Goal: Task Accomplishment & Management: Manage account settings

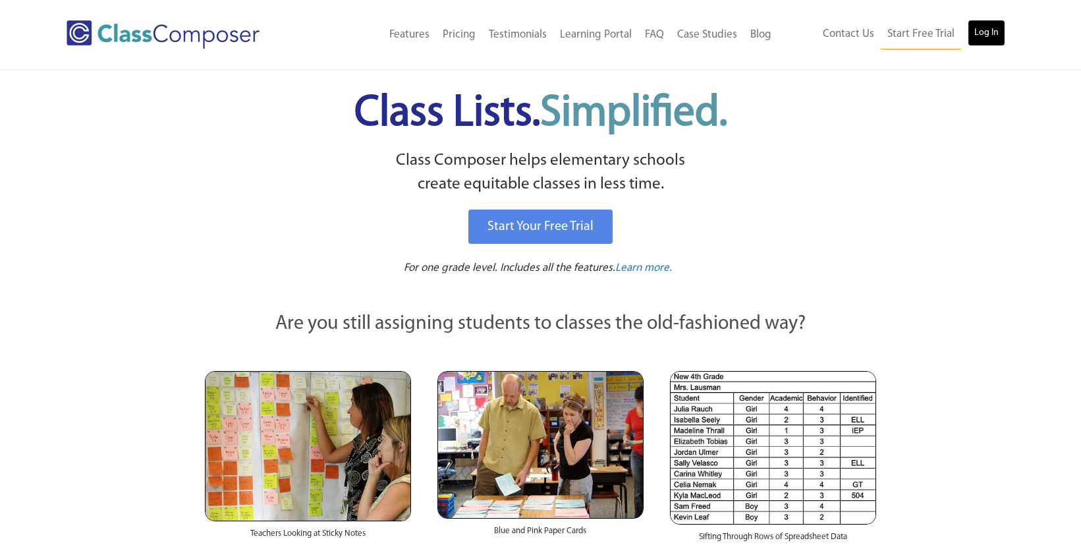
click at [975, 30] on link "Log In" at bounding box center [986, 33] width 38 height 26
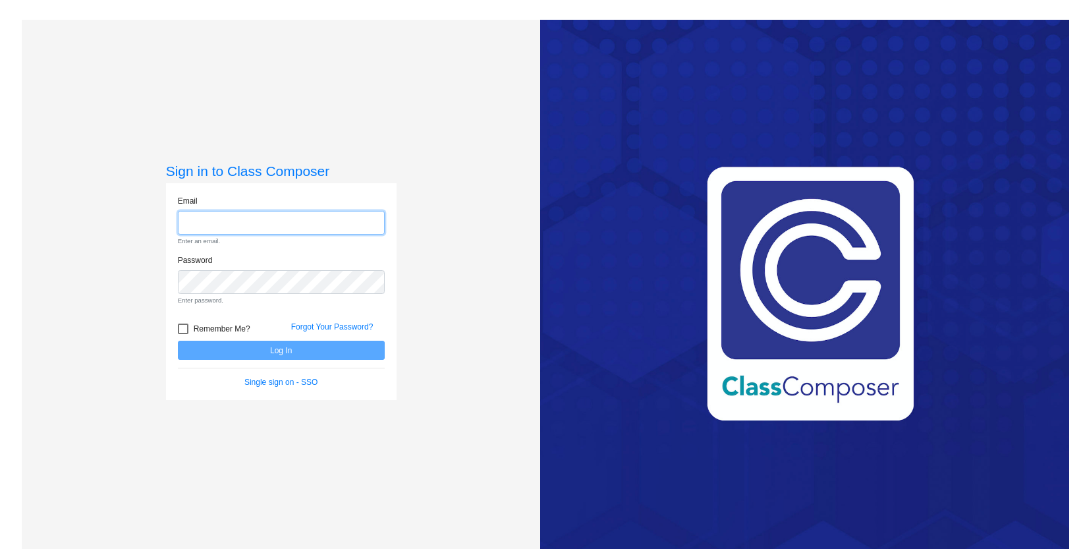
type input "[EMAIL_ADDRESS][DOMAIN_NAME]"
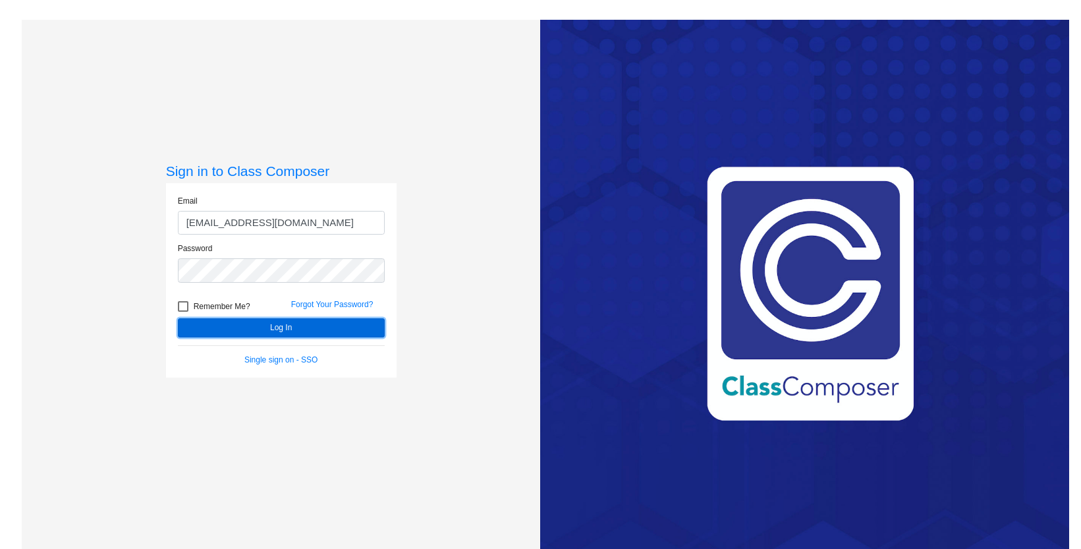
click at [309, 327] on button "Log In" at bounding box center [281, 327] width 207 height 19
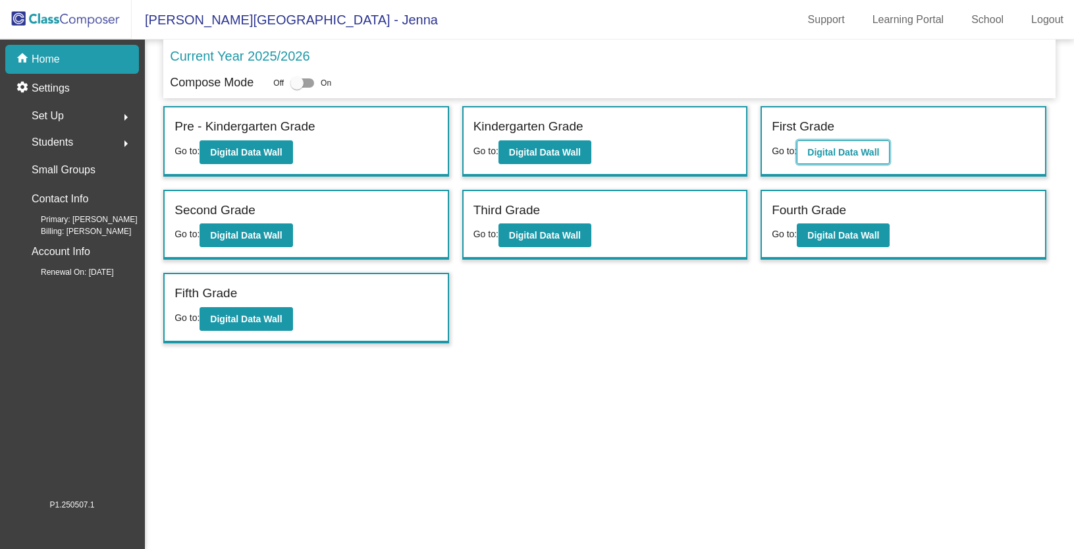
click at [853, 153] on b "Digital Data Wall" at bounding box center [843, 152] width 72 height 11
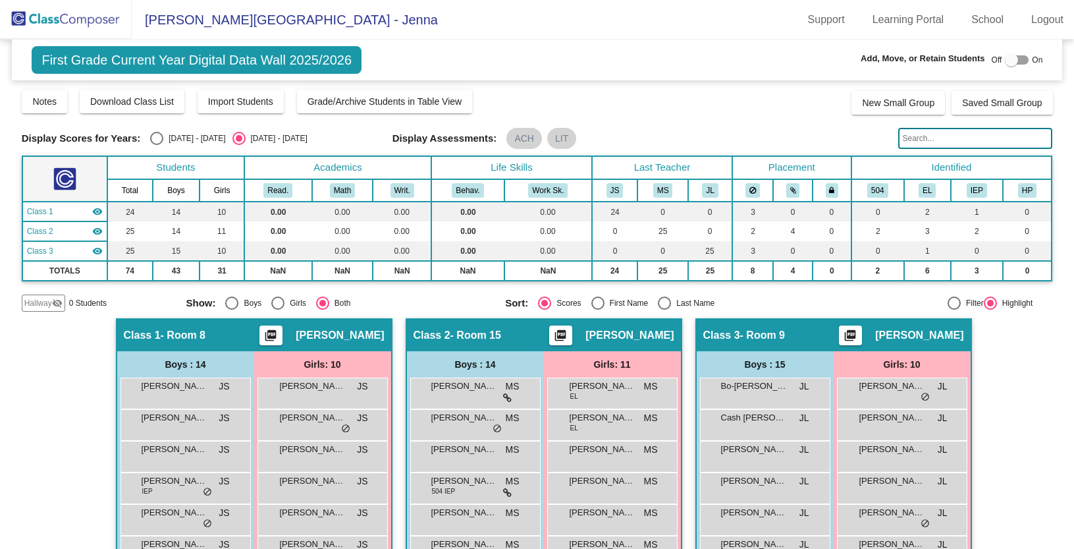
click at [80, 25] on img at bounding box center [66, 19] width 132 height 39
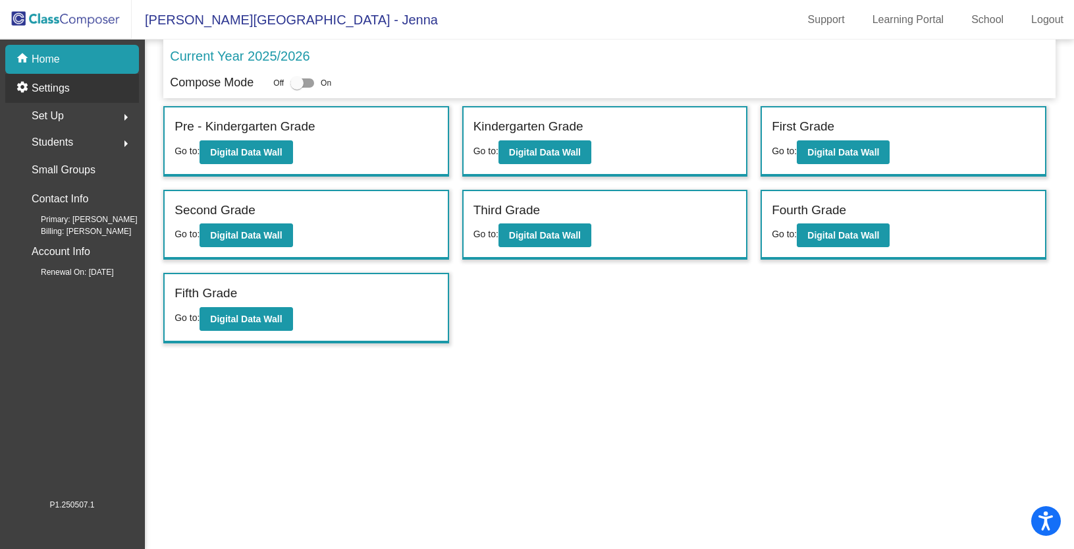
click at [59, 90] on p "Settings" at bounding box center [51, 88] width 38 height 16
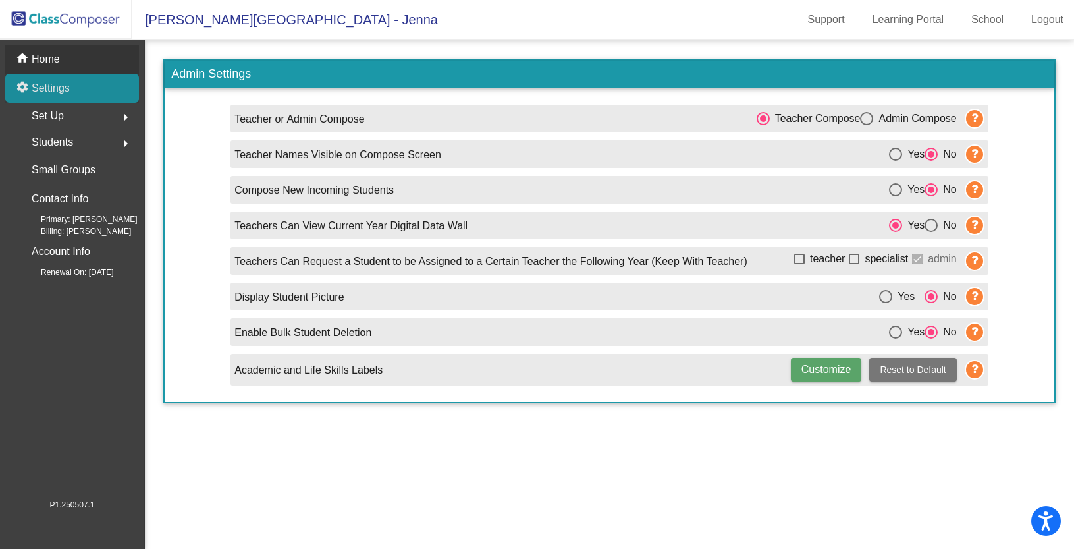
drag, startPoint x: 42, startPoint y: 86, endPoint x: 42, endPoint y: 67, distance: 19.1
click at [42, 85] on p "Settings" at bounding box center [51, 88] width 38 height 16
click at [43, 61] on p "Home" at bounding box center [46, 59] width 28 height 16
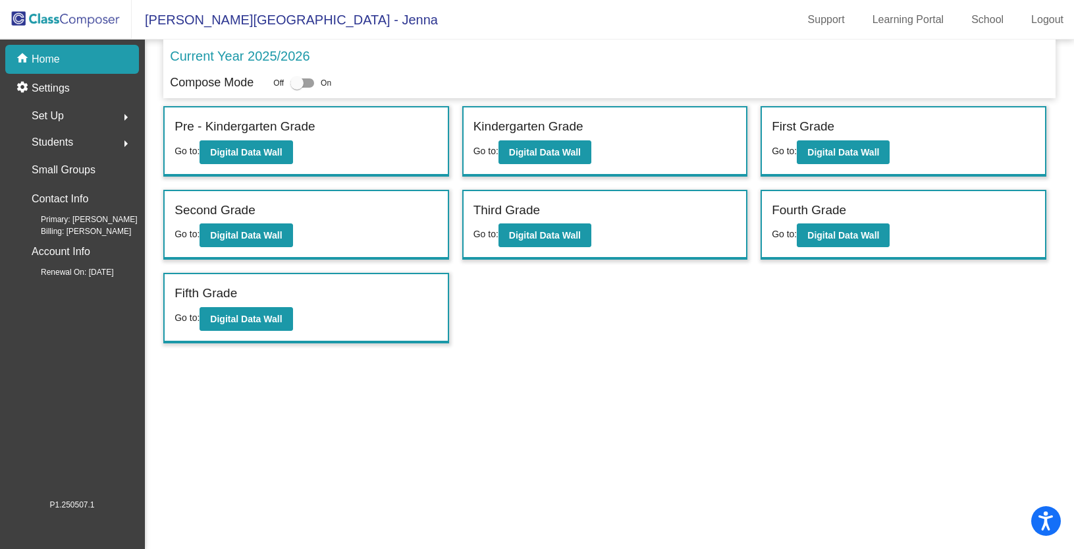
click at [46, 58] on p "Home" at bounding box center [46, 59] width 28 height 16
click at [55, 92] on p "Settings" at bounding box center [51, 88] width 38 height 16
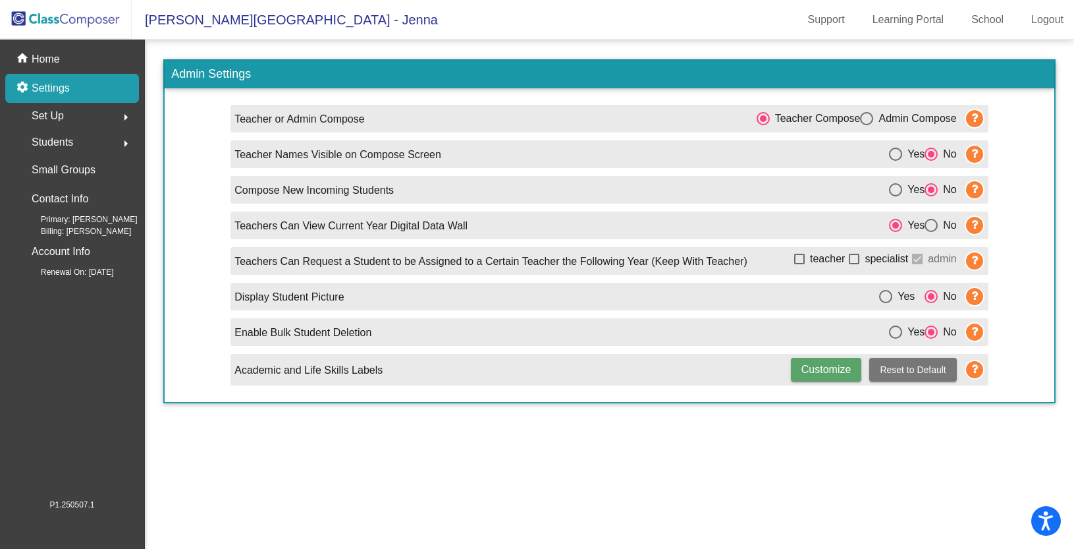
click at [976, 155] on icon at bounding box center [975, 154] width 20 height 20
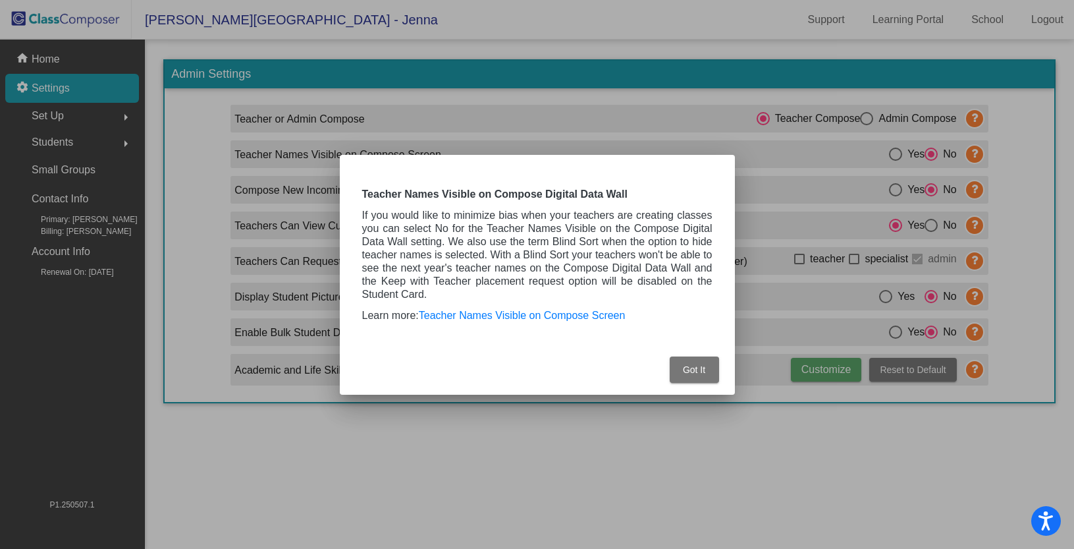
click at [690, 367] on span "Got It" at bounding box center [694, 369] width 22 height 11
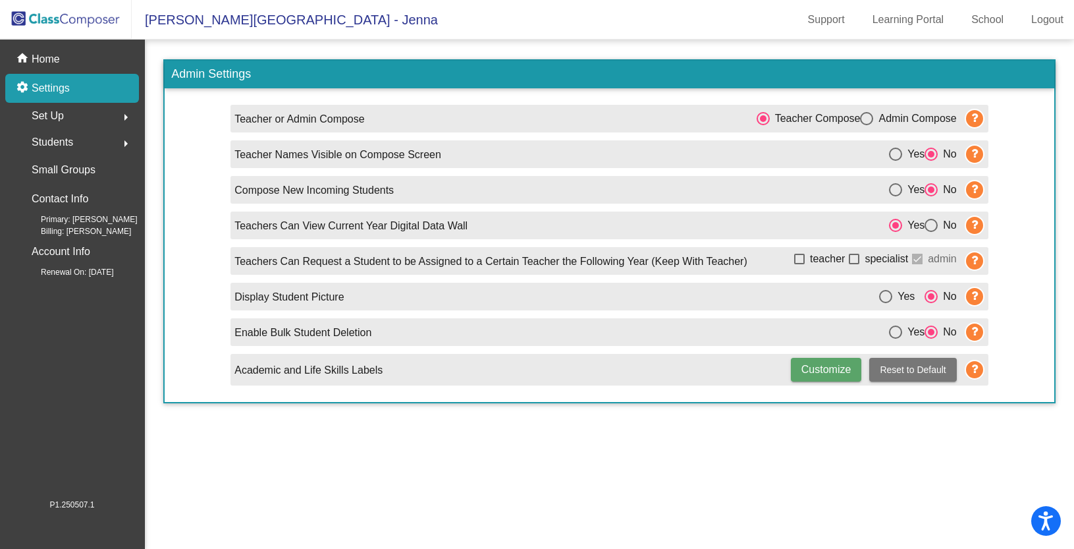
click at [63, 140] on span "Students" at bounding box center [52, 142] width 41 height 18
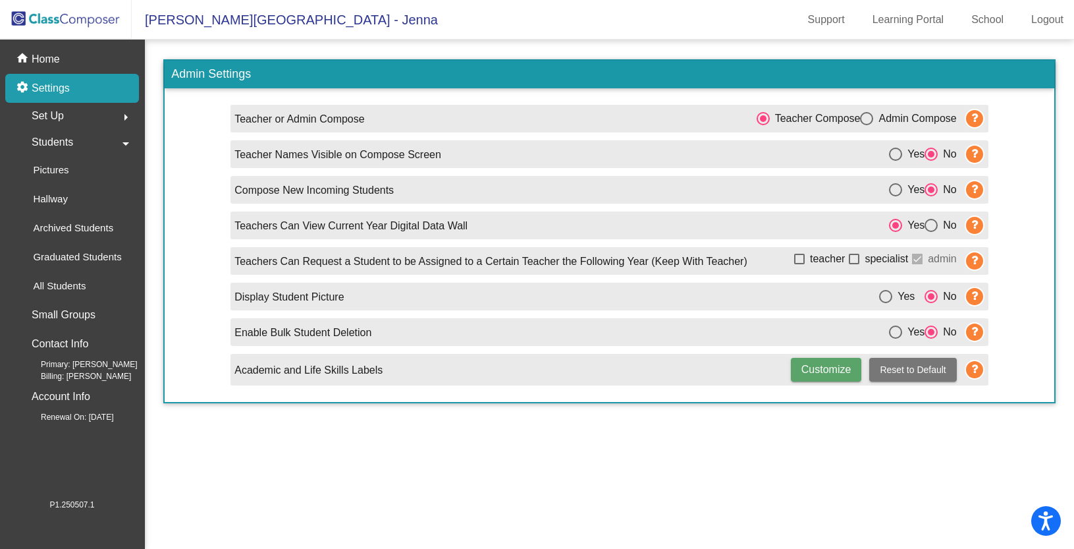
click at [41, 119] on span "Set Up" at bounding box center [48, 116] width 32 height 18
click at [59, 200] on div "Users" at bounding box center [41, 201] width 57 height 29
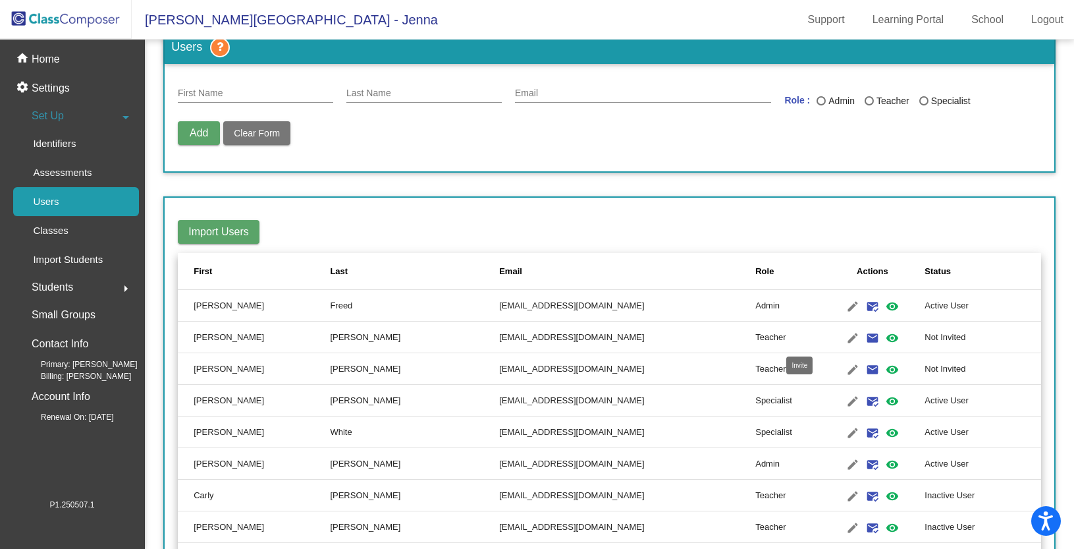
click at [865, 334] on mat-icon "email" at bounding box center [873, 338] width 16 height 16
click at [884, 335] on mat-icon "visibility" at bounding box center [892, 338] width 16 height 16
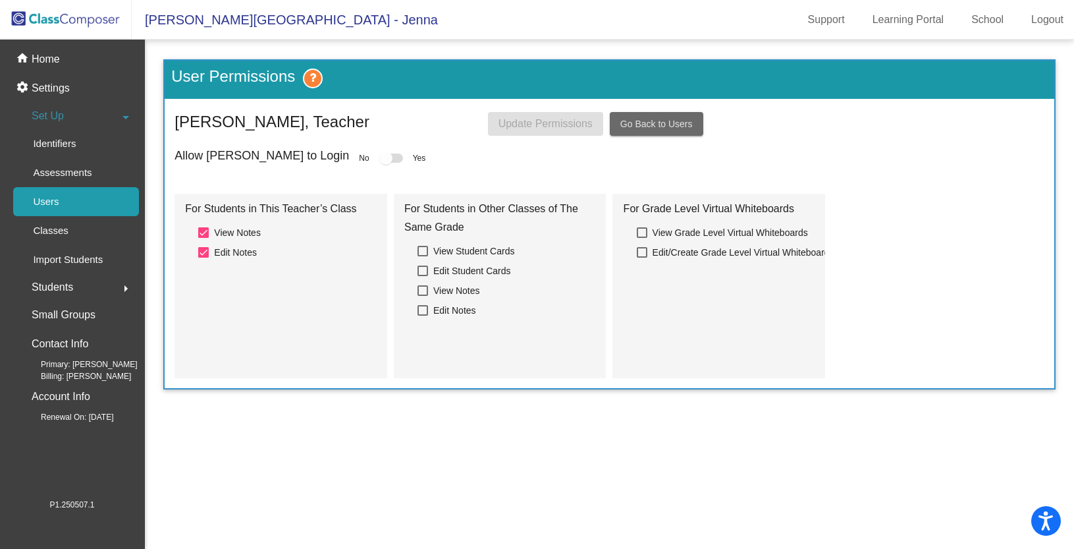
click at [655, 129] on span "Go Back to Users" at bounding box center [656, 124] width 72 height 11
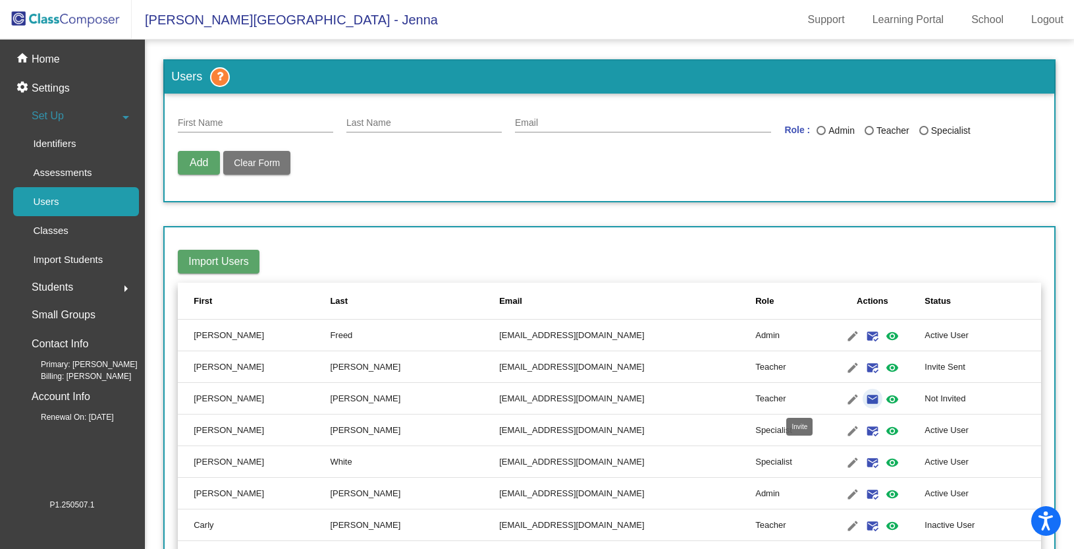
click at [865, 398] on mat-icon "email" at bounding box center [873, 399] width 16 height 16
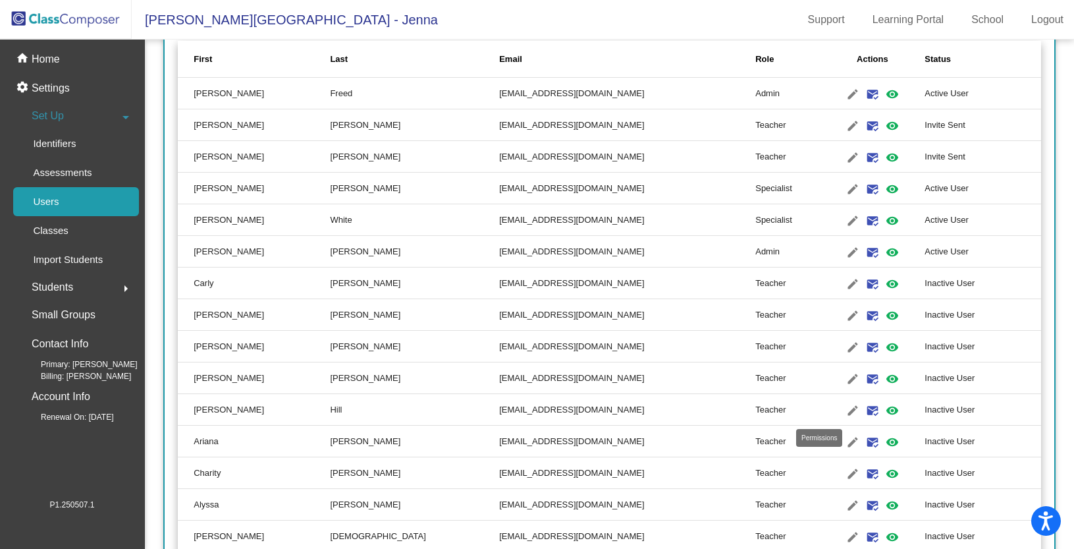
scroll to position [243, 0]
click at [884, 283] on mat-icon "visibility" at bounding box center [892, 283] width 16 height 16
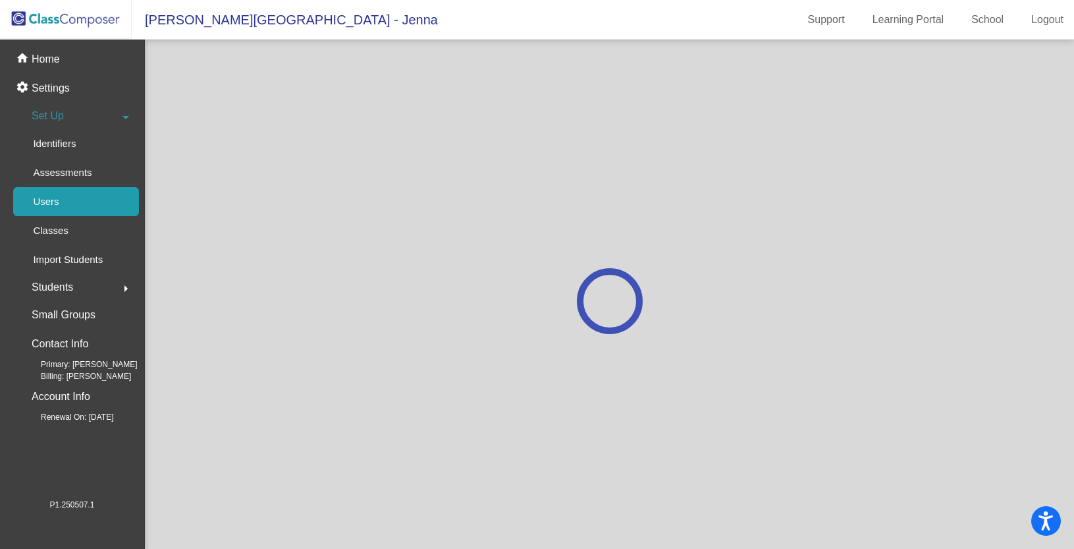
scroll to position [0, 0]
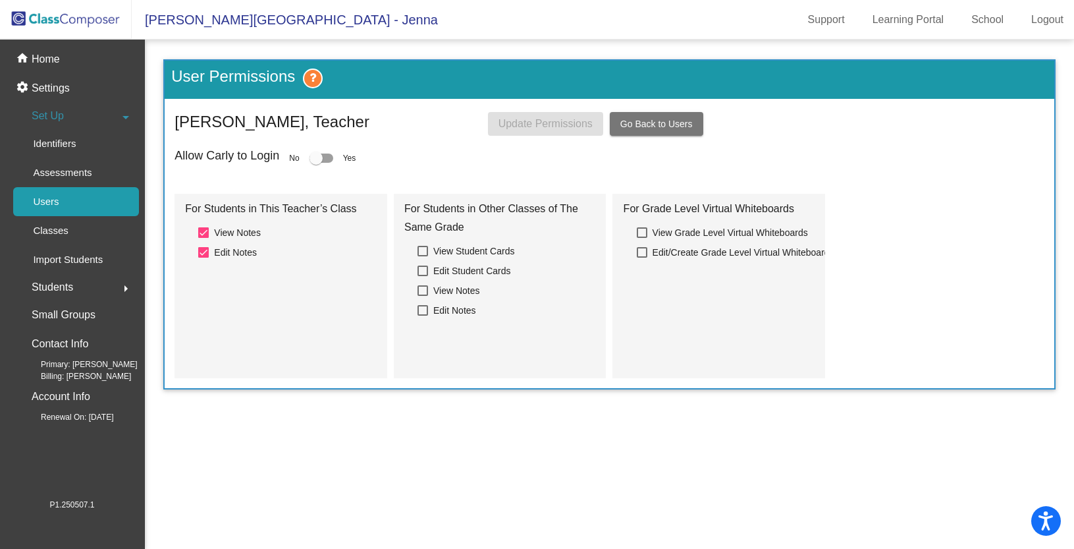
click at [319, 159] on div at bounding box center [316, 157] width 13 height 13
click at [316, 163] on input "checkbox" at bounding box center [315, 163] width 1 height 1
checkbox input "true"
drag, startPoint x: 545, startPoint y: 126, endPoint x: 614, endPoint y: 184, distance: 89.7
click at [546, 128] on span "Update Permissions" at bounding box center [545, 123] width 94 height 11
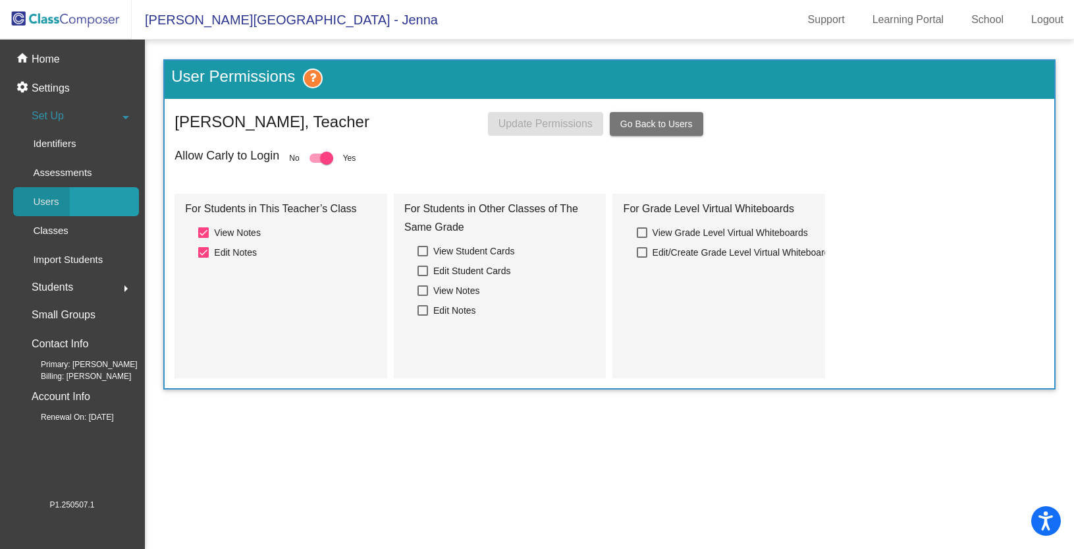
click at [76, 200] on link "Users" at bounding box center [76, 201] width 126 height 29
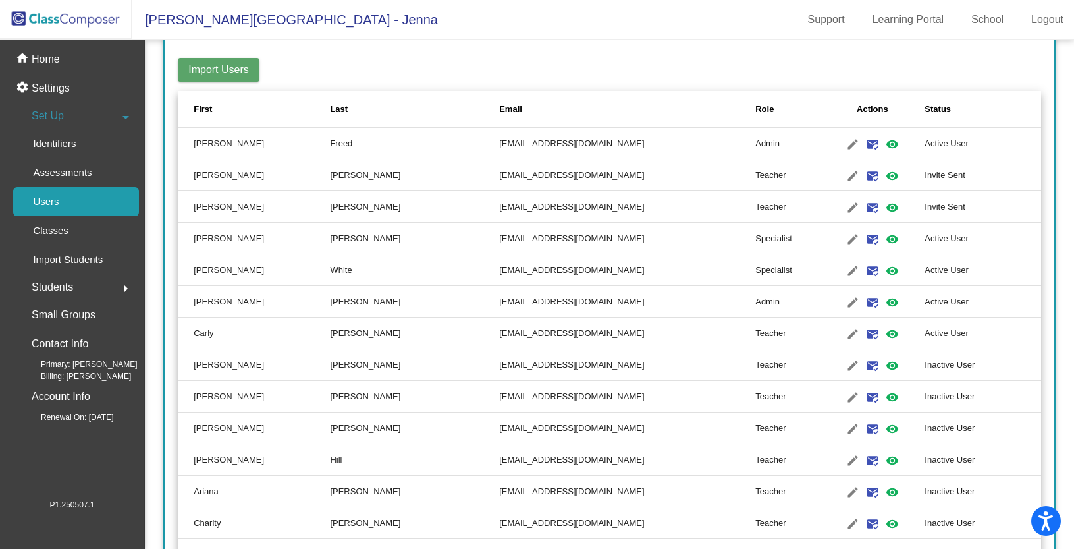
scroll to position [241, 0]
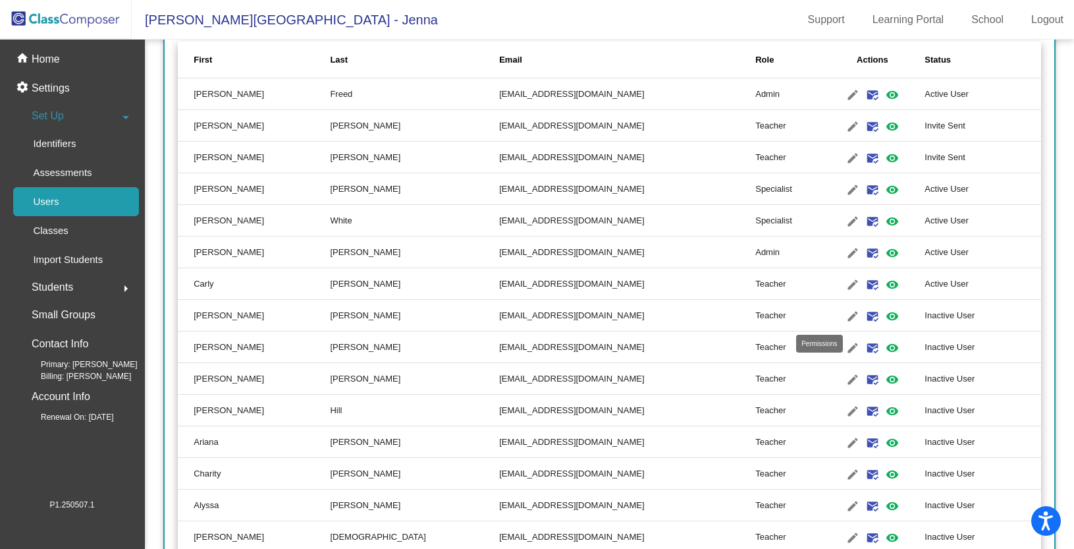
click at [884, 313] on mat-icon "visibility" at bounding box center [892, 316] width 16 height 16
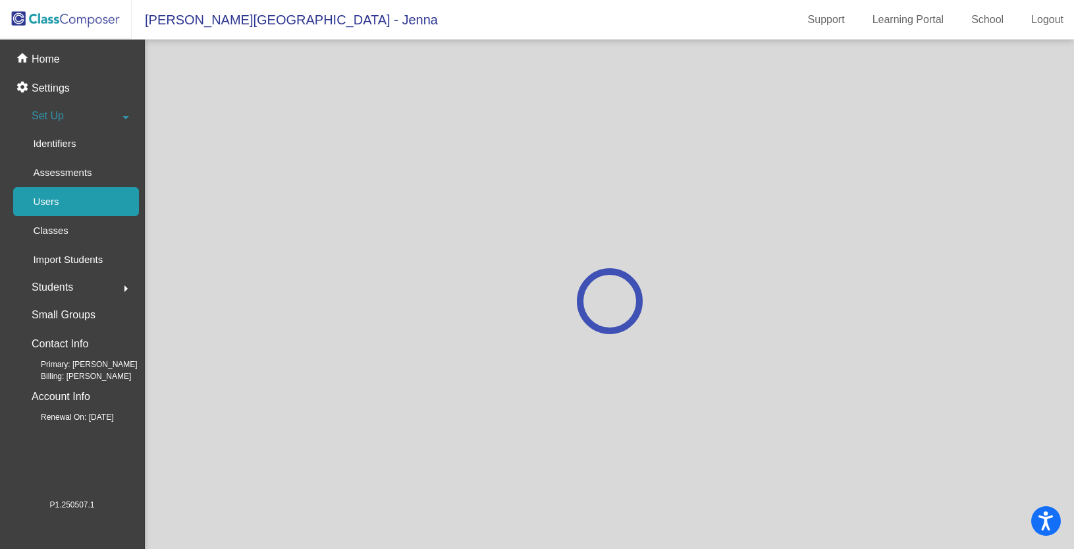
scroll to position [0, 0]
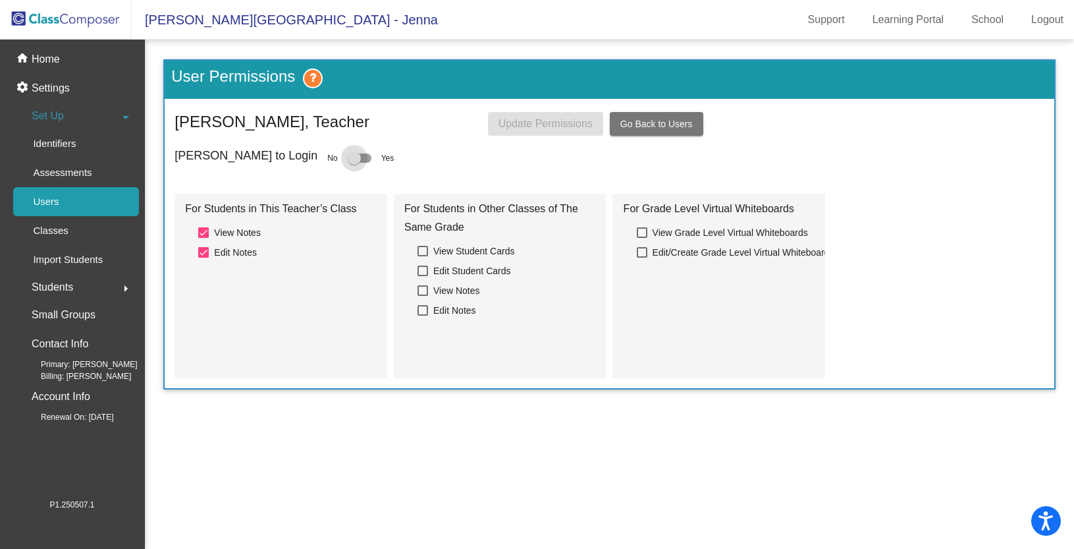
click at [348, 157] on div at bounding box center [354, 157] width 13 height 13
click at [354, 163] on input "checkbox" at bounding box center [354, 163] width 1 height 1
checkbox input "true"
click at [570, 124] on span "Update Permissions" at bounding box center [545, 123] width 94 height 11
click at [66, 199] on div "Users" at bounding box center [41, 201] width 57 height 29
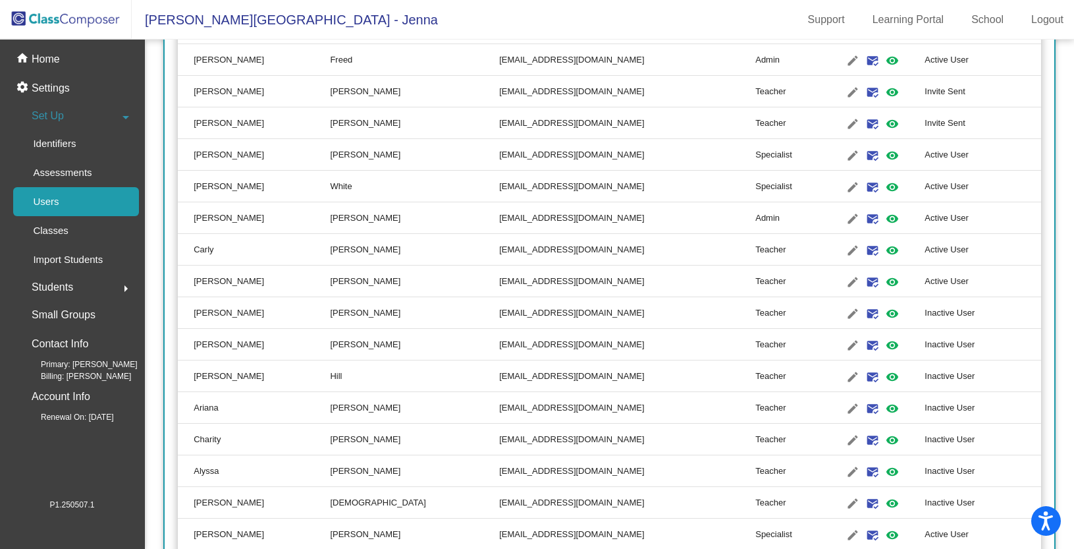
scroll to position [283, 0]
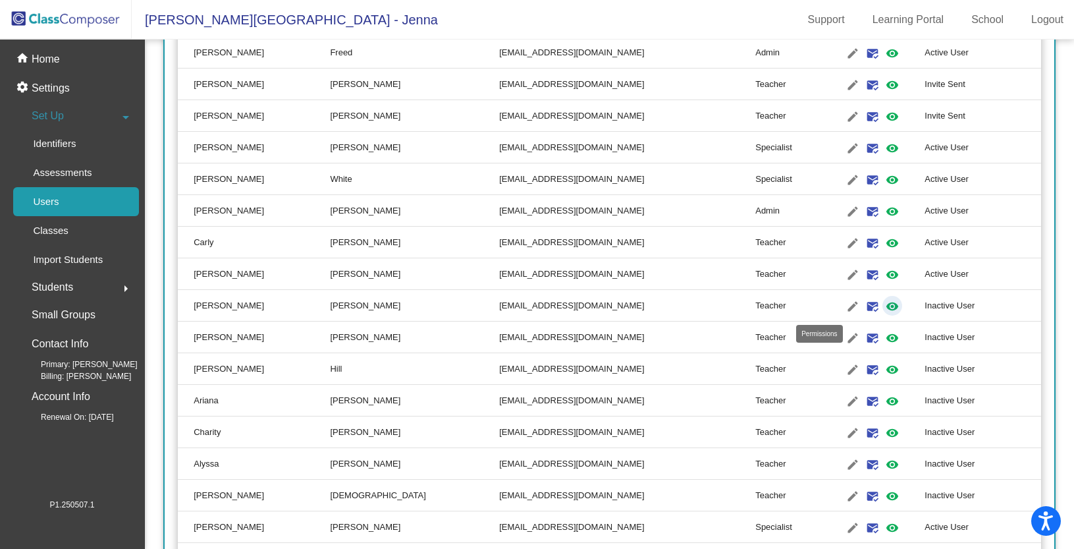
click at [884, 306] on mat-icon "visibility" at bounding box center [892, 306] width 16 height 16
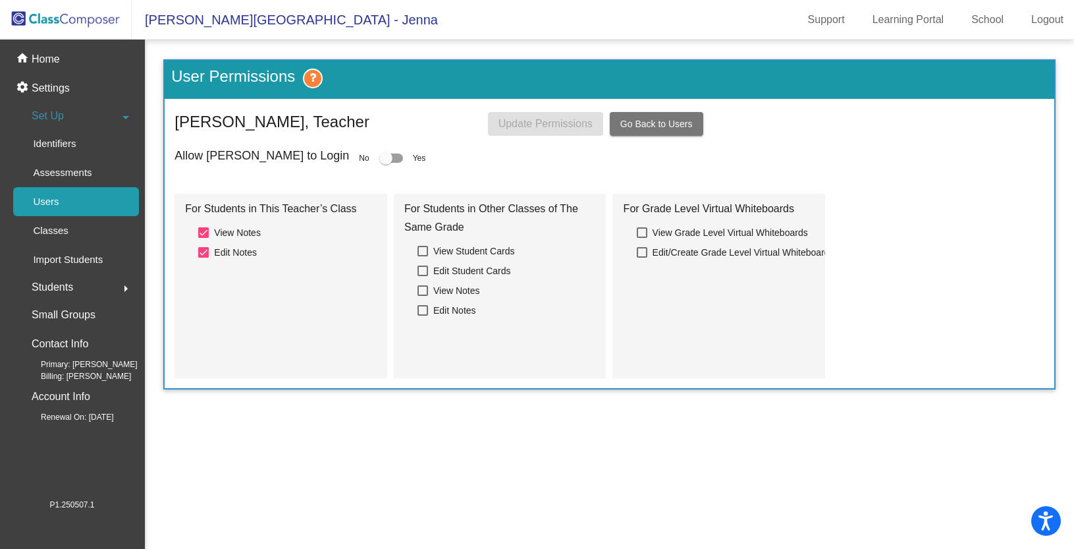
click at [358, 167] on form "Allow Amanda to Login No Yes For Students in This Teacher’s Class View Notes Ed…" at bounding box center [610, 263] width 870 height 229
drag, startPoint x: 338, startPoint y: 155, endPoint x: 416, endPoint y: 151, distance: 77.1
click at [379, 156] on div at bounding box center [391, 157] width 24 height 9
click at [379, 157] on div at bounding box center [391, 157] width 24 height 9
click at [385, 163] on input "checkbox" at bounding box center [385, 163] width 1 height 1
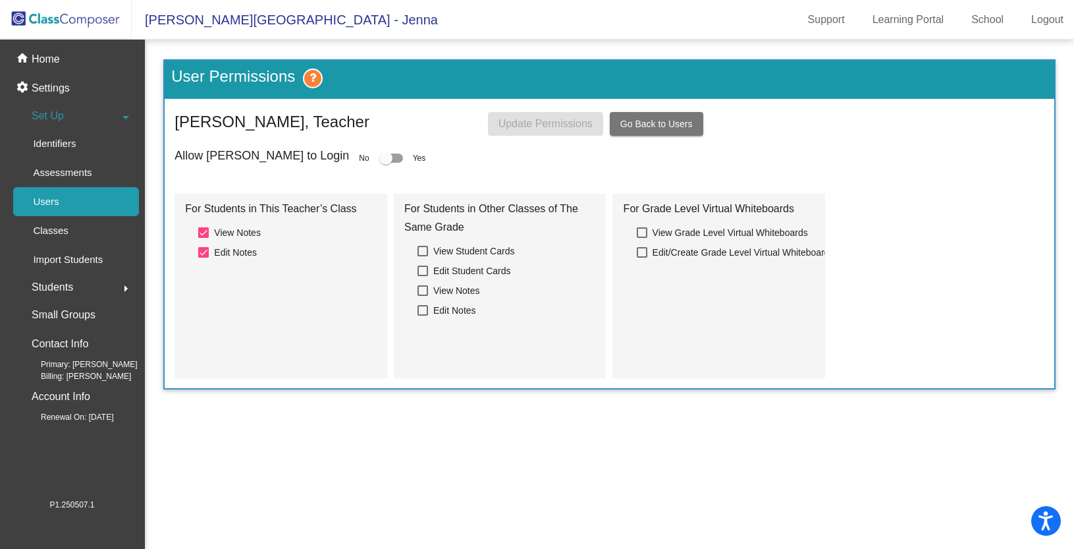
checkbox input "true"
drag, startPoint x: 522, startPoint y: 124, endPoint x: 553, endPoint y: 146, distance: 38.4
click at [523, 124] on span "Update Permissions" at bounding box center [545, 123] width 94 height 11
click at [63, 61] on div "home Home" at bounding box center [72, 59] width 134 height 29
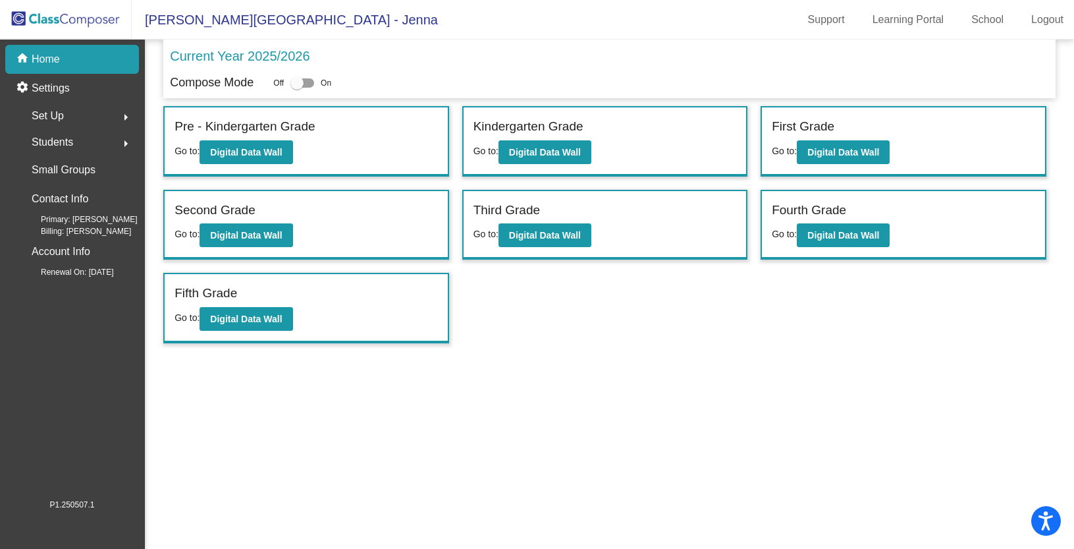
drag, startPoint x: 286, startPoint y: 22, endPoint x: 125, endPoint y: 69, distance: 168.0
click at [286, 22] on span "Daves Avenue Elementary School - Jenna" at bounding box center [285, 19] width 306 height 21
click at [32, 64] on p "Home" at bounding box center [46, 59] width 28 height 16
click at [68, 22] on img at bounding box center [66, 19] width 132 height 39
drag, startPoint x: 208, startPoint y: 19, endPoint x: 138, endPoint y: 43, distance: 74.3
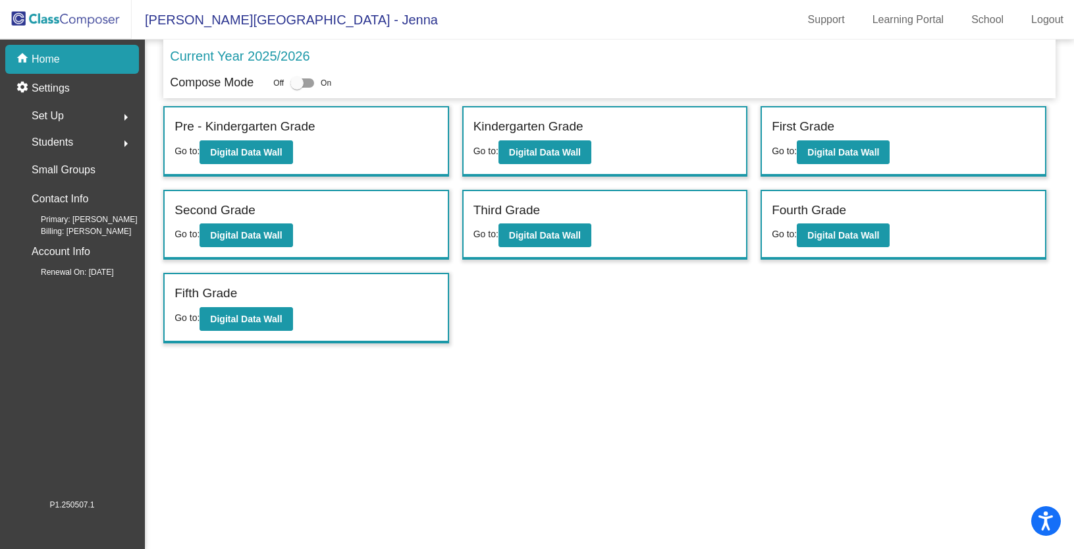
click at [207, 19] on span "Daves Avenue Elementary School - Jenna" at bounding box center [285, 19] width 306 height 21
click at [57, 116] on span "Set Up" at bounding box center [48, 116] width 32 height 18
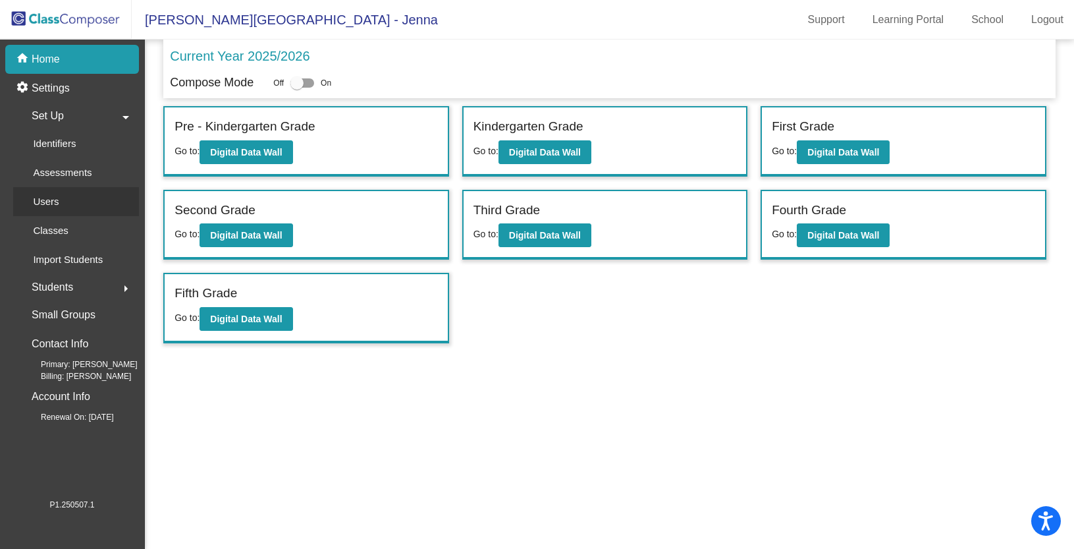
click at [64, 204] on div "Users" at bounding box center [41, 201] width 57 height 29
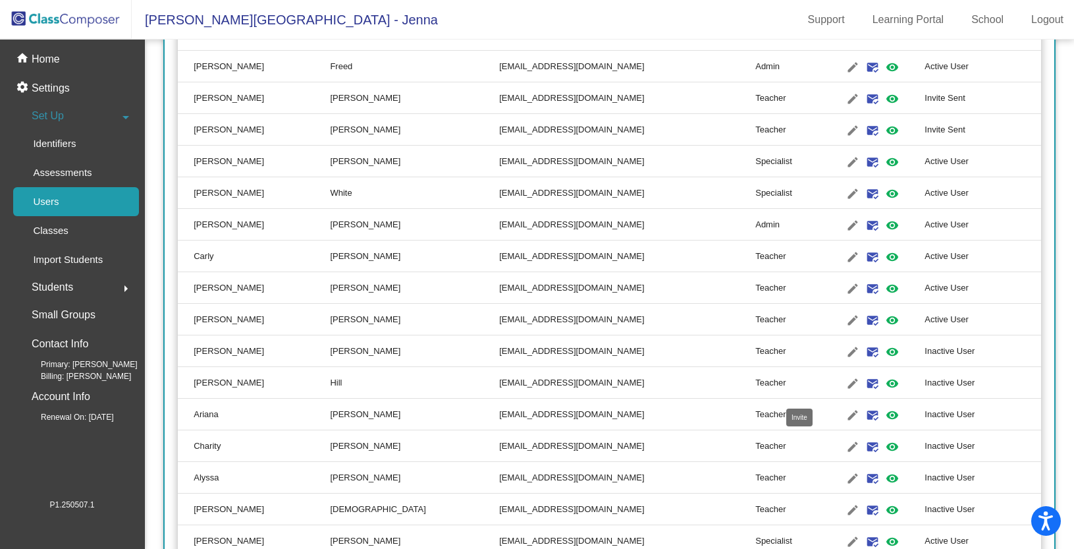
scroll to position [271, 0]
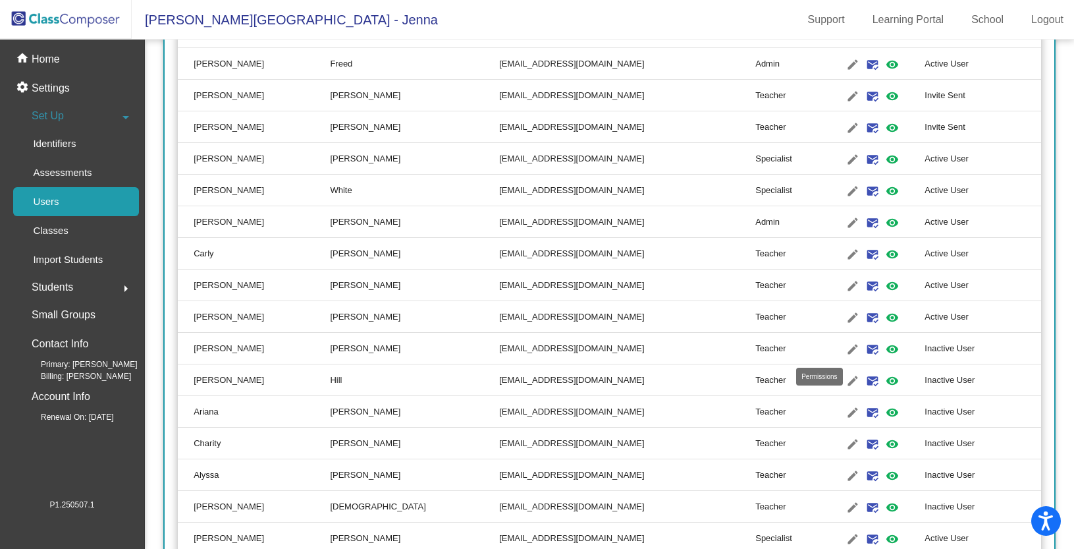
click at [884, 348] on mat-icon "visibility" at bounding box center [892, 349] width 16 height 16
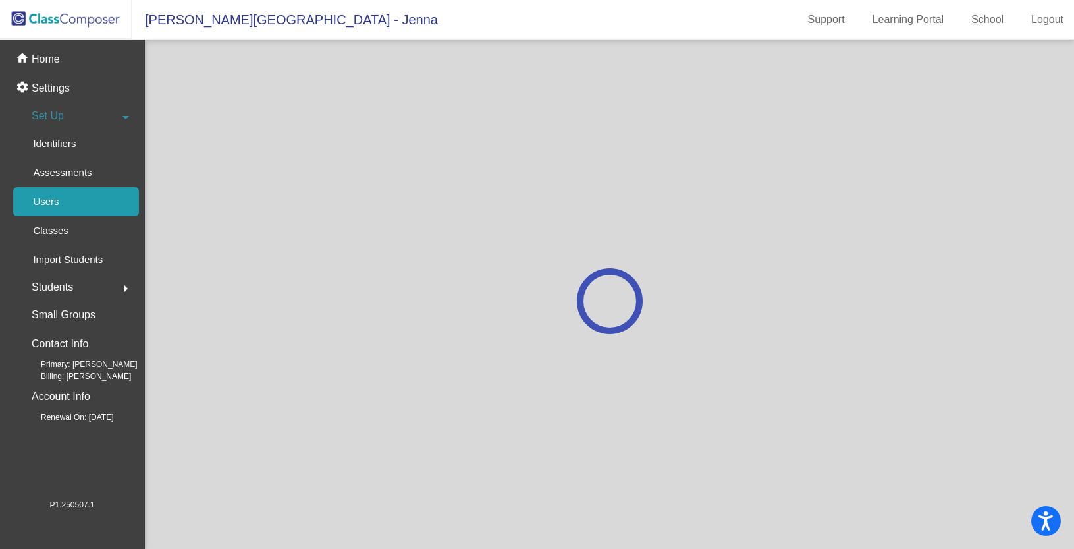
scroll to position [0, 0]
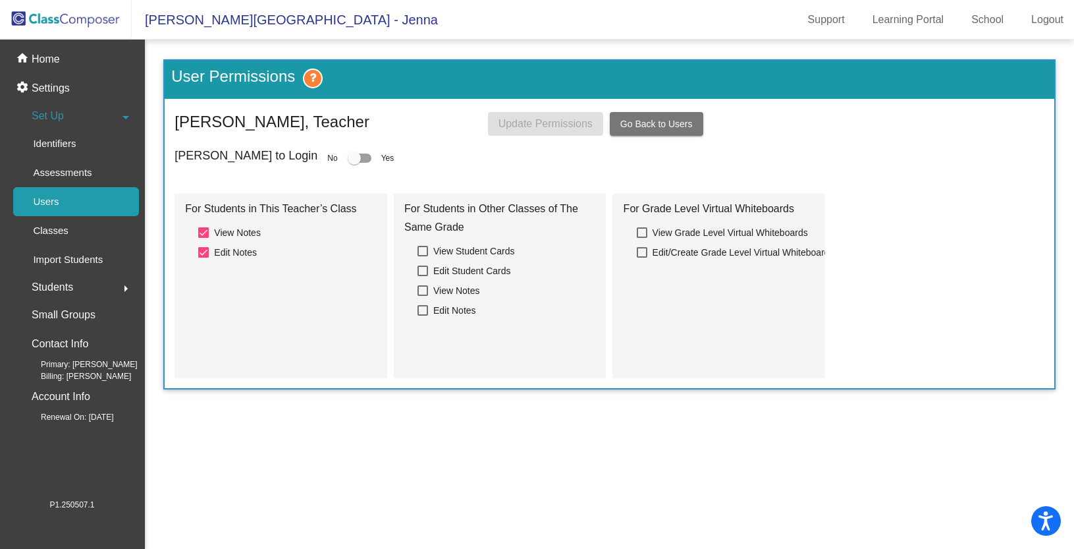
click at [348, 157] on div at bounding box center [354, 157] width 13 height 13
click at [354, 163] on input "checkbox" at bounding box center [354, 163] width 1 height 1
checkbox input "true"
click at [586, 126] on span "Update Permissions" at bounding box center [545, 123] width 94 height 11
click at [60, 200] on div "Users" at bounding box center [41, 201] width 57 height 29
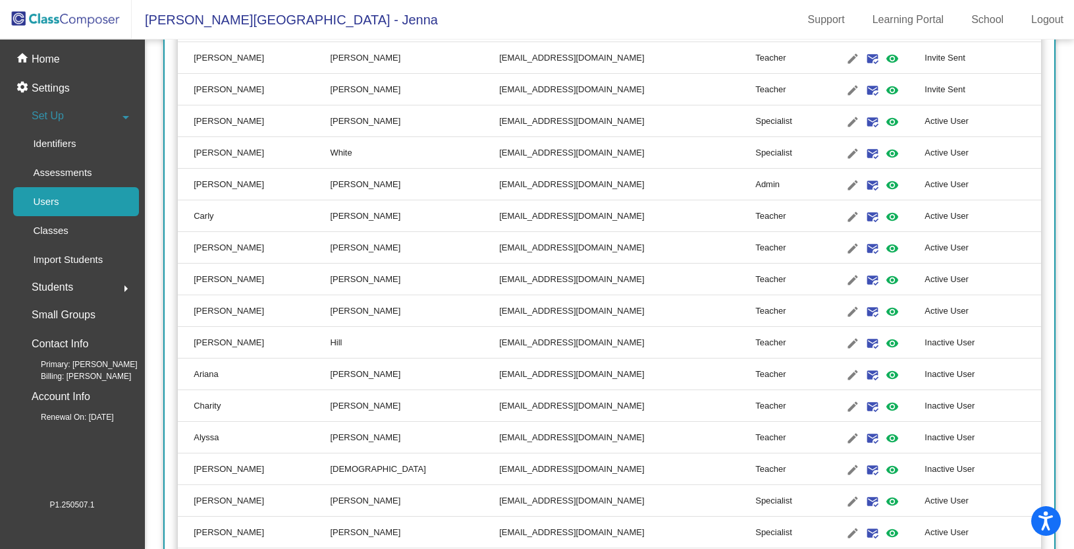
scroll to position [310, 0]
click at [884, 340] on mat-icon "visibility" at bounding box center [892, 343] width 16 height 16
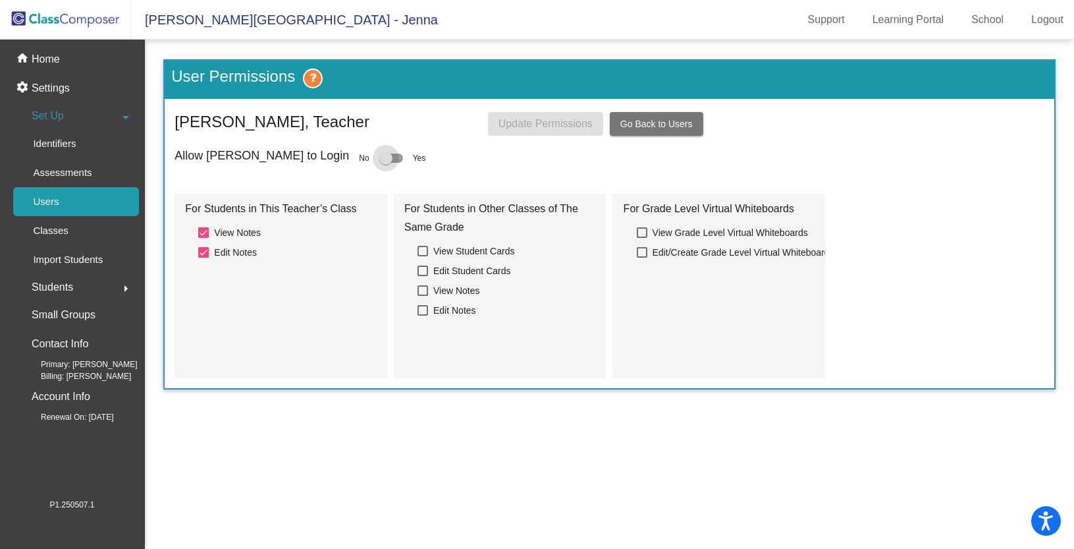
click at [379, 158] on div at bounding box center [385, 157] width 13 height 13
click at [385, 163] on input "checkbox" at bounding box center [385, 163] width 1 height 1
click at [379, 161] on div at bounding box center [391, 157] width 24 height 9
click at [385, 163] on input "checkbox" at bounding box center [385, 163] width 1 height 1
click at [379, 159] on div at bounding box center [385, 157] width 13 height 13
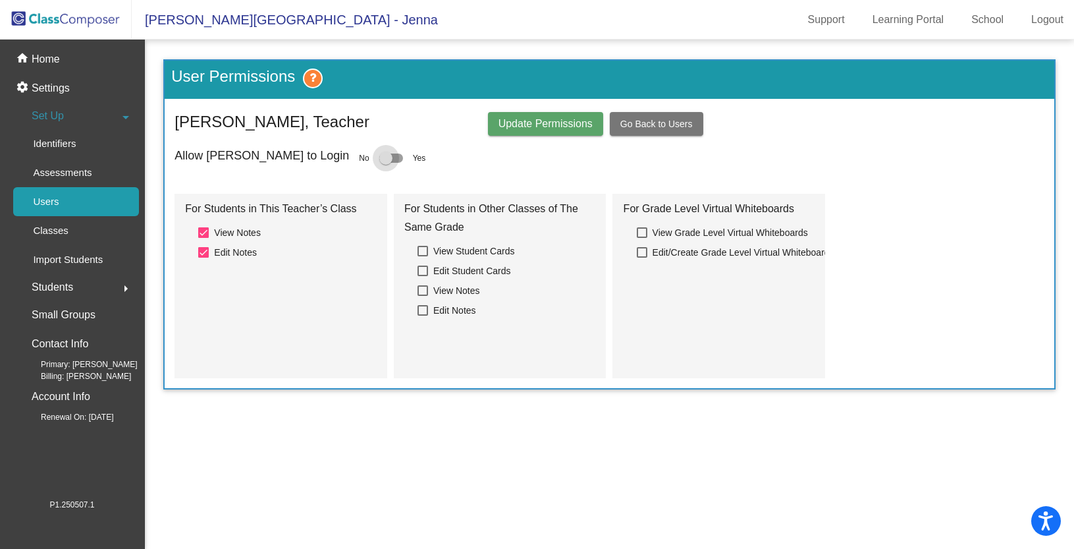
click at [385, 163] on input "checkbox" at bounding box center [385, 163] width 1 height 1
checkbox input "true"
click at [508, 125] on span "Update Permissions" at bounding box center [545, 123] width 94 height 11
click at [72, 20] on img at bounding box center [66, 19] width 132 height 39
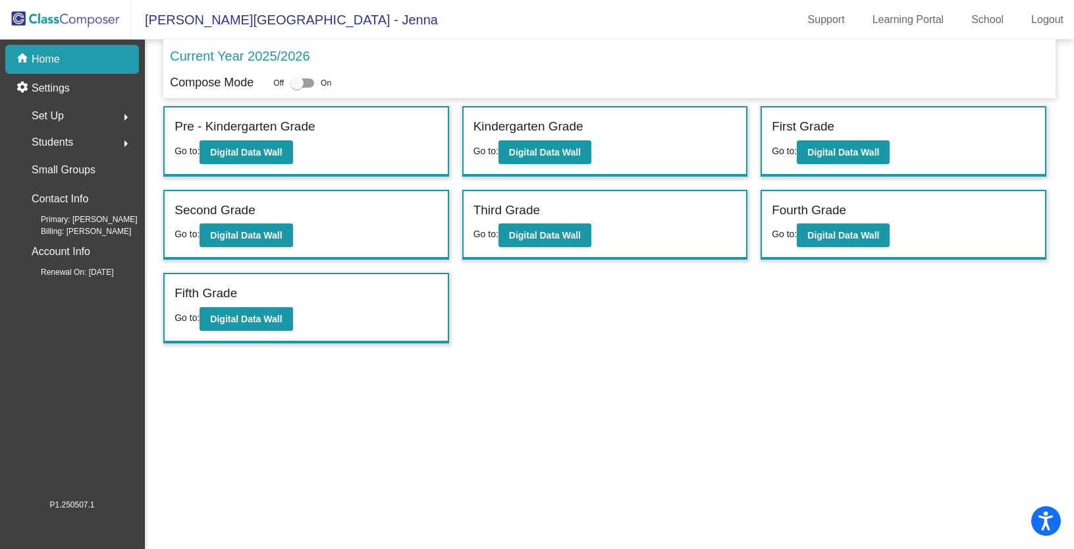
click at [57, 142] on span "Students" at bounding box center [52, 142] width 41 height 18
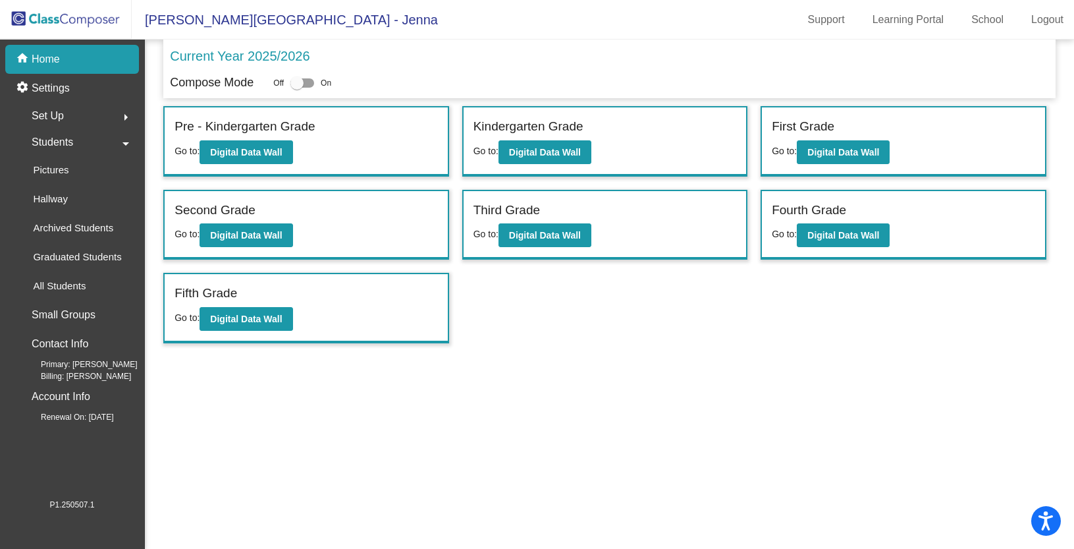
click at [55, 111] on span "Set Up" at bounding box center [48, 116] width 32 height 18
click at [55, 204] on p "Users" at bounding box center [46, 202] width 26 height 16
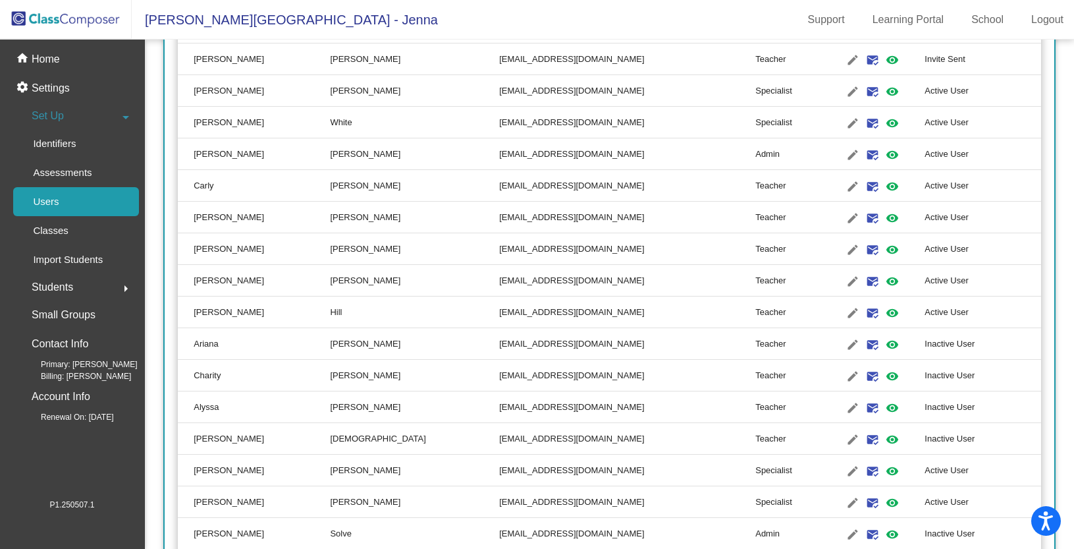
scroll to position [344, 0]
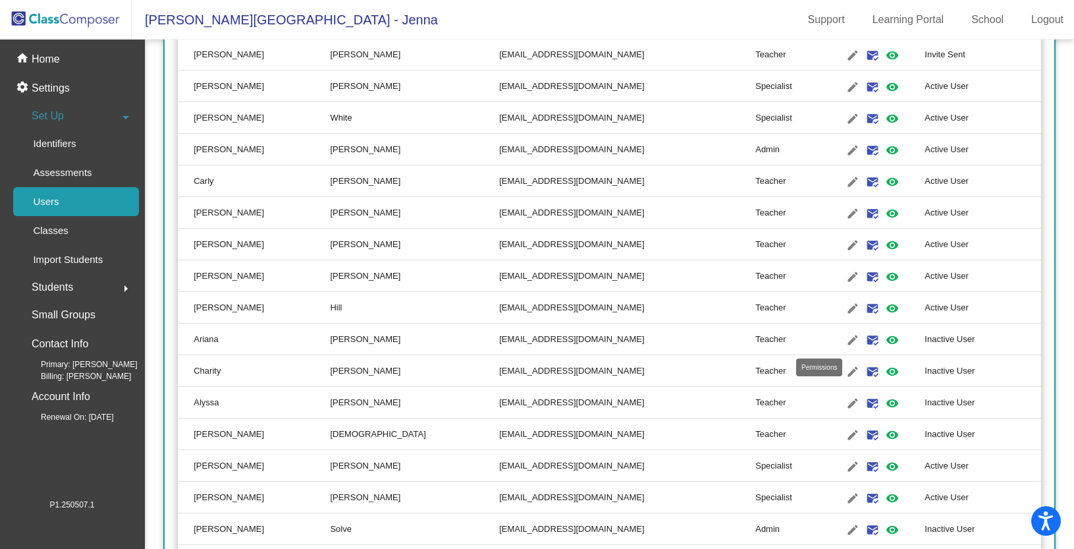
click at [884, 340] on mat-icon "visibility" at bounding box center [892, 340] width 16 height 16
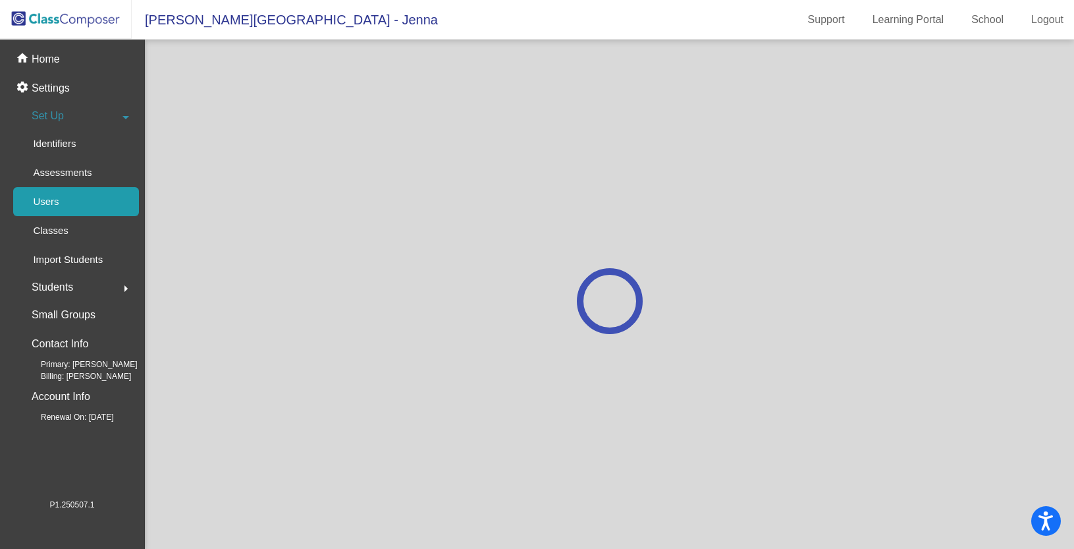
scroll to position [0, 0]
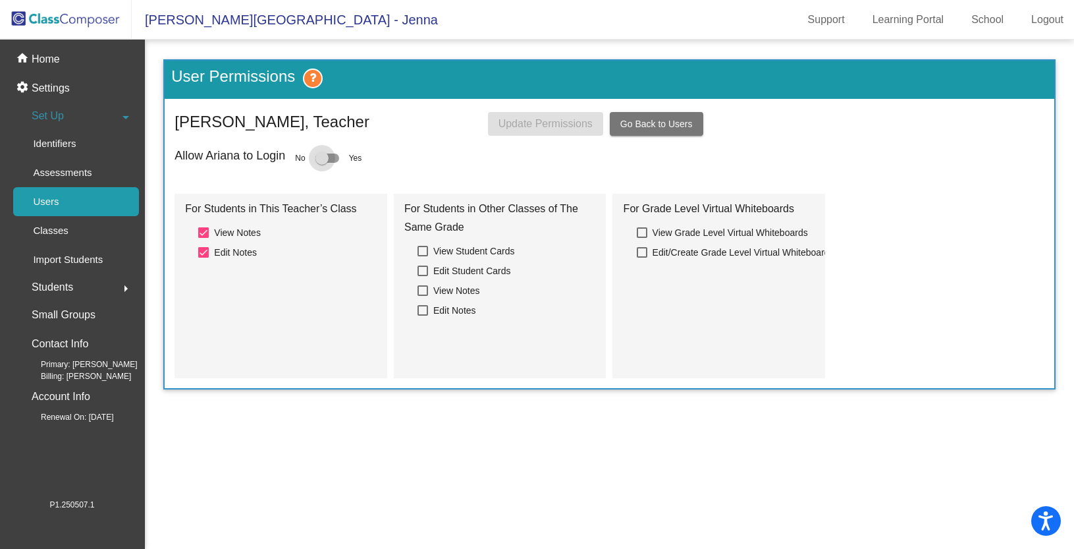
click at [329, 158] on div at bounding box center [321, 157] width 13 height 13
click at [322, 163] on input "checkbox" at bounding box center [321, 163] width 1 height 1
checkbox input "true"
click at [499, 132] on button "Update Permissions" at bounding box center [545, 124] width 115 height 24
click at [65, 205] on div "Users" at bounding box center [41, 201] width 57 height 29
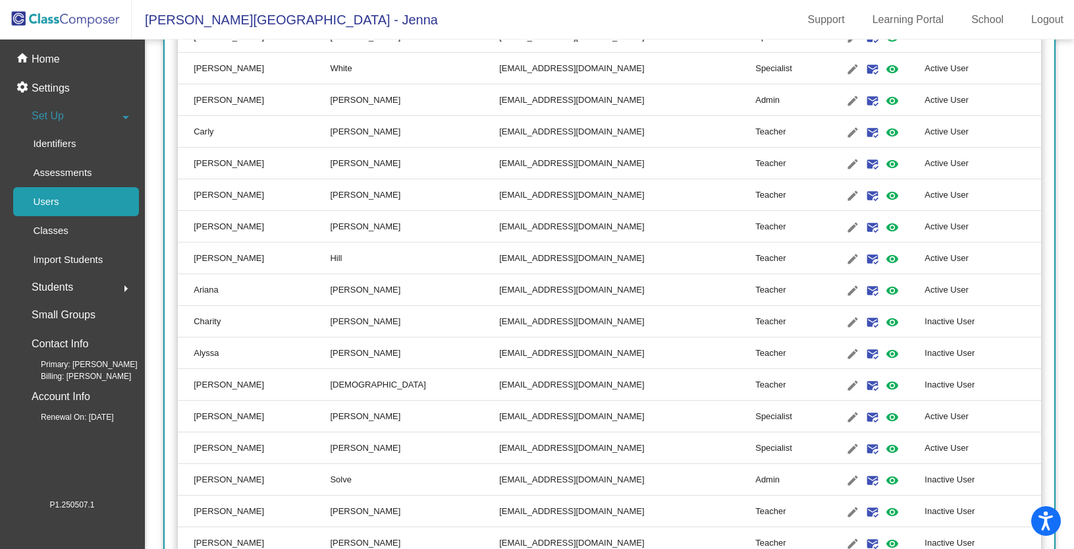
scroll to position [413, 0]
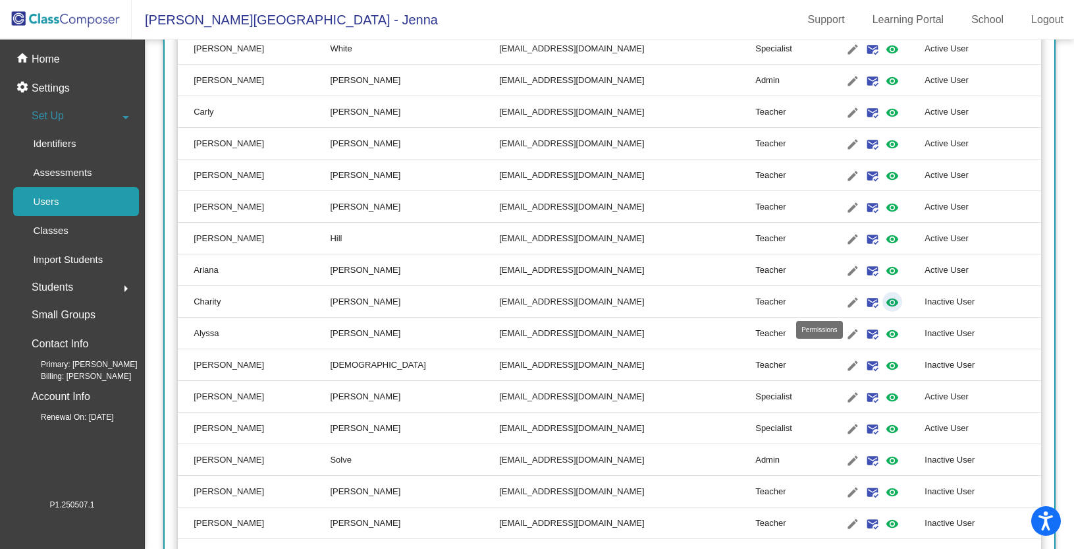
click at [884, 300] on mat-icon "visibility" at bounding box center [892, 302] width 16 height 16
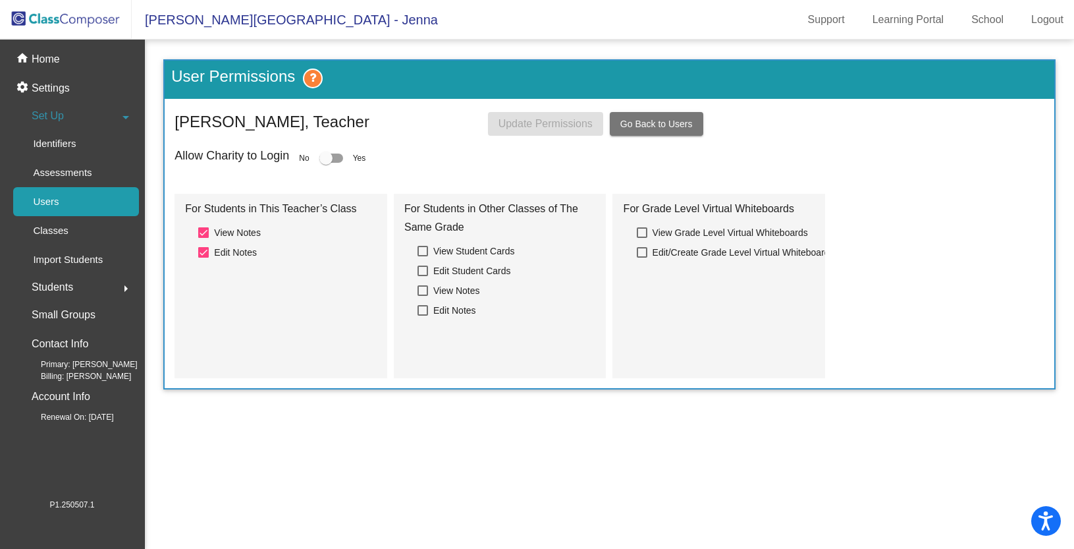
click at [333, 157] on div at bounding box center [325, 157] width 13 height 13
click at [326, 163] on input "checkbox" at bounding box center [325, 163] width 1 height 1
checkbox input "true"
click at [536, 129] on span "Update Permissions" at bounding box center [545, 123] width 94 height 11
click at [176, 24] on span "Daves Avenue Elementary School - Jenna" at bounding box center [285, 19] width 306 height 21
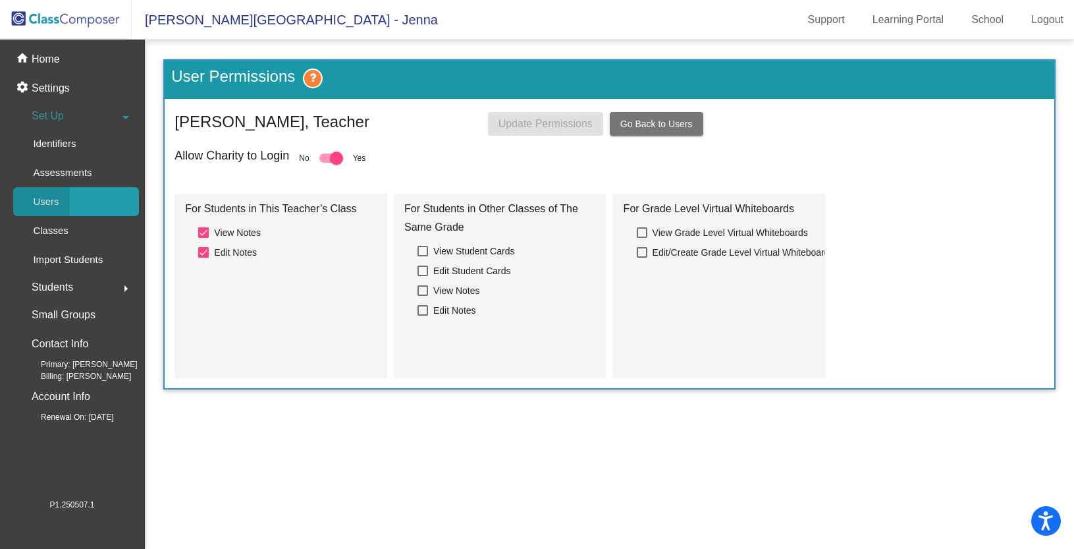
click at [92, 203] on link "Users" at bounding box center [76, 201] width 126 height 29
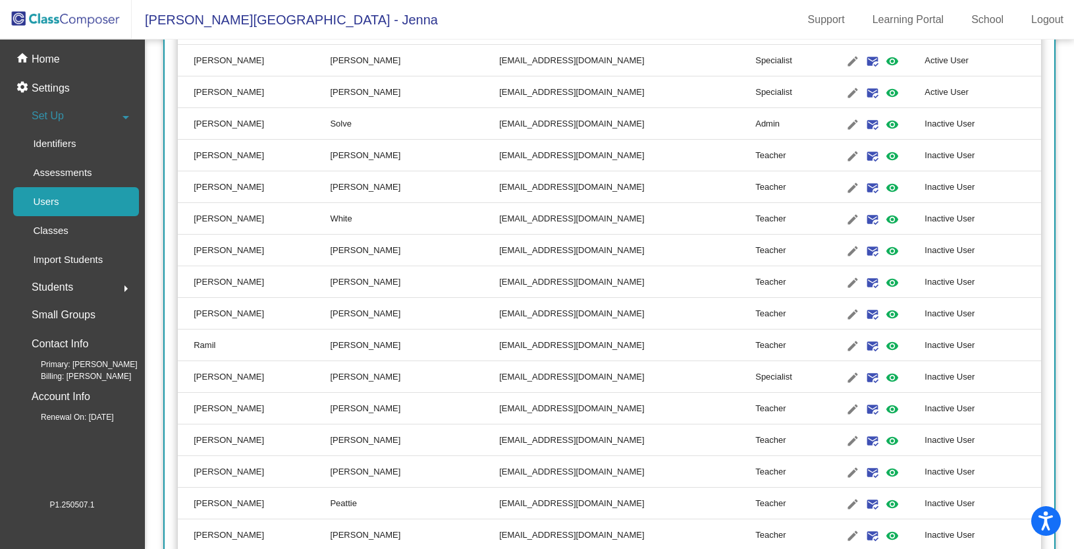
scroll to position [704, 0]
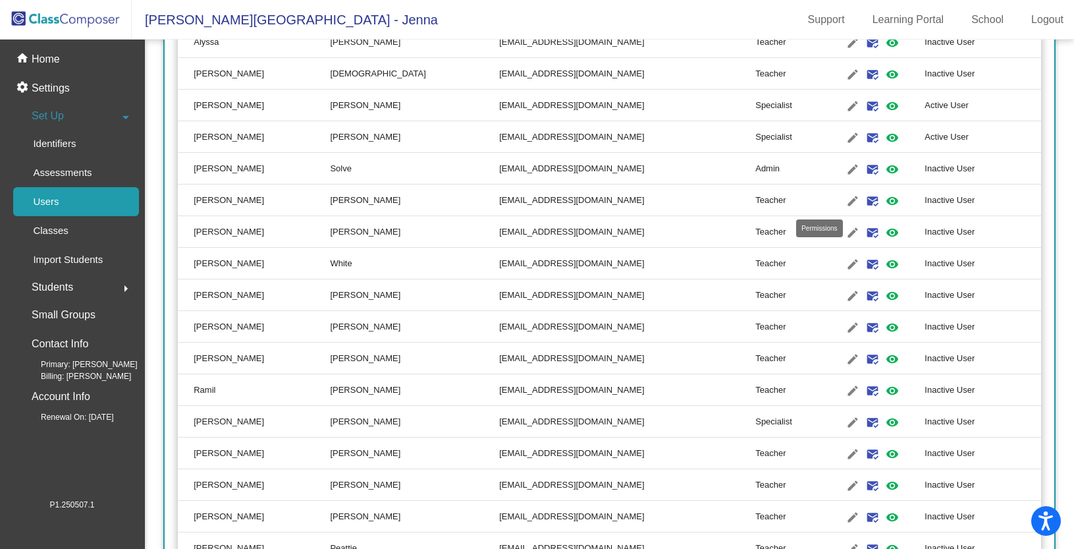
click at [884, 199] on mat-icon "visibility" at bounding box center [892, 201] width 16 height 16
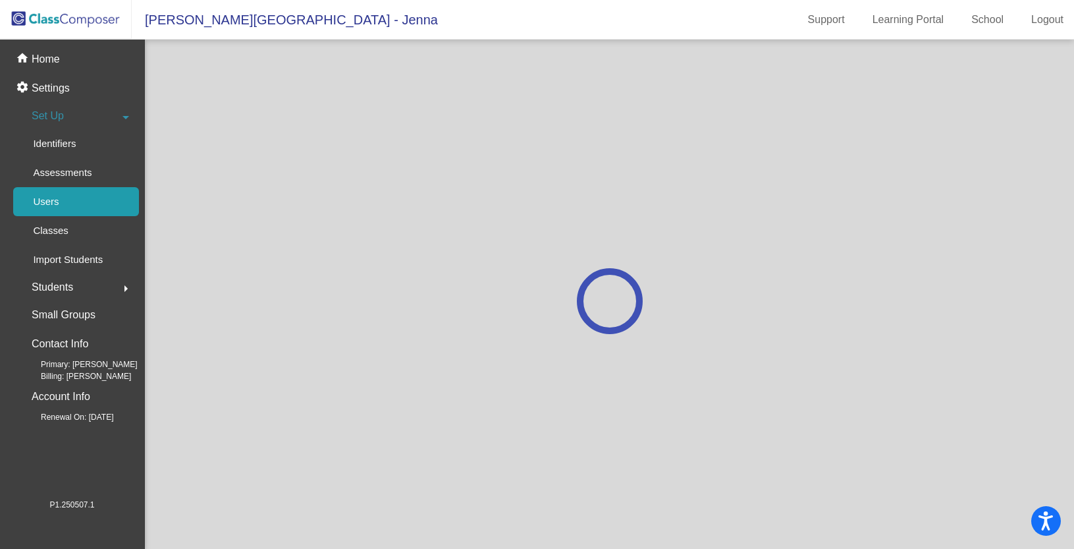
scroll to position [0, 0]
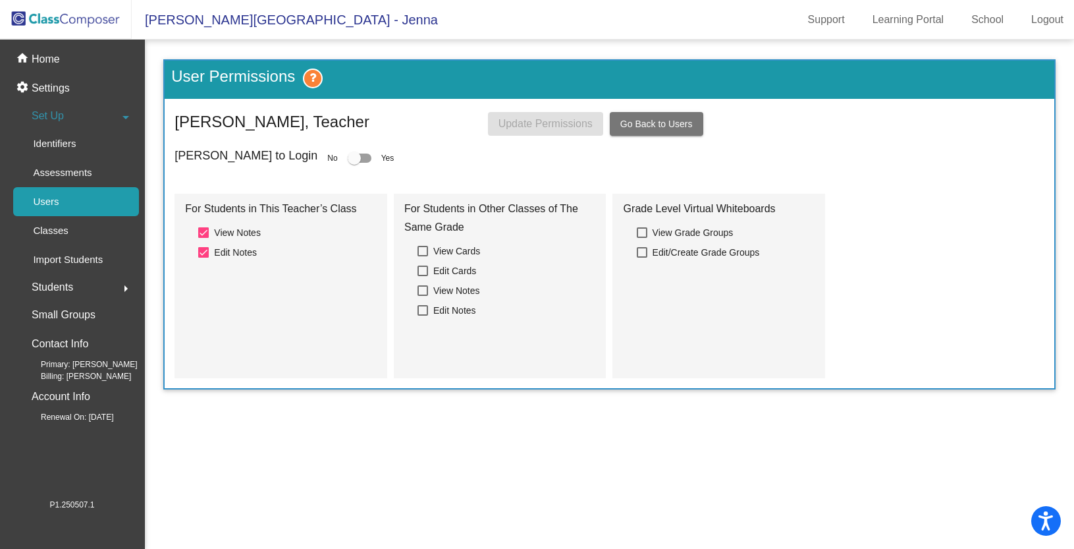
click at [349, 155] on div at bounding box center [360, 157] width 24 height 9
click at [354, 163] on input "checkbox" at bounding box center [354, 163] width 1 height 1
checkbox input "true"
drag, startPoint x: 529, startPoint y: 130, endPoint x: 265, endPoint y: 77, distance: 269.4
click at [529, 130] on button "Update Permissions" at bounding box center [545, 124] width 115 height 24
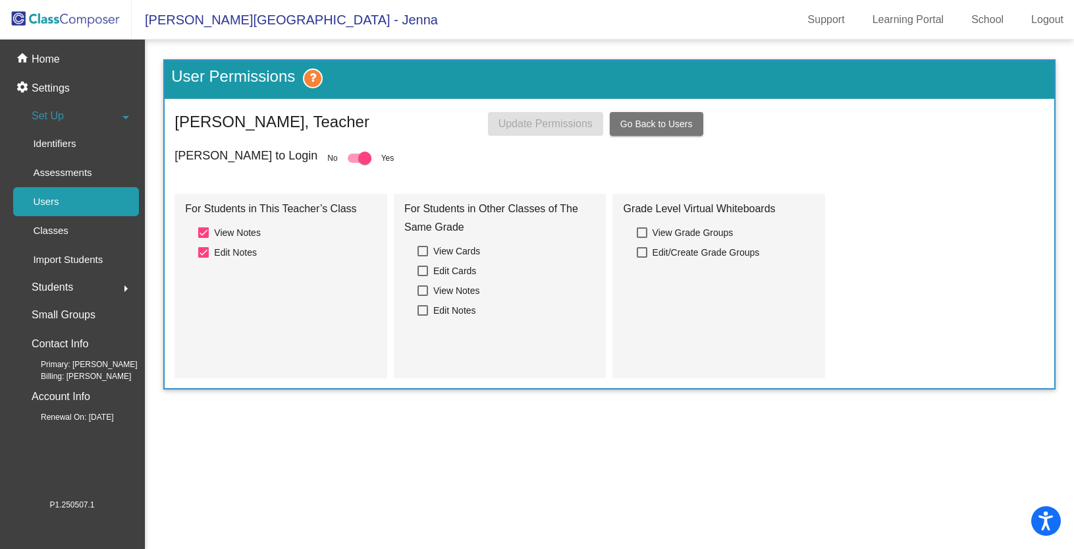
click at [71, 196] on link "Users" at bounding box center [76, 201] width 126 height 29
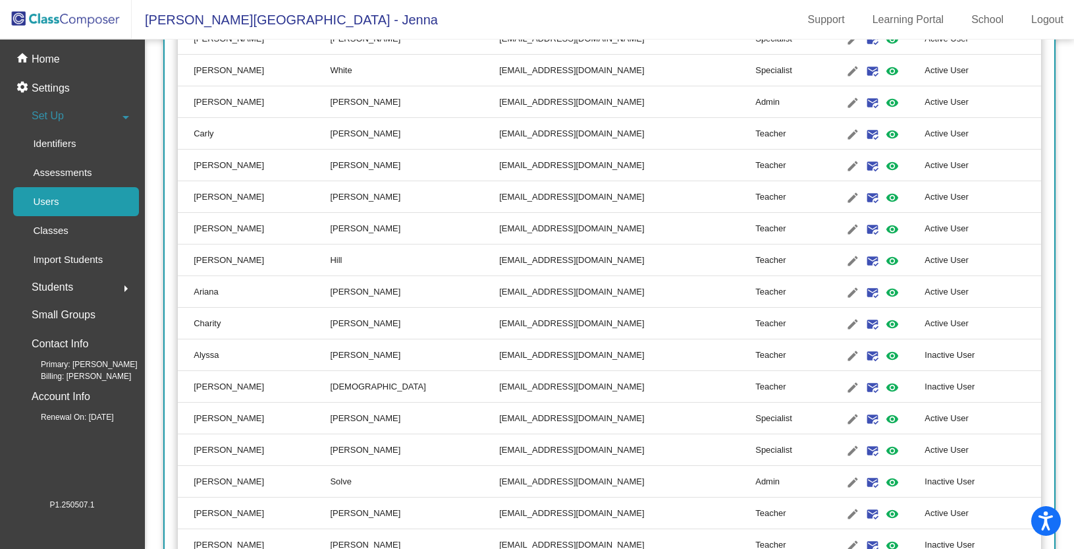
scroll to position [399, 0]
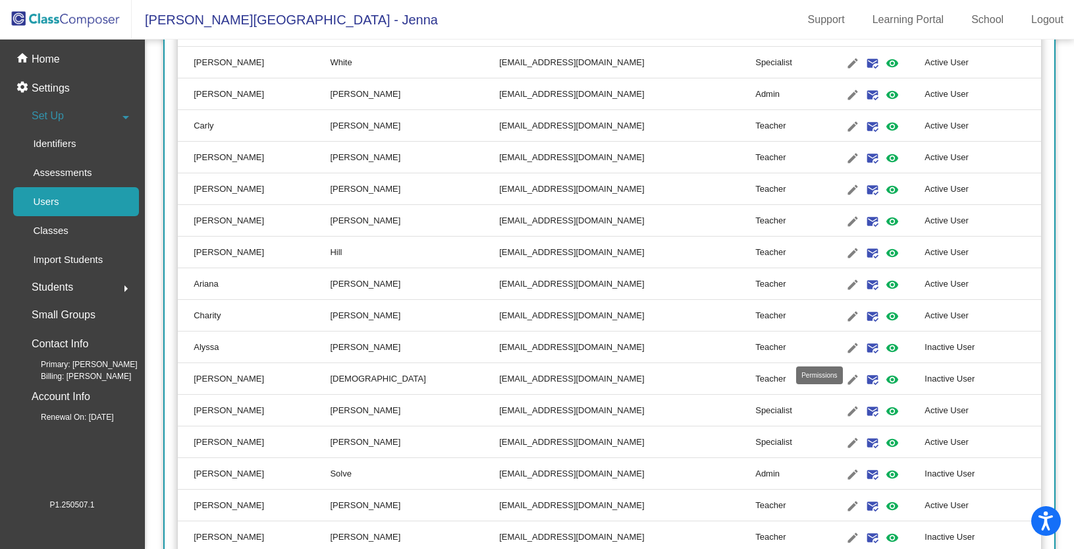
click at [884, 350] on mat-icon "visibility" at bounding box center [892, 348] width 16 height 16
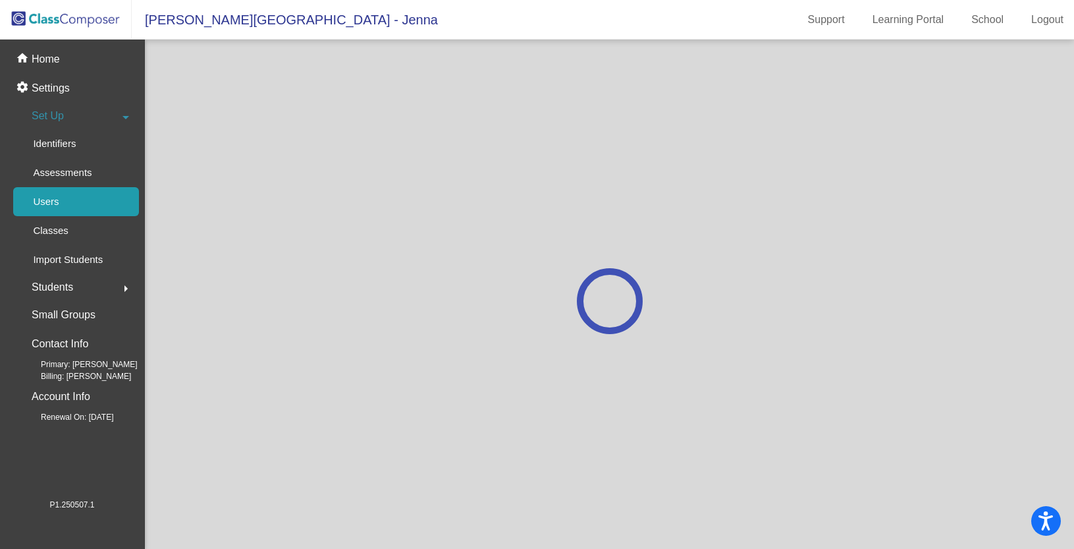
scroll to position [0, 0]
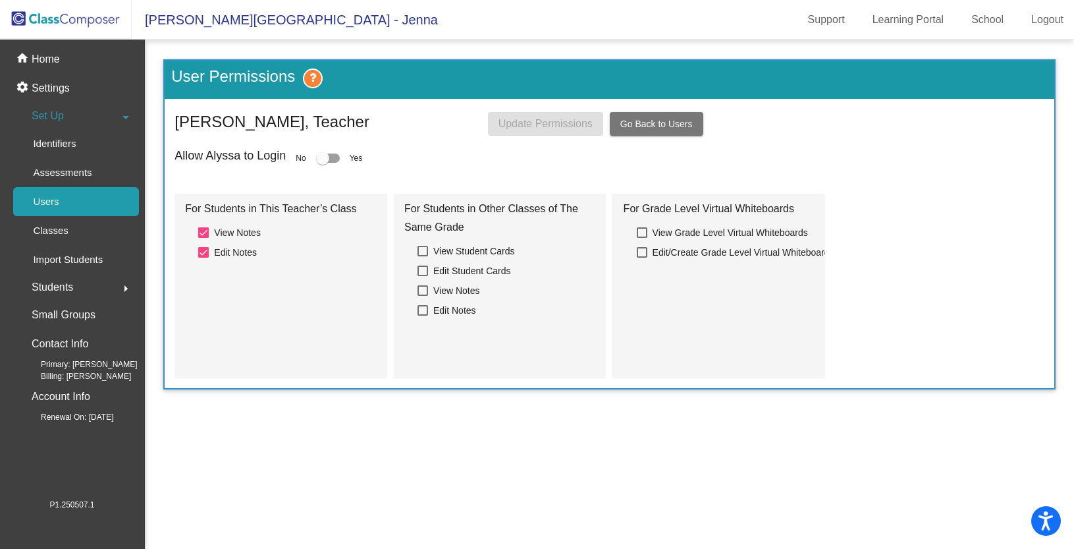
click at [327, 161] on div at bounding box center [322, 157] width 13 height 13
click at [323, 163] on input "checkbox" at bounding box center [322, 163] width 1 height 1
checkbox input "true"
click at [535, 129] on span "Update Permissions" at bounding box center [545, 123] width 94 height 11
click at [58, 205] on p "Users" at bounding box center [46, 202] width 26 height 16
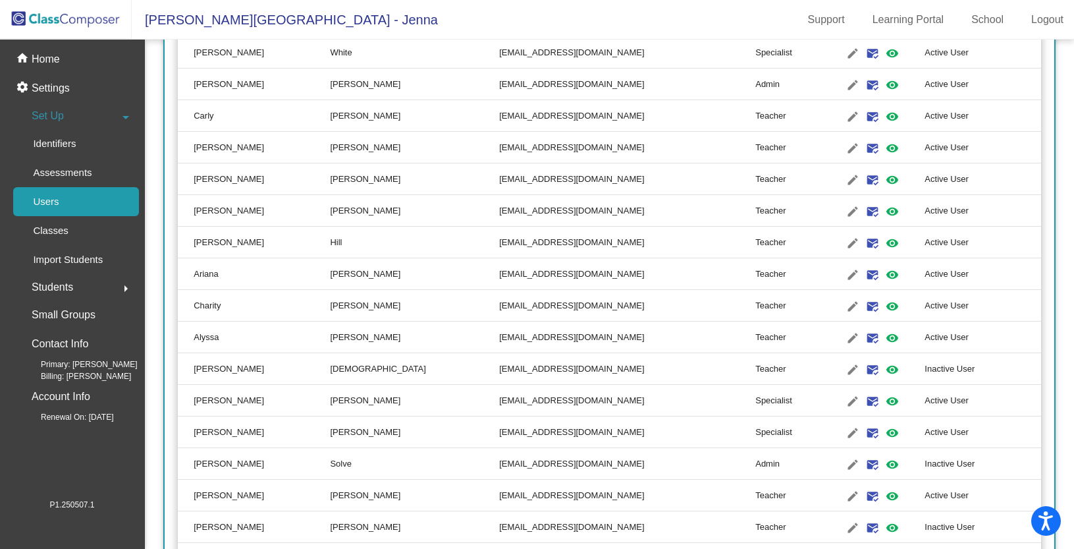
scroll to position [414, 0]
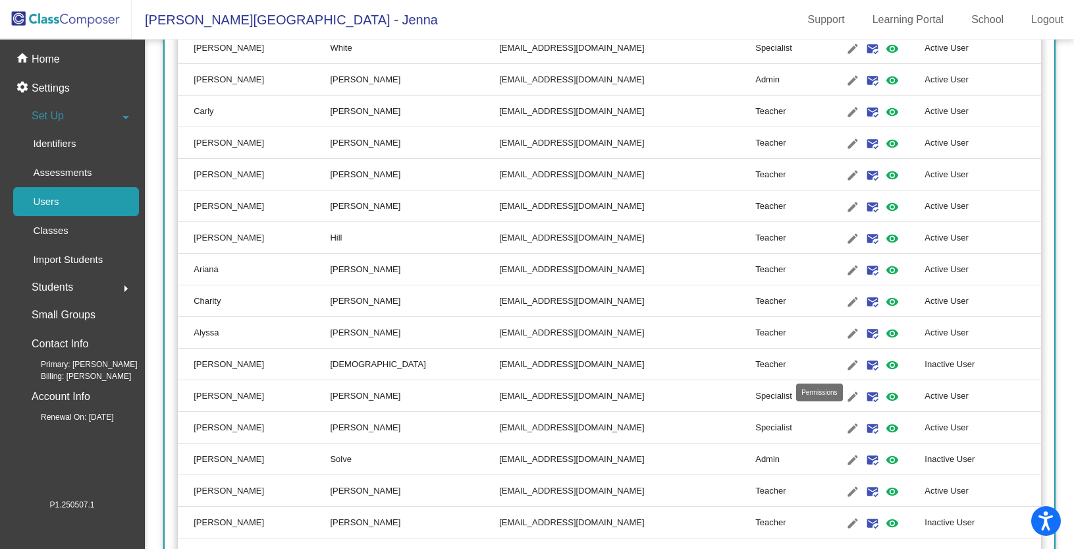
click at [884, 365] on mat-icon "visibility" at bounding box center [892, 365] width 16 height 16
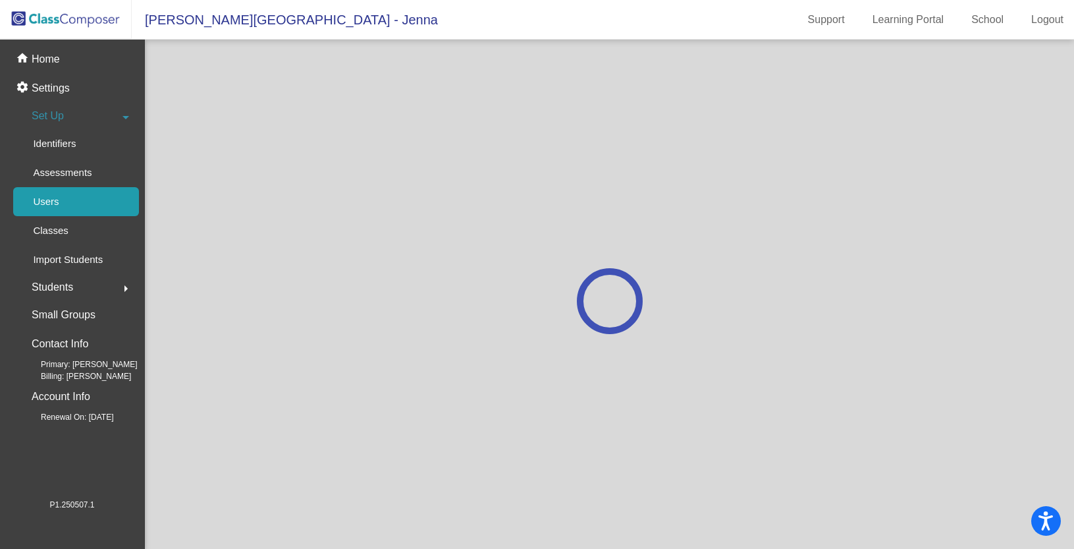
scroll to position [0, 0]
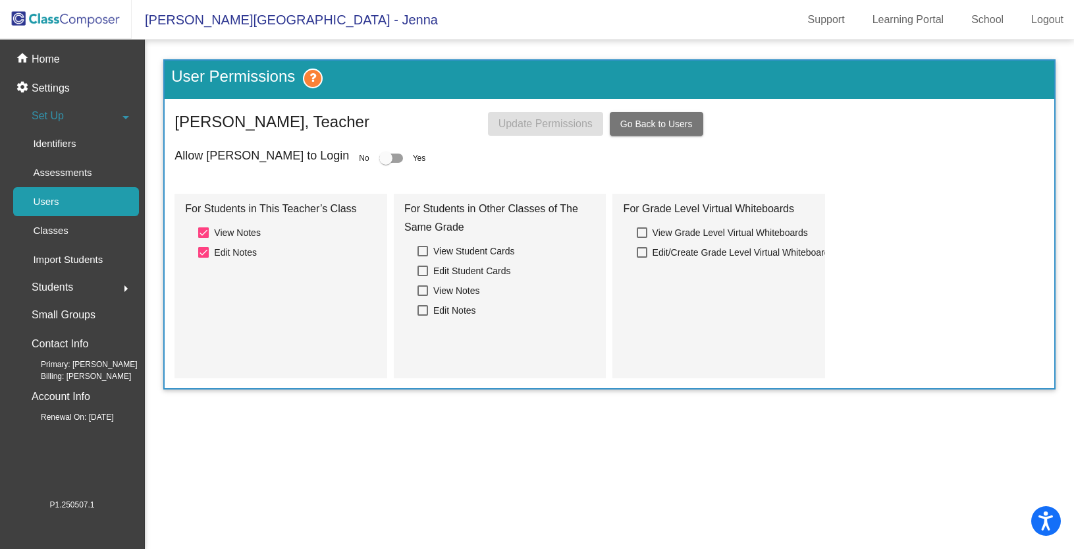
click at [316, 153] on div "Allow Maria to Login No Yes" at bounding box center [610, 158] width 870 height 18
click at [379, 157] on div at bounding box center [385, 157] width 13 height 13
click at [385, 163] on input "checkbox" at bounding box center [385, 163] width 1 height 1
checkbox input "true"
click at [508, 122] on span "Update Permissions" at bounding box center [545, 123] width 94 height 11
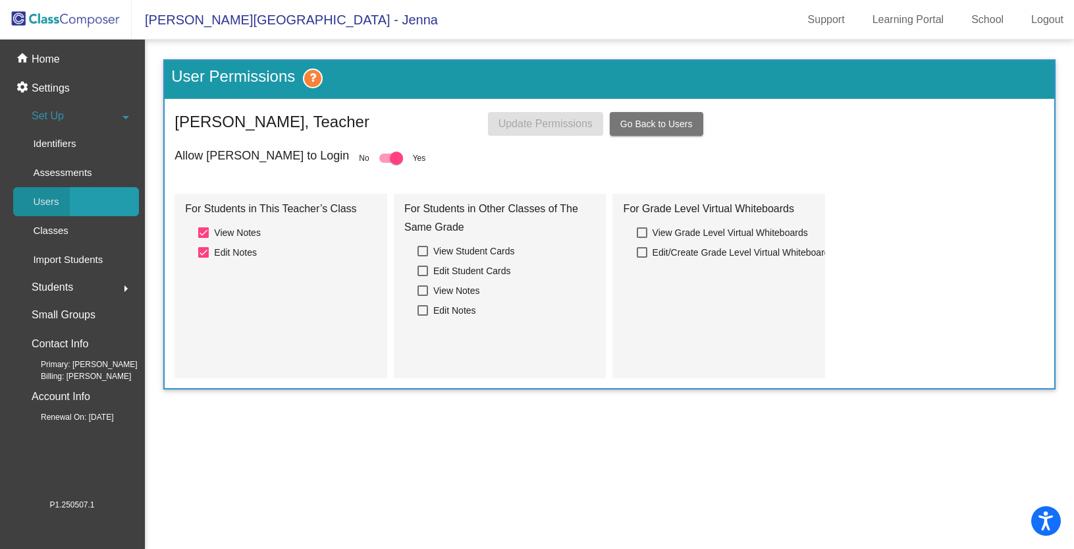
click at [42, 209] on div "Users" at bounding box center [41, 201] width 57 height 29
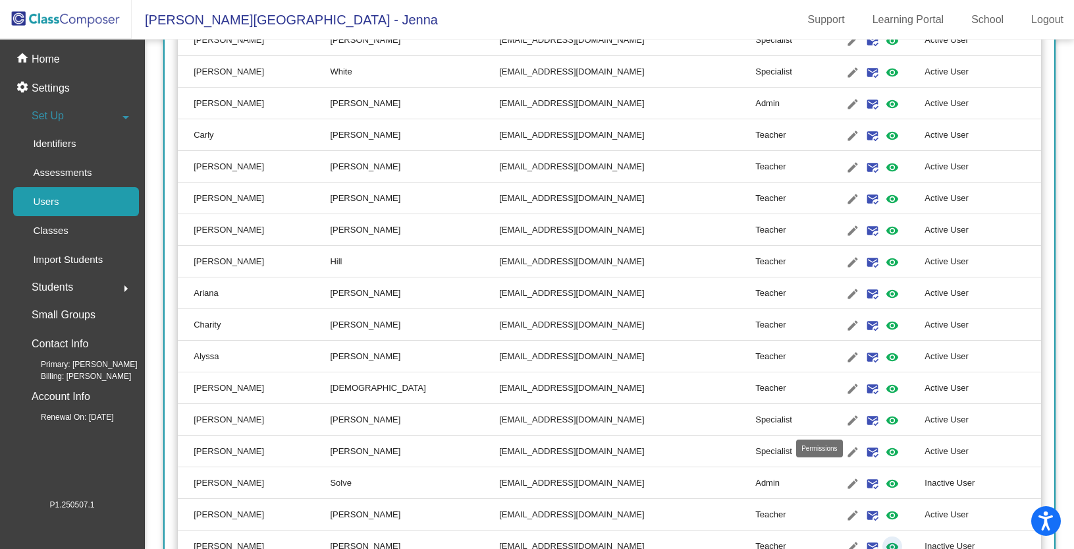
click at [884, 539] on mat-icon "visibility" at bounding box center [892, 547] width 16 height 16
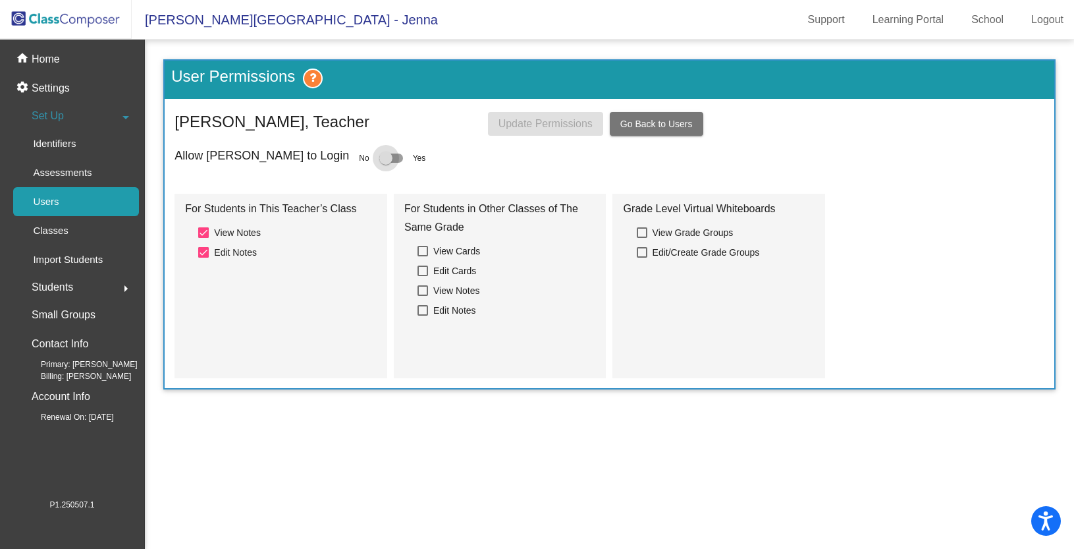
click at [379, 159] on div at bounding box center [391, 157] width 24 height 9
click at [385, 163] on input "checkbox" at bounding box center [385, 163] width 1 height 1
checkbox input "true"
click at [500, 128] on span "Update Permissions" at bounding box center [545, 123] width 94 height 11
click at [45, 18] on img at bounding box center [66, 19] width 132 height 39
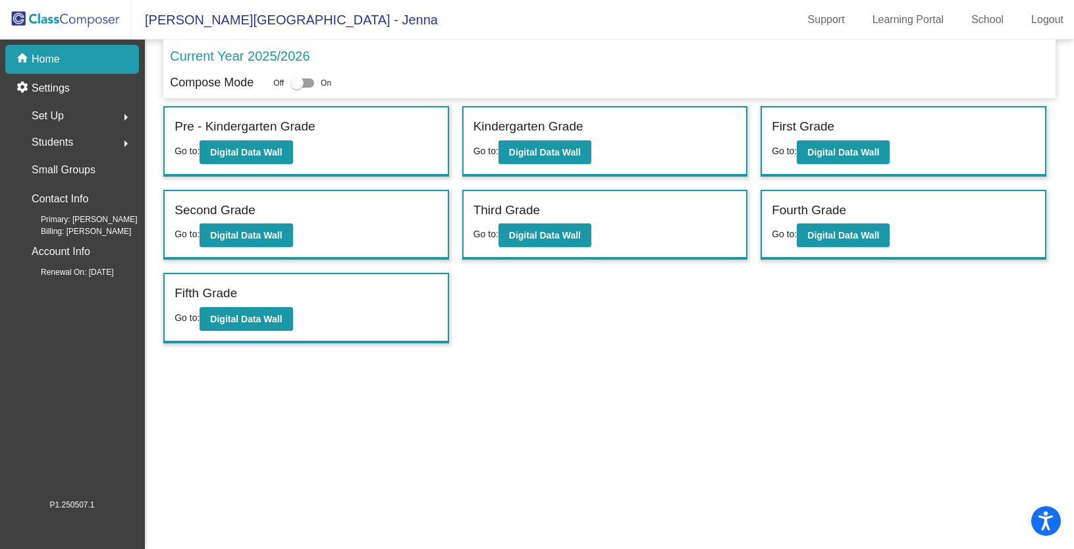
click at [44, 109] on span "Set Up" at bounding box center [48, 116] width 32 height 18
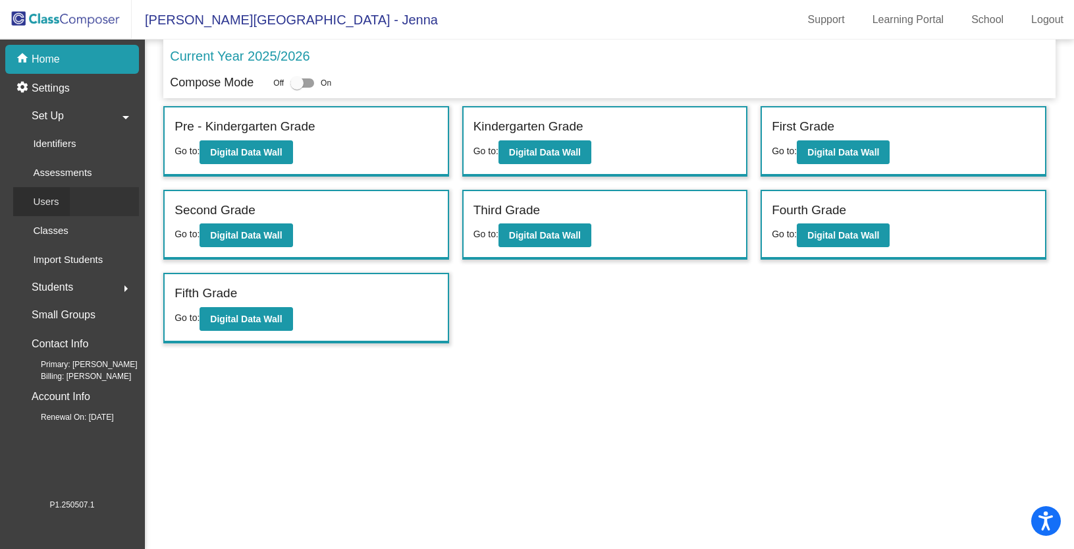
click at [57, 198] on p "Users" at bounding box center [46, 202] width 26 height 16
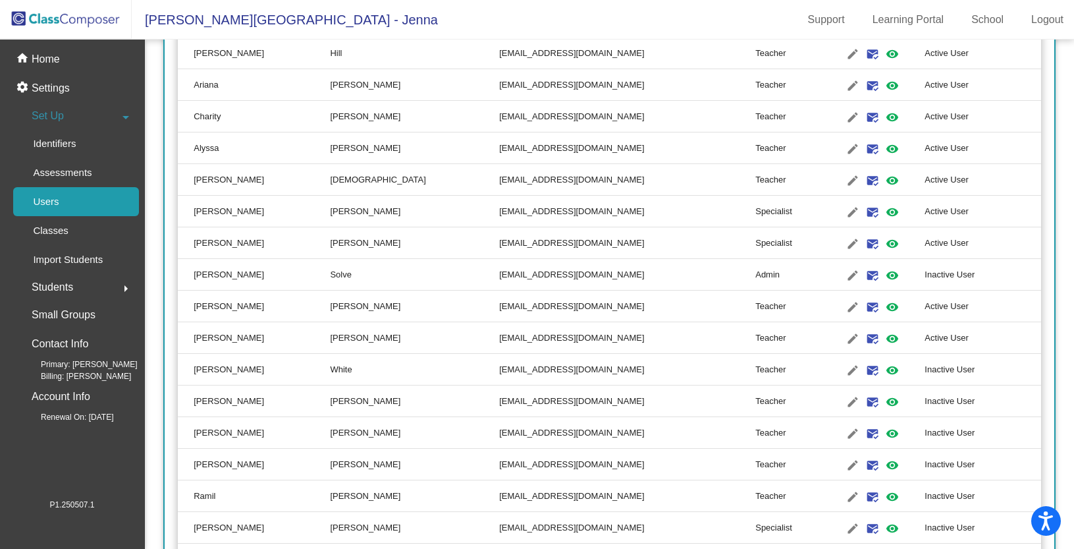
scroll to position [626, 0]
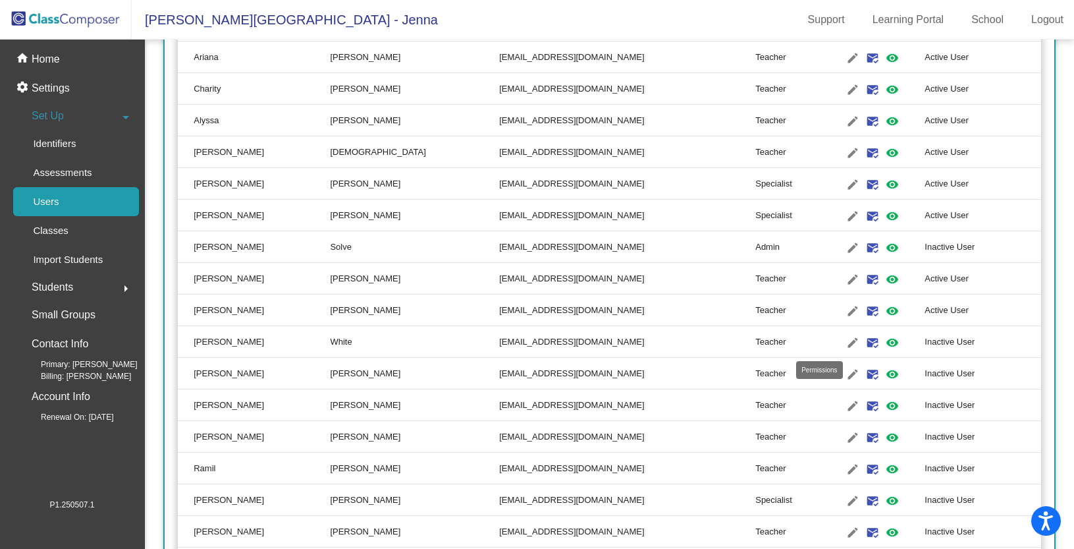
click at [884, 339] on mat-icon "visibility" at bounding box center [892, 343] width 16 height 16
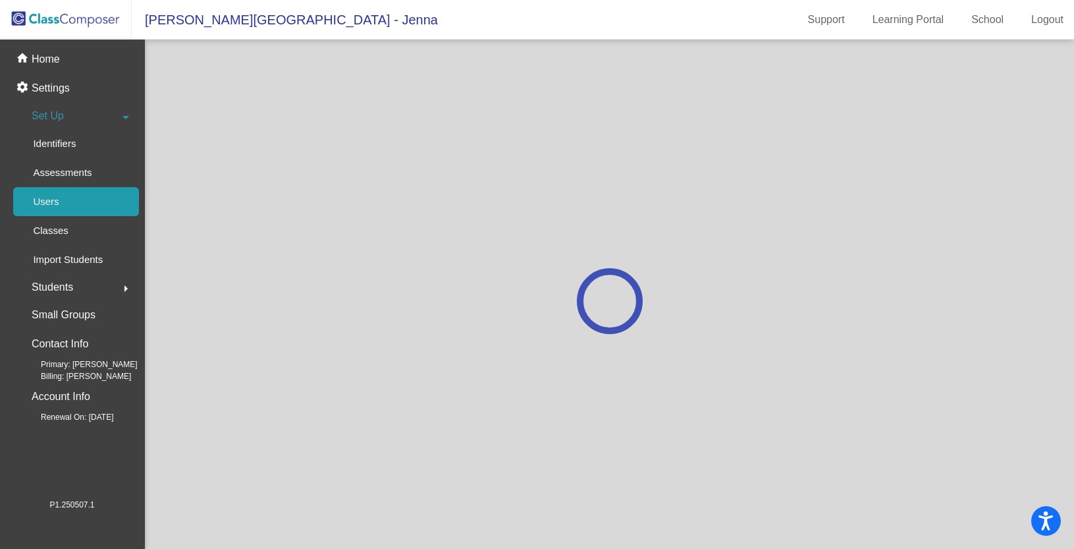
scroll to position [0, 0]
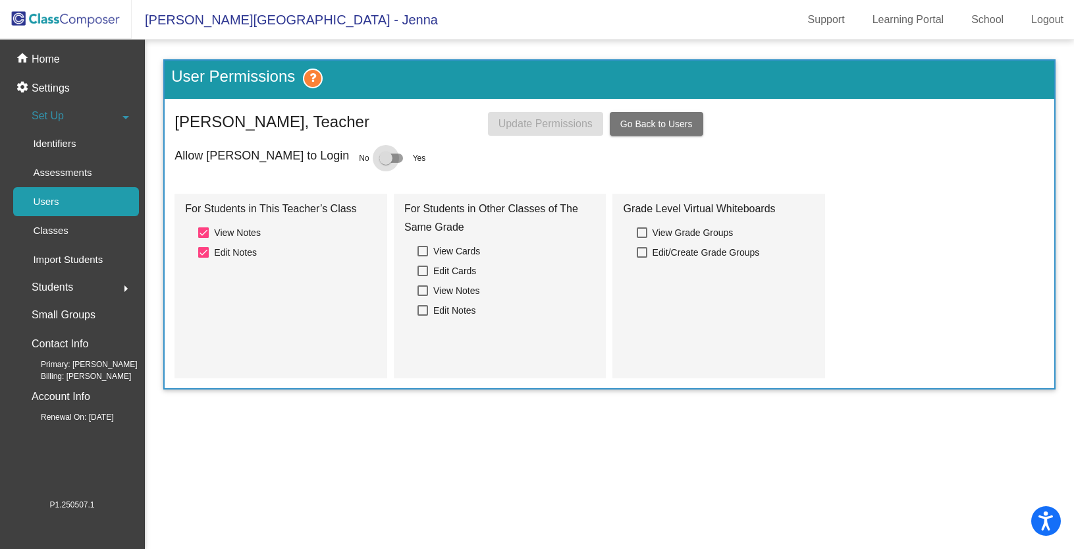
click at [379, 157] on div at bounding box center [385, 157] width 13 height 13
click at [385, 163] on input "checkbox" at bounding box center [385, 163] width 1 height 1
checkbox input "true"
click at [560, 121] on span "Update Permissions" at bounding box center [545, 123] width 94 height 11
click at [88, 194] on link "Users" at bounding box center [76, 201] width 126 height 29
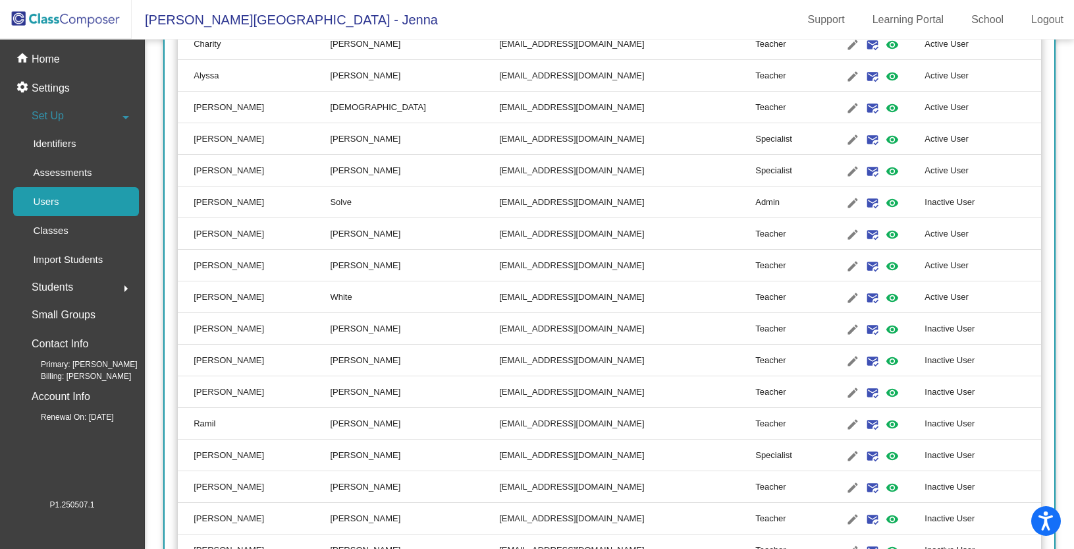
scroll to position [676, 0]
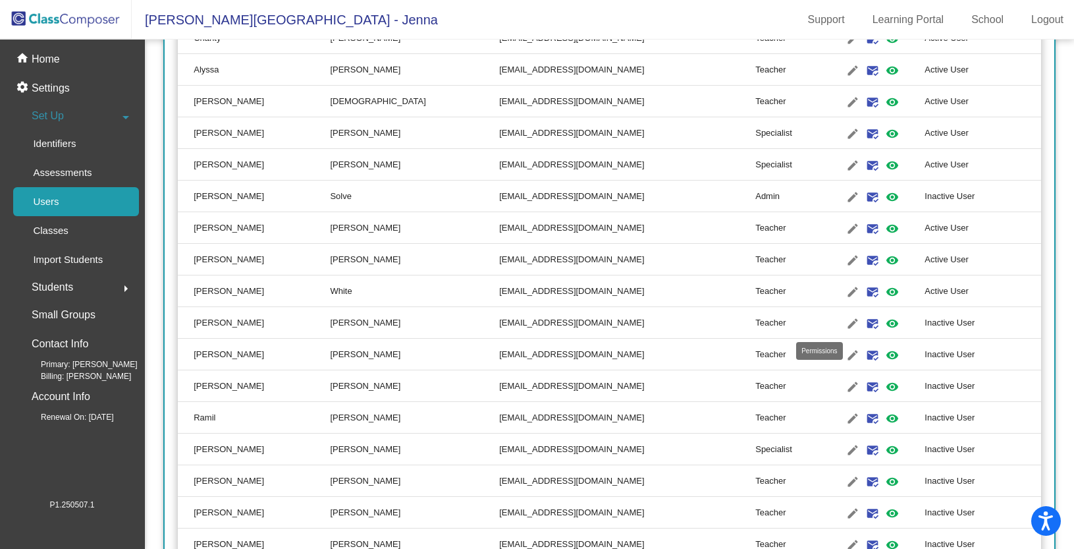
click at [884, 321] on mat-icon "visibility" at bounding box center [892, 323] width 16 height 16
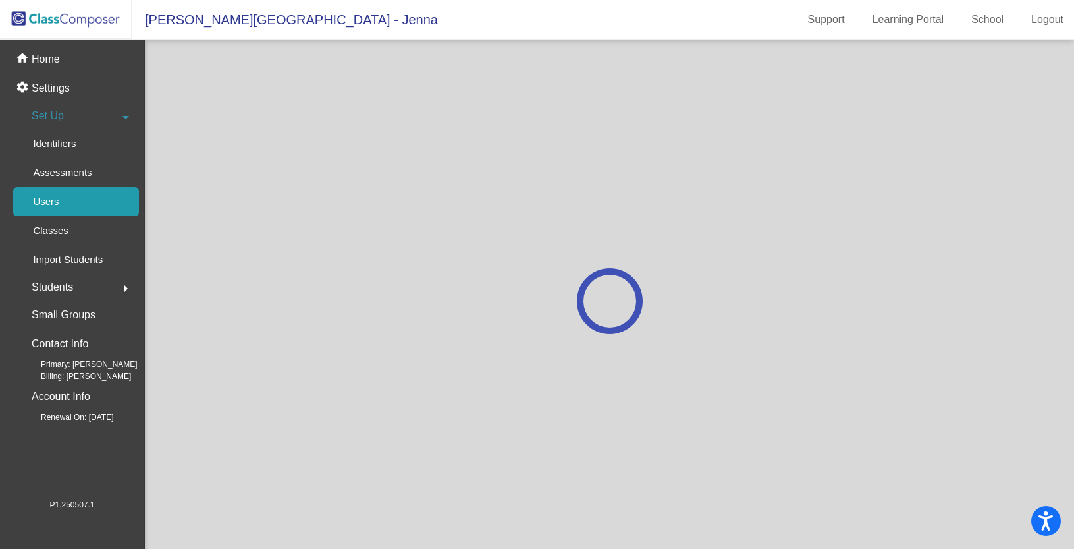
scroll to position [0, 0]
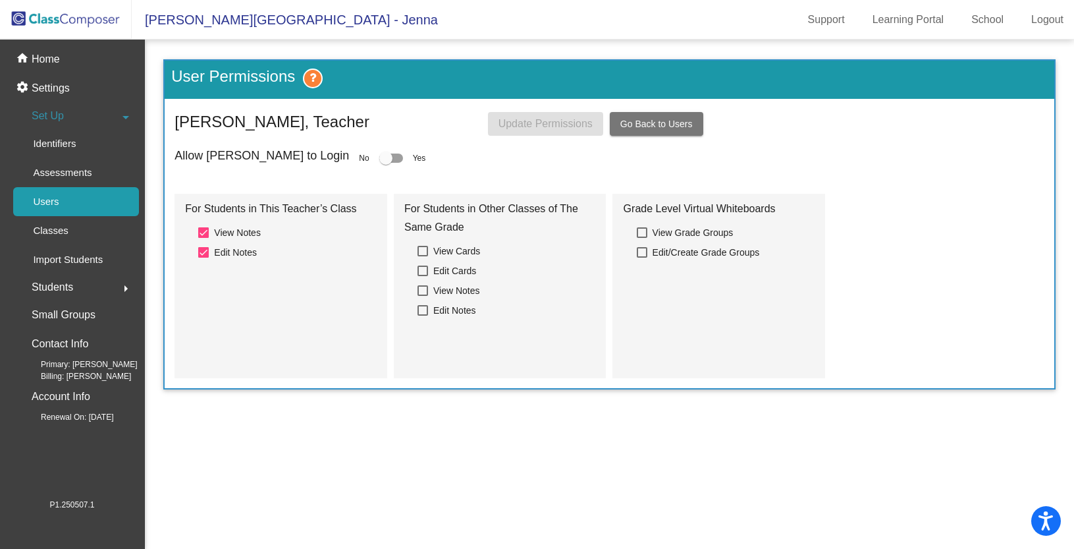
click at [379, 153] on div at bounding box center [385, 157] width 13 height 13
click at [385, 163] on input "checkbox" at bounding box center [385, 163] width 1 height 1
checkbox input "true"
click at [526, 140] on div "User Permissions Jason McCullough, Teacher Update Permissions Go Back to Users …" at bounding box center [609, 224] width 892 height 330
click at [524, 133] on button "Update Permissions" at bounding box center [545, 124] width 115 height 24
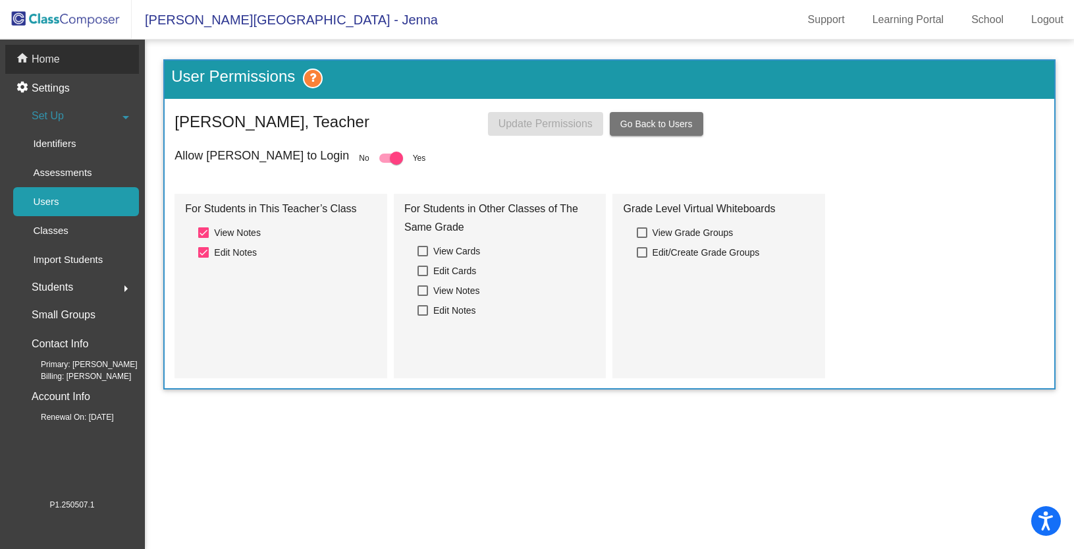
click at [57, 61] on p "Home" at bounding box center [46, 59] width 28 height 16
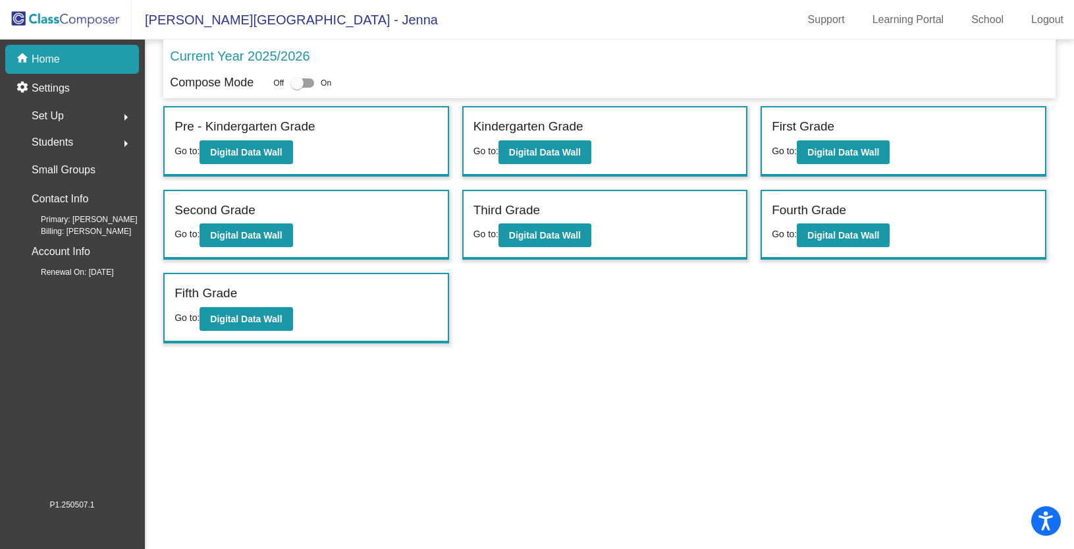
click at [219, 21] on span "Daves Avenue Elementary School - Jenna" at bounding box center [285, 19] width 306 height 21
click at [82, 14] on img at bounding box center [66, 19] width 132 height 39
click at [86, 111] on div "Set Up arrow_right" at bounding box center [76, 116] width 126 height 26
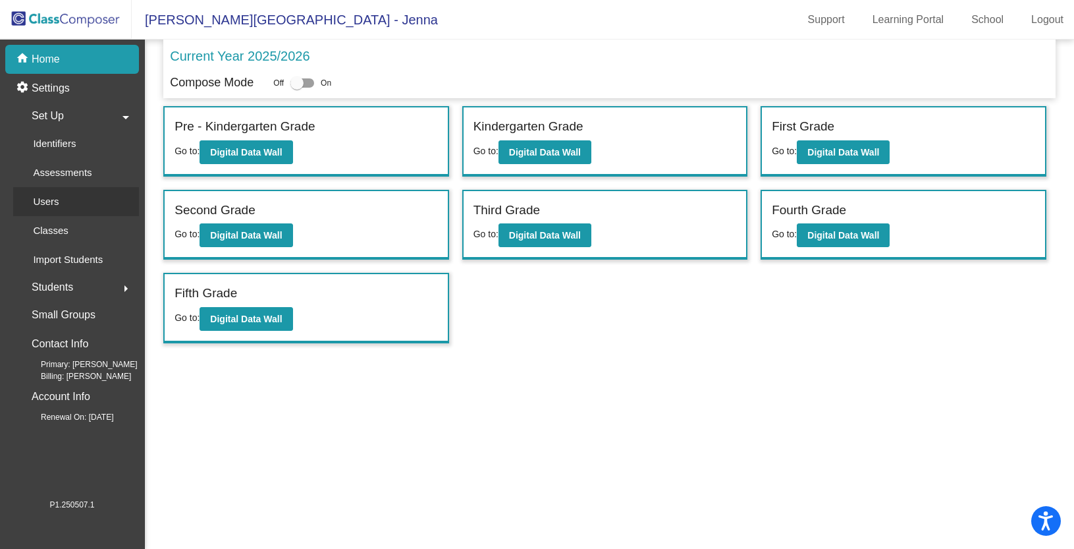
click at [74, 198] on link "Users" at bounding box center [76, 201] width 126 height 29
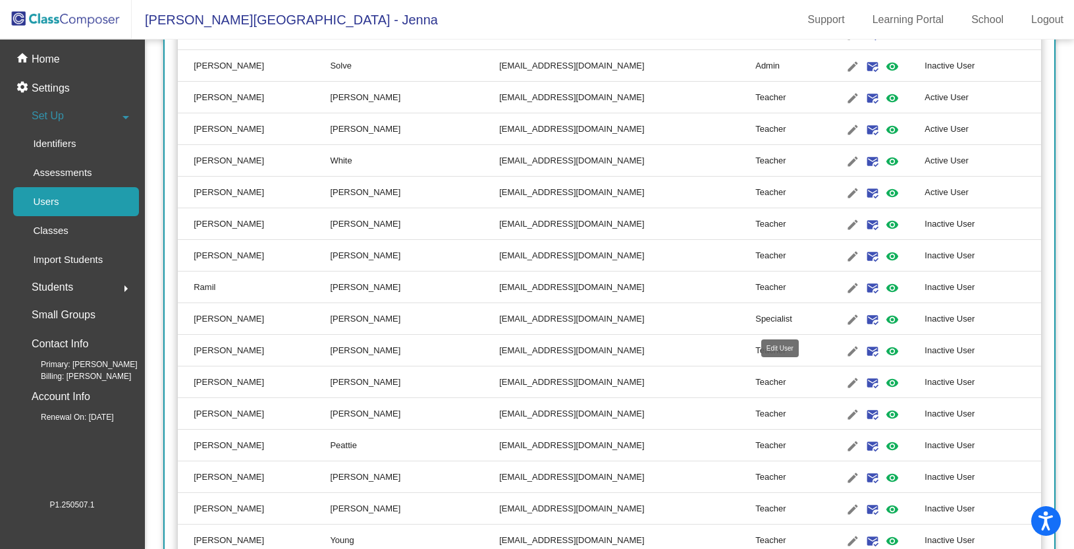
scroll to position [805, 0]
click at [884, 227] on mat-icon "visibility" at bounding box center [892, 226] width 16 height 16
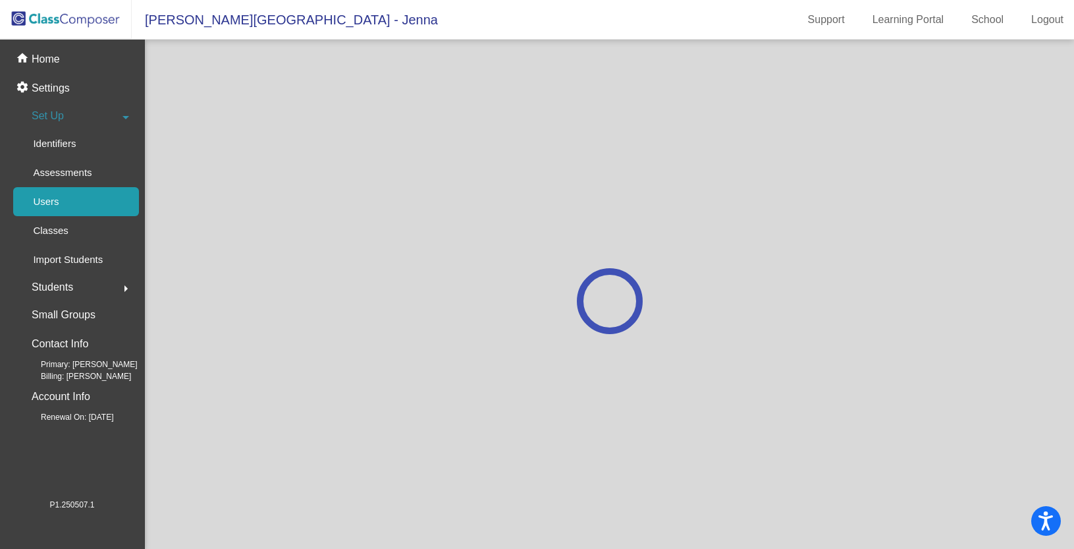
scroll to position [0, 0]
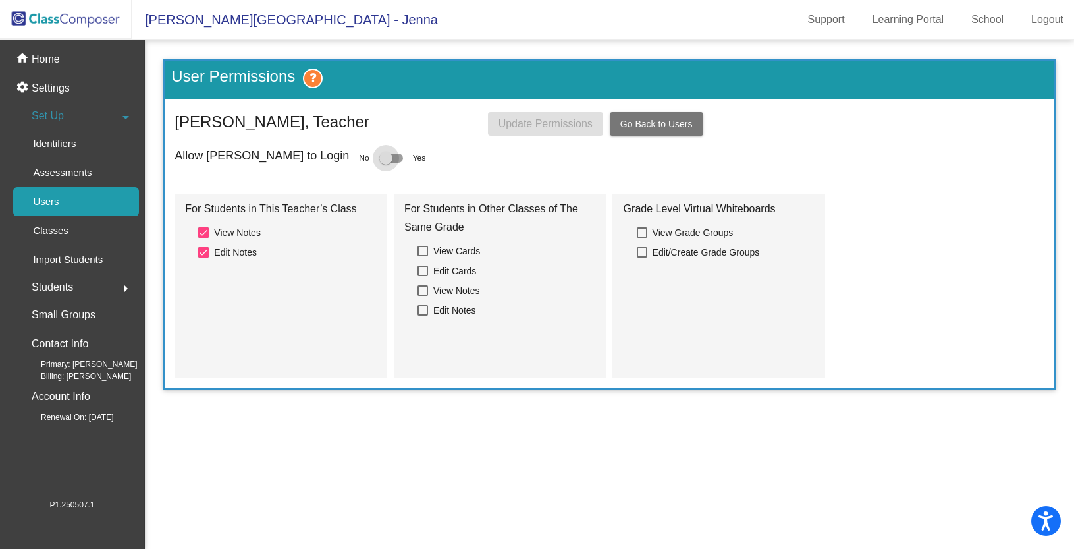
click at [379, 157] on div at bounding box center [385, 157] width 13 height 13
click at [385, 163] on input "checkbox" at bounding box center [385, 163] width 1 height 1
checkbox input "true"
click at [510, 134] on button "Update Permissions" at bounding box center [545, 124] width 115 height 24
click at [73, 204] on link "Users" at bounding box center [76, 201] width 126 height 29
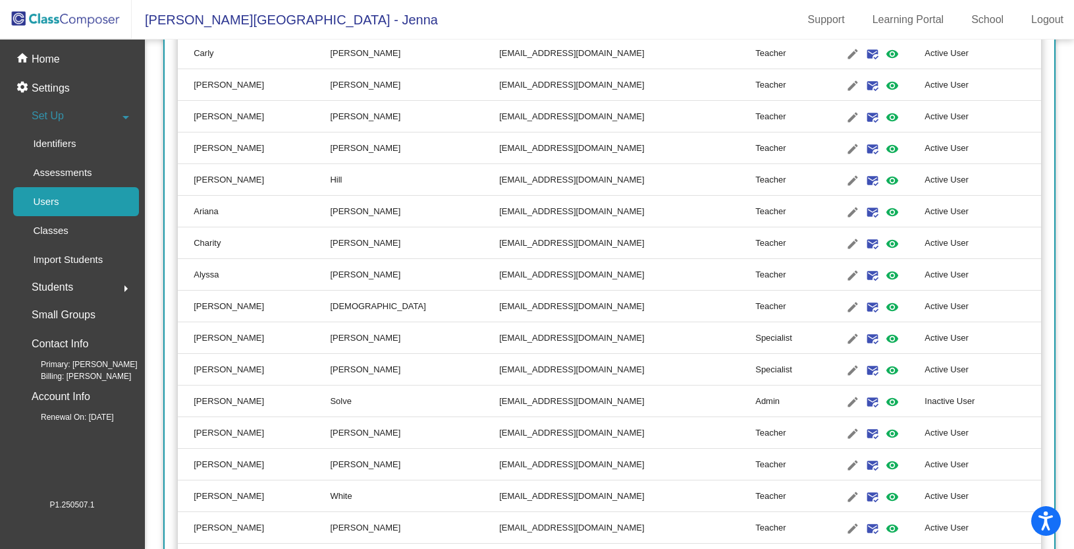
scroll to position [473, 0]
click at [882, 390] on link "visibility" at bounding box center [892, 399] width 20 height 20
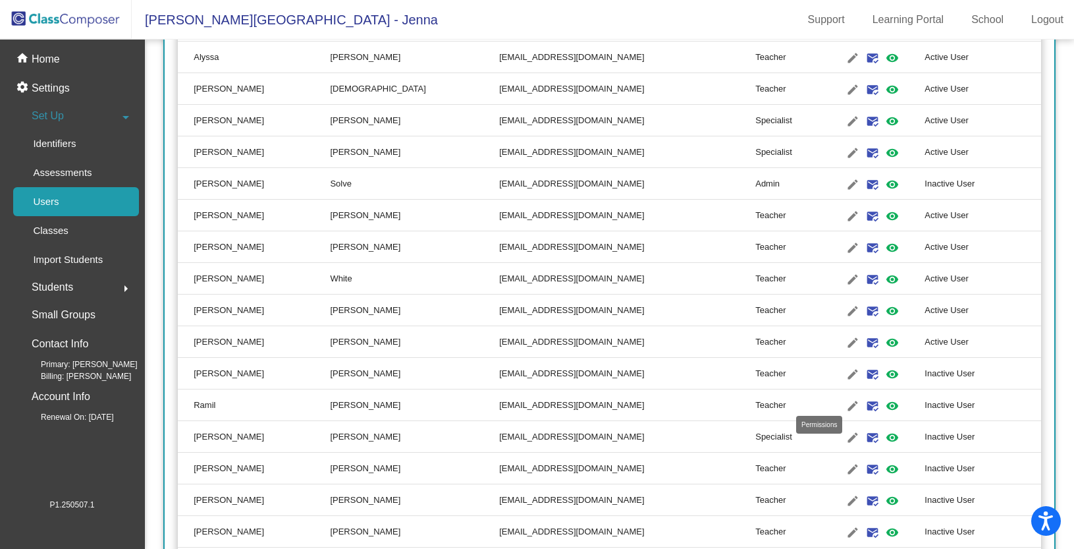
scroll to position [731, 0]
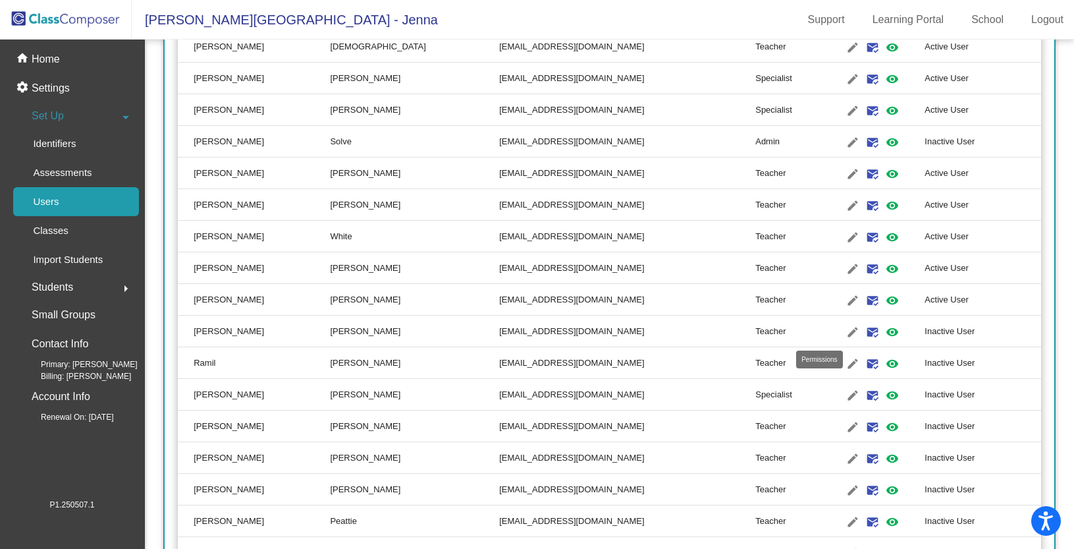
click at [884, 334] on mat-icon "visibility" at bounding box center [892, 332] width 16 height 16
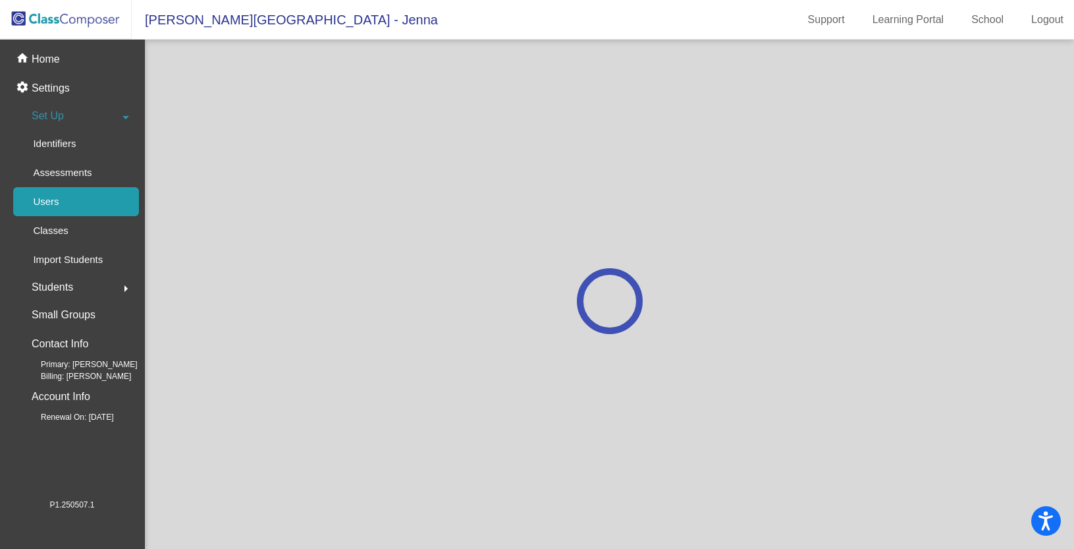
scroll to position [0, 0]
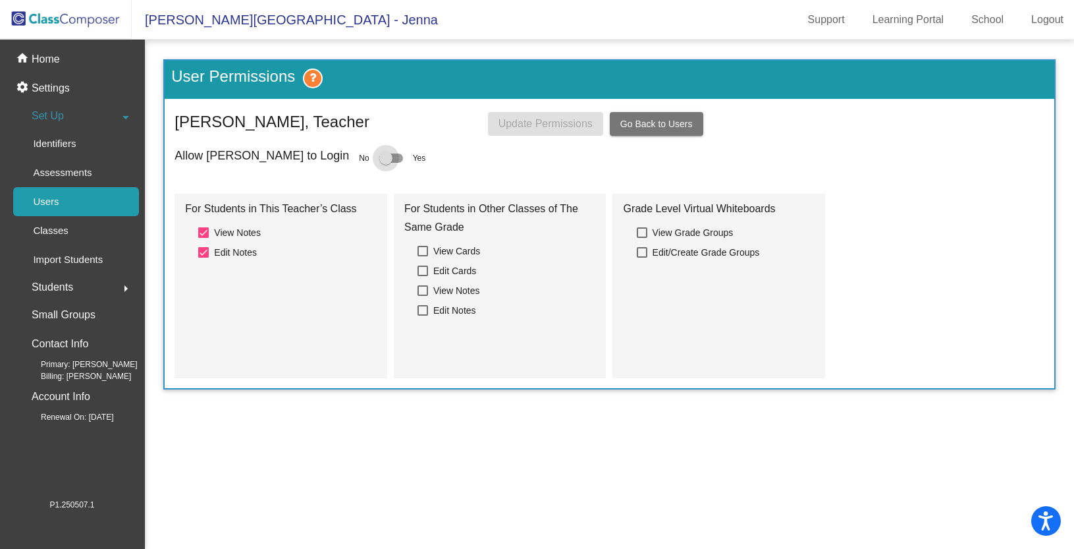
click at [379, 155] on div at bounding box center [391, 157] width 24 height 9
click at [385, 163] on input "checkbox" at bounding box center [385, 163] width 1 height 1
checkbox input "true"
click at [499, 125] on span "Update Permissions" at bounding box center [545, 123] width 94 height 11
click at [95, 200] on link "Users" at bounding box center [76, 201] width 126 height 29
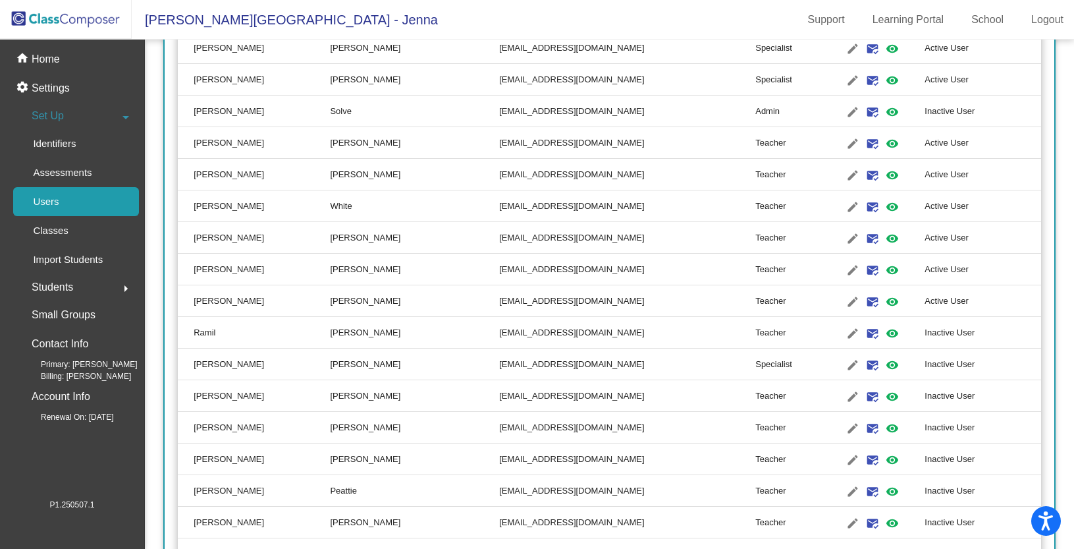
scroll to position [766, 0]
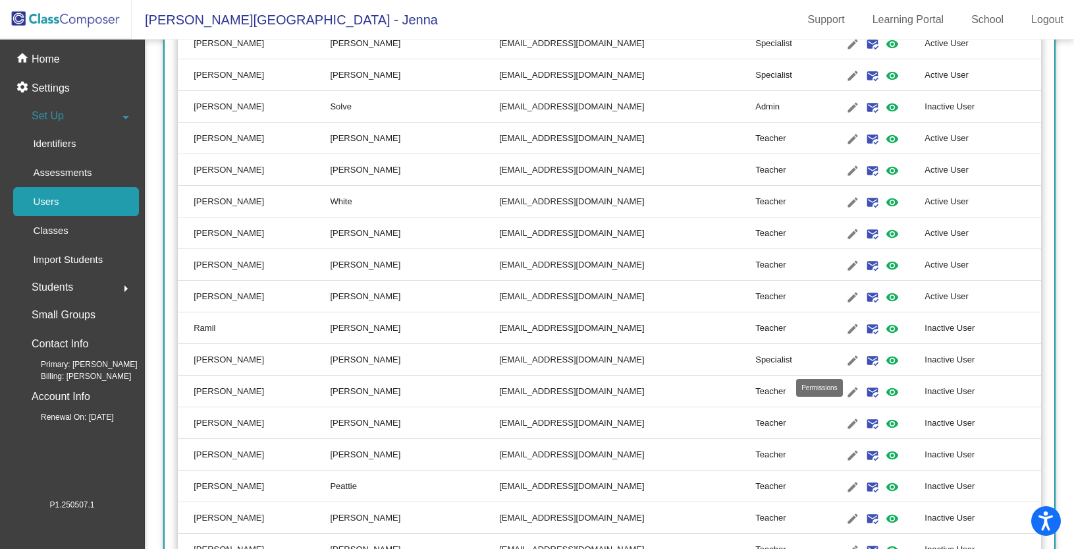
click at [884, 360] on mat-icon "visibility" at bounding box center [892, 360] width 16 height 16
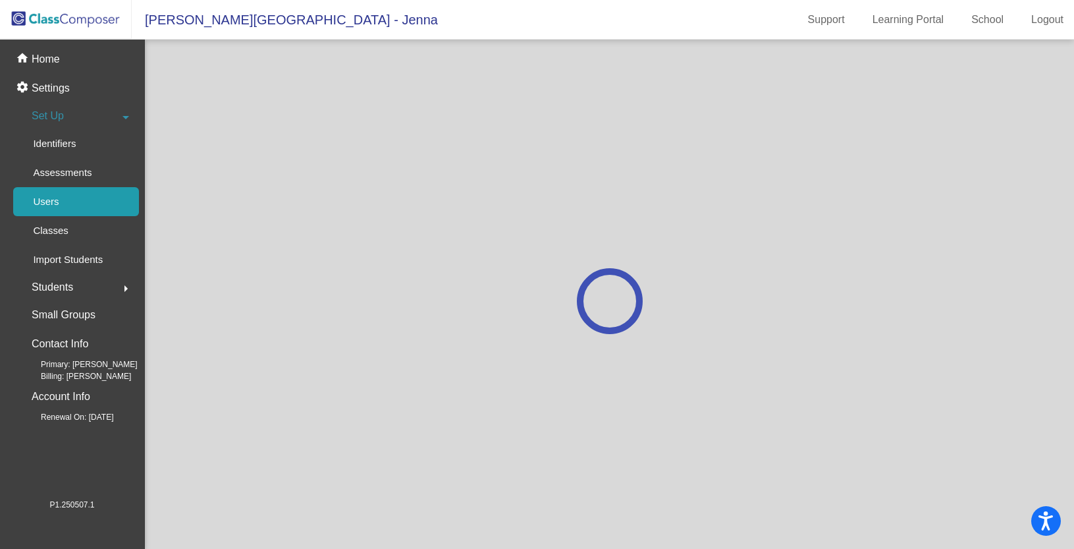
scroll to position [0, 0]
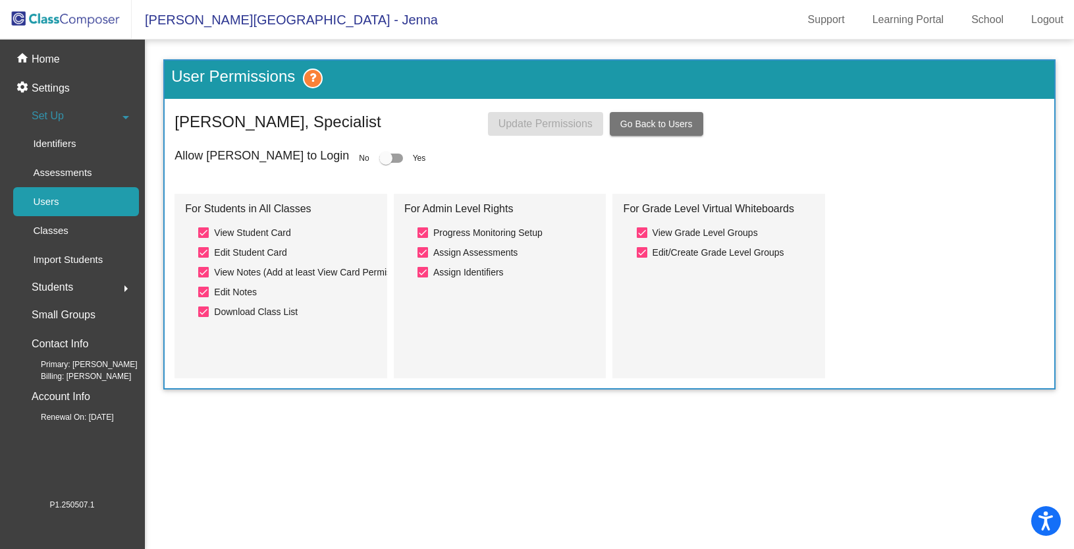
click at [379, 155] on div at bounding box center [385, 157] width 13 height 13
click at [385, 163] on input "checkbox" at bounding box center [385, 163] width 1 height 1
checkbox input "true"
click at [78, 207] on link "Users" at bounding box center [76, 201] width 126 height 29
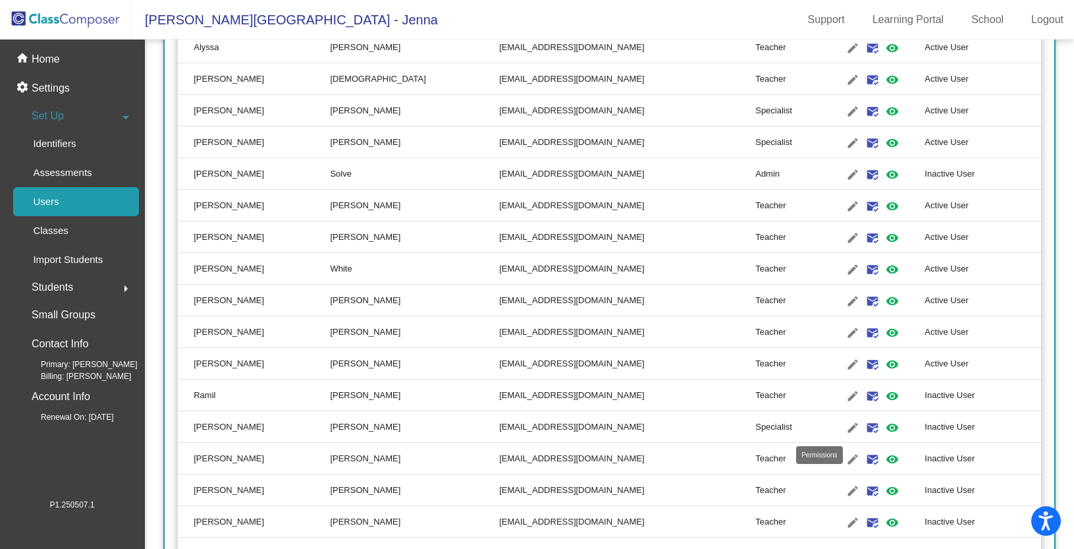
click at [884, 424] on mat-icon "visibility" at bounding box center [892, 427] width 16 height 16
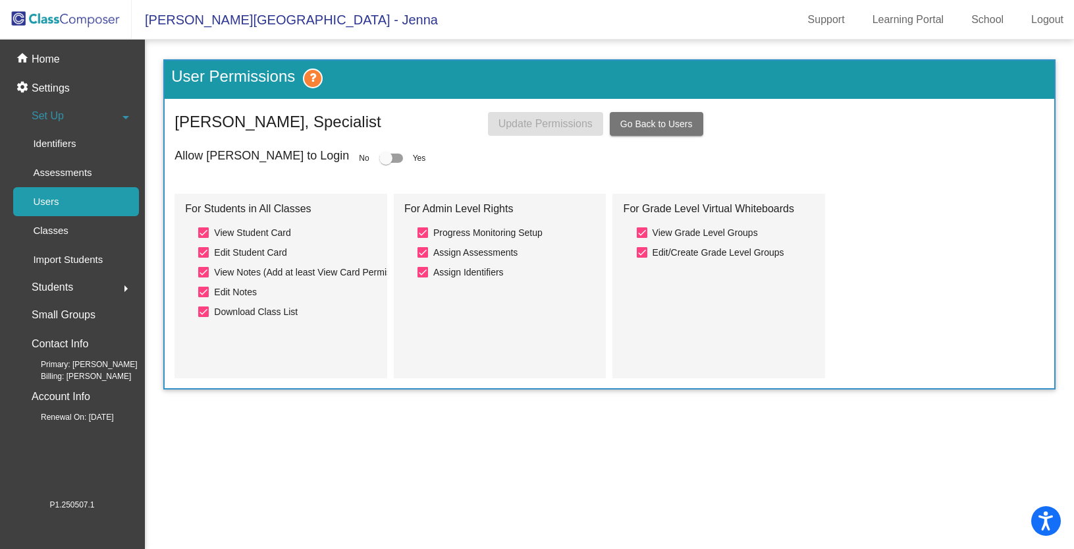
click at [379, 159] on div at bounding box center [385, 157] width 13 height 13
click at [385, 163] on input "checkbox" at bounding box center [385, 163] width 1 height 1
checkbox input "true"
click at [519, 135] on button "Update Permissions" at bounding box center [545, 124] width 115 height 24
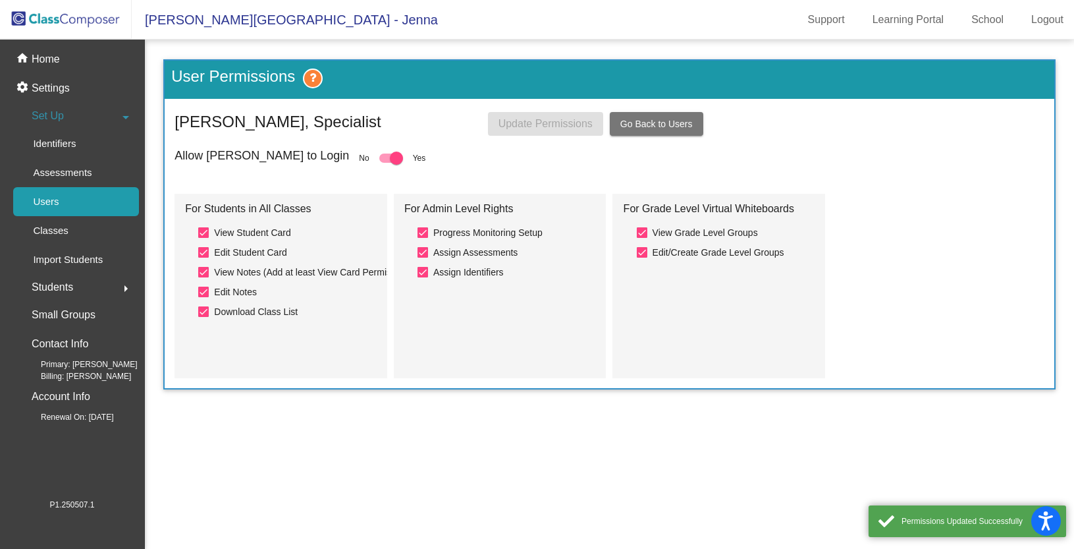
click at [71, 200] on link "Users" at bounding box center [76, 201] width 126 height 29
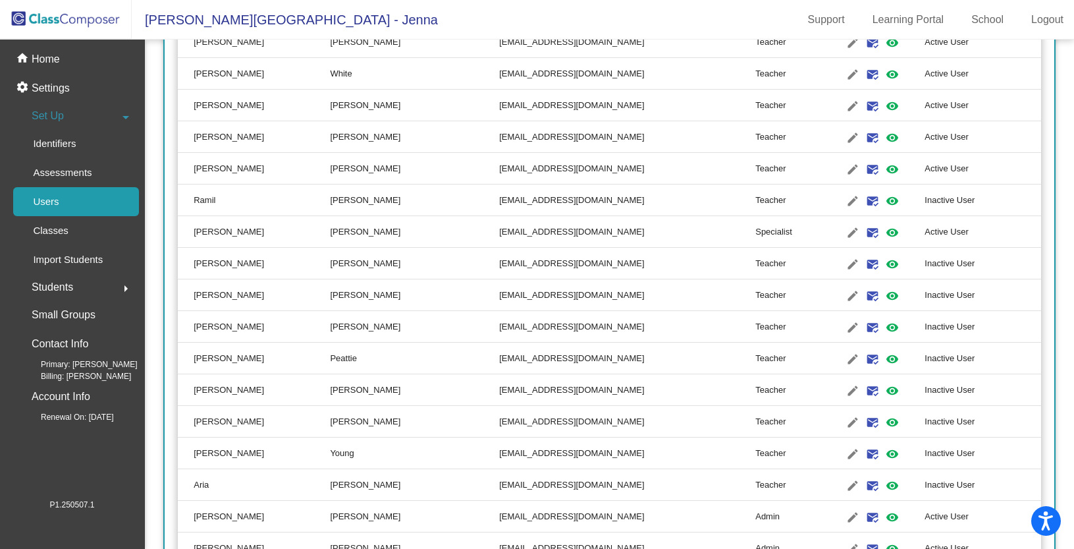
scroll to position [947, 0]
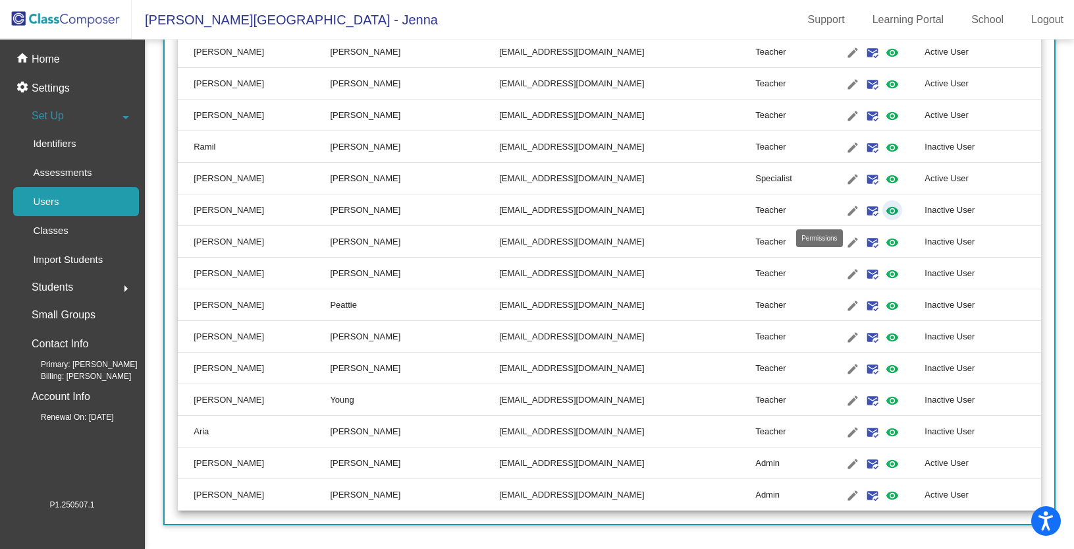
click at [884, 213] on mat-icon "visibility" at bounding box center [892, 211] width 16 height 16
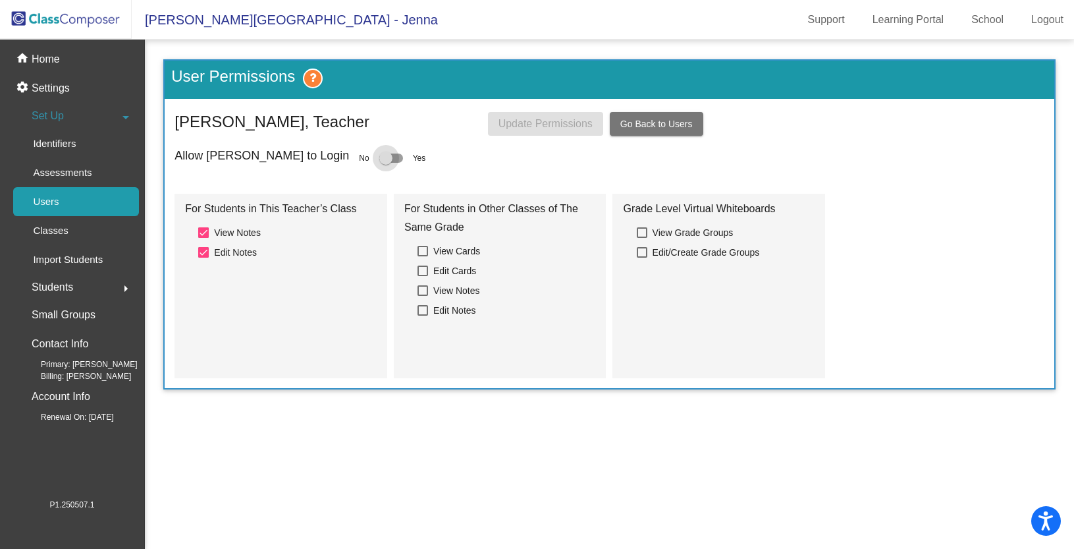
click at [379, 160] on div at bounding box center [385, 157] width 13 height 13
click at [385, 163] on input "checkbox" at bounding box center [385, 163] width 1 height 1
checkbox input "true"
click at [533, 122] on span "Update Permissions" at bounding box center [545, 123] width 94 height 11
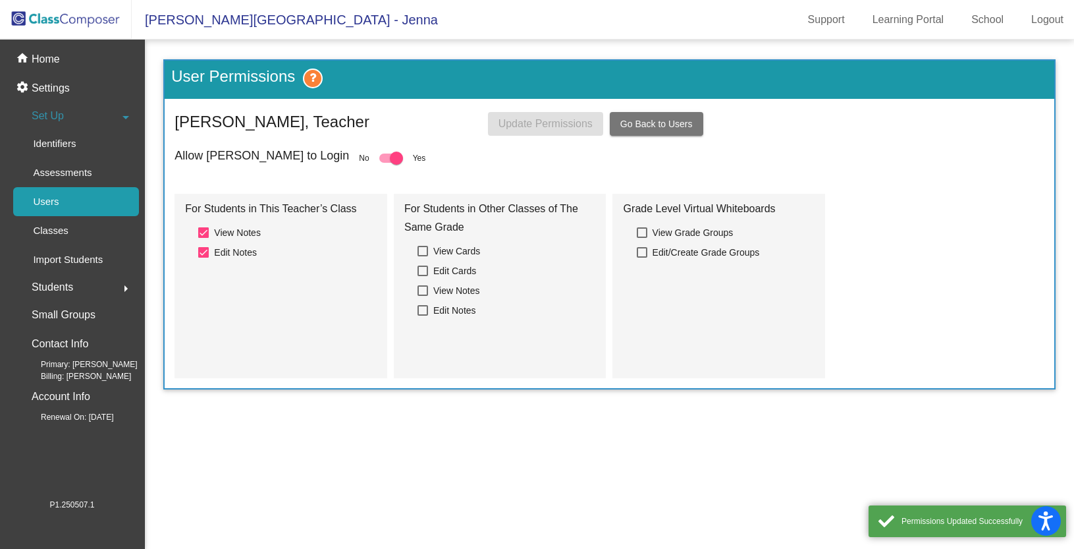
click at [72, 207] on link "Users" at bounding box center [76, 201] width 126 height 29
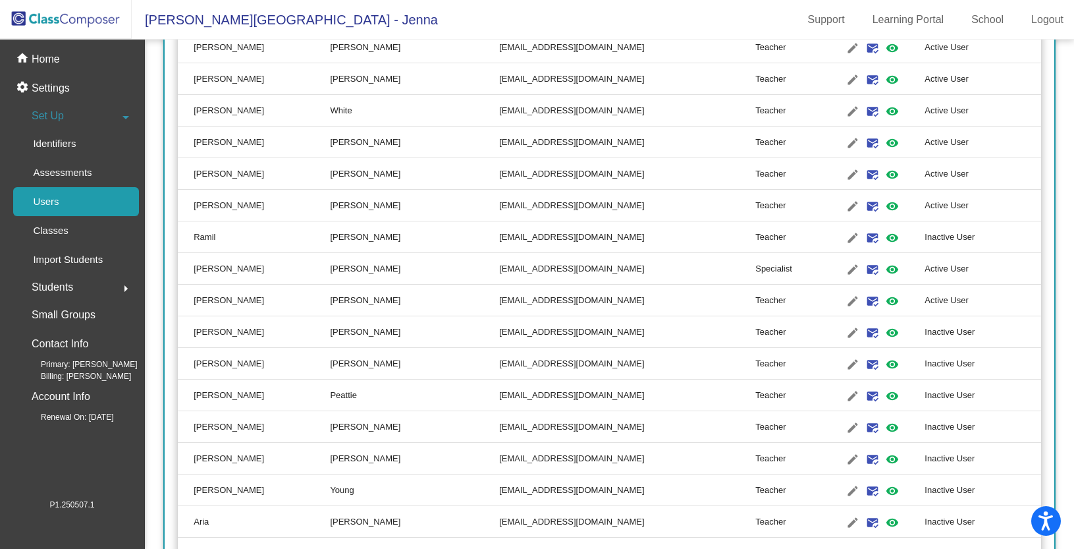
scroll to position [947, 0]
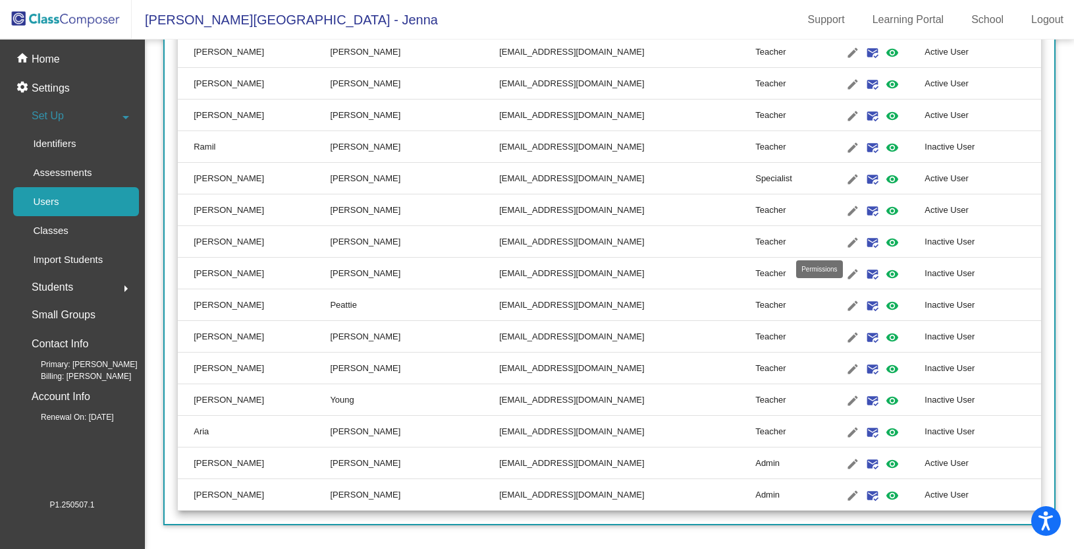
click at [884, 242] on mat-icon "visibility" at bounding box center [892, 242] width 16 height 16
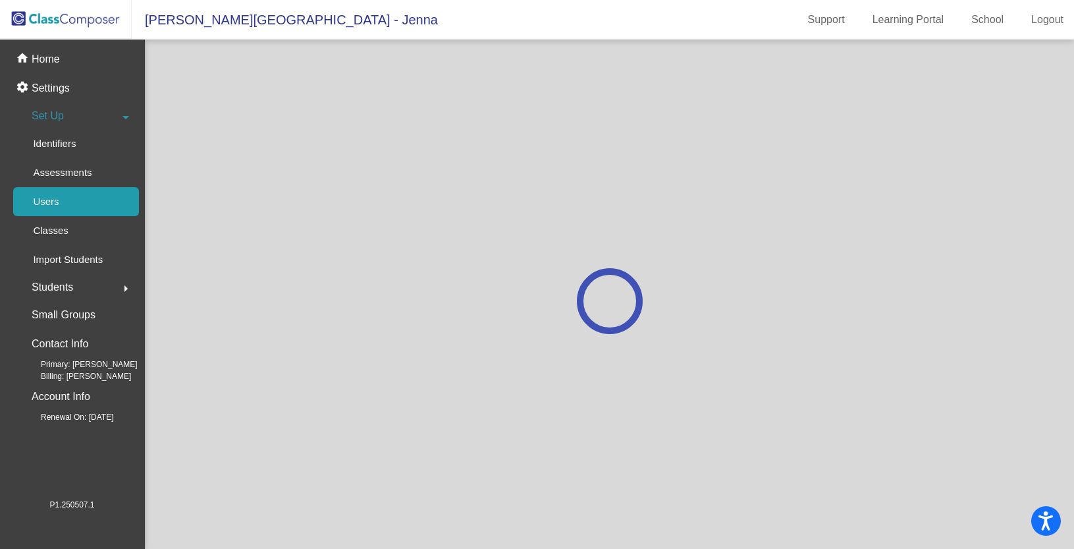
scroll to position [0, 0]
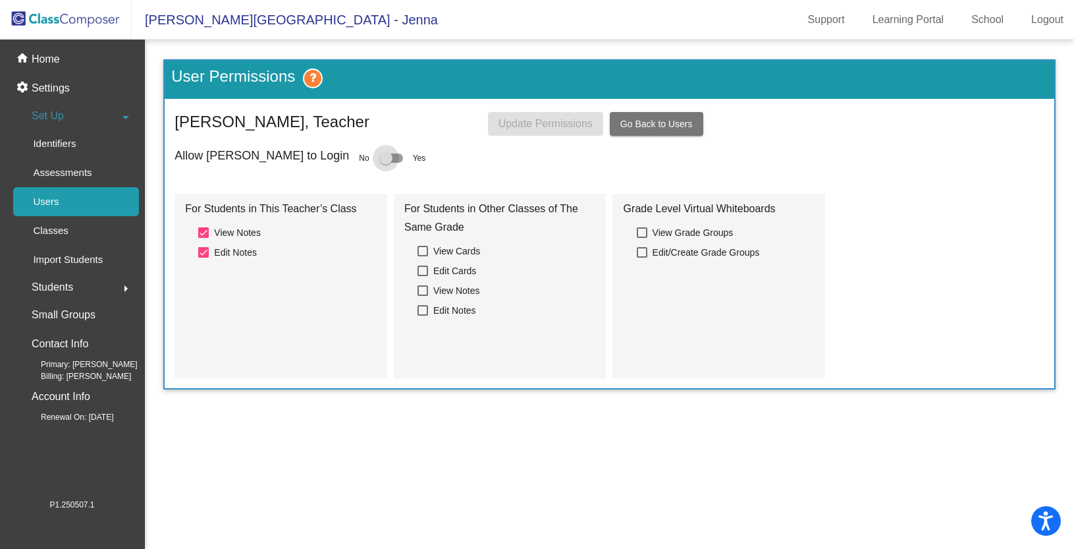
click at [379, 155] on div at bounding box center [391, 157] width 24 height 9
click at [385, 163] on input "checkbox" at bounding box center [385, 163] width 1 height 1
checkbox input "true"
click at [539, 124] on span "Update Permissions" at bounding box center [545, 123] width 94 height 11
click at [92, 203] on link "Users" at bounding box center [76, 201] width 126 height 29
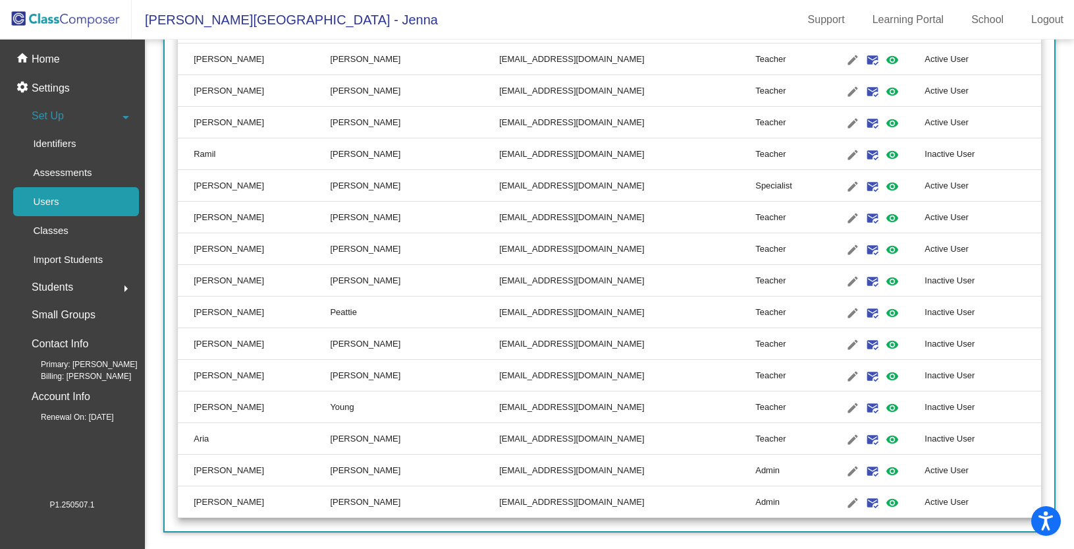
scroll to position [947, 0]
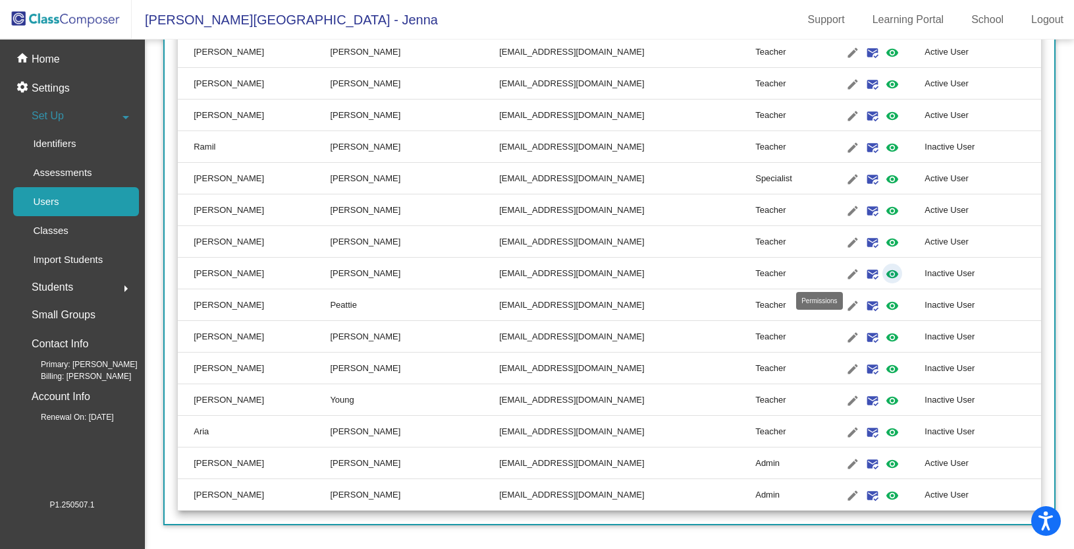
click at [884, 273] on mat-icon "visibility" at bounding box center [892, 274] width 16 height 16
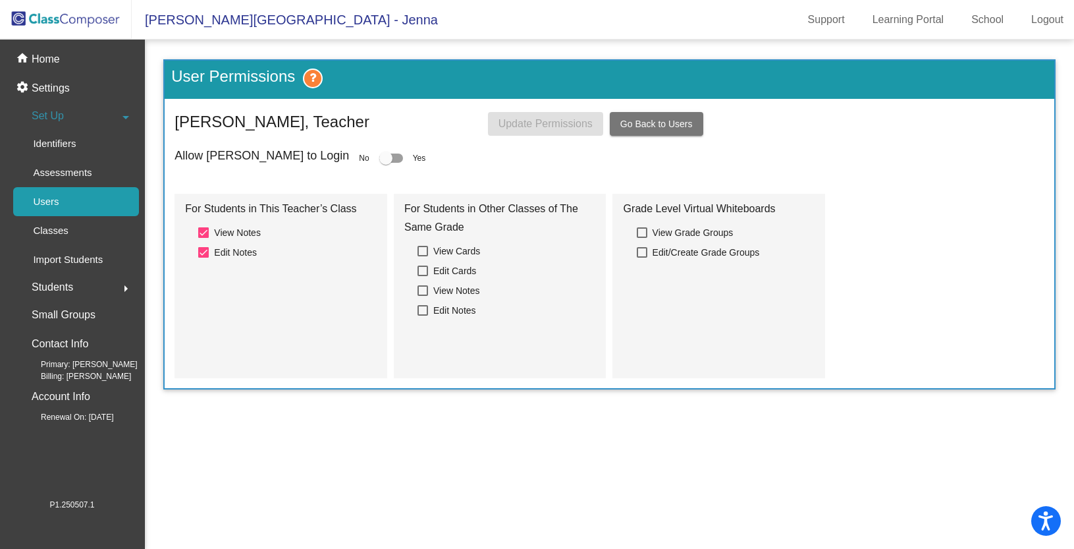
click at [379, 153] on div at bounding box center [385, 157] width 13 height 13
click at [385, 163] on input "checkbox" at bounding box center [385, 163] width 1 height 1
checkbox input "true"
click at [533, 128] on span "Update Permissions" at bounding box center [545, 123] width 94 height 11
click at [80, 201] on link "Users" at bounding box center [76, 201] width 126 height 29
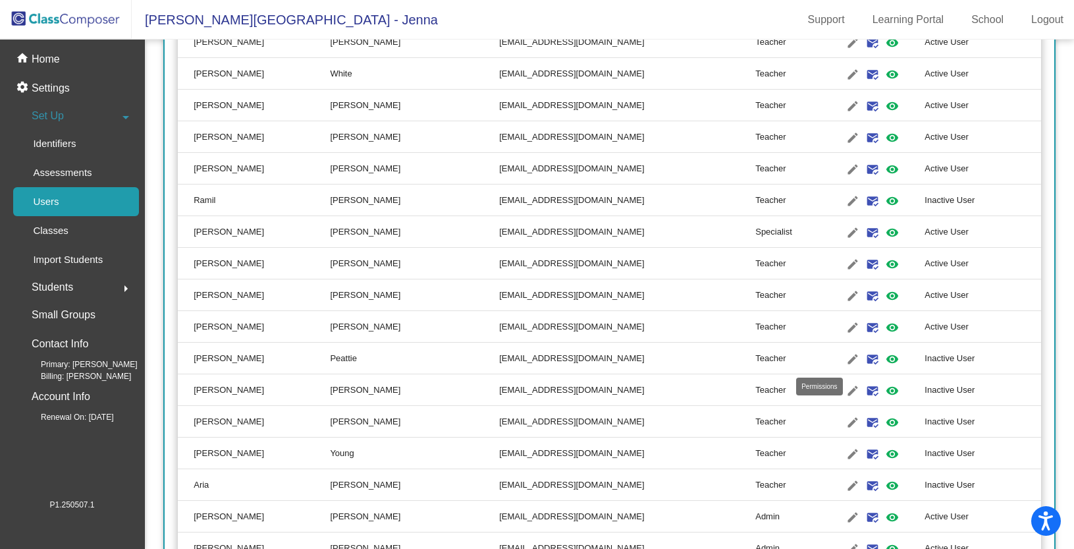
scroll to position [893, 0]
click at [884, 361] on mat-icon "visibility" at bounding box center [892, 360] width 16 height 16
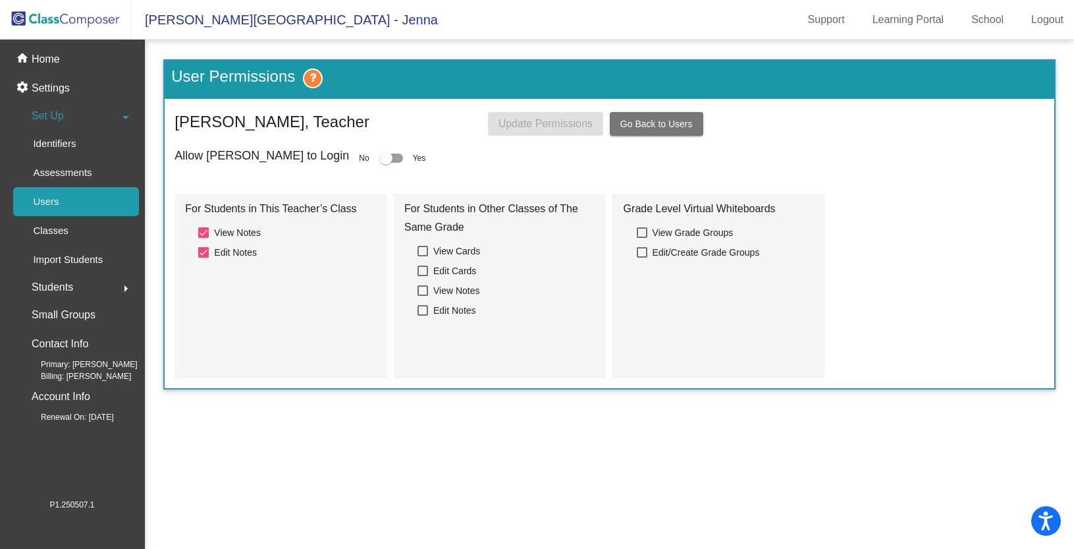
click at [379, 156] on div at bounding box center [385, 157] width 13 height 13
click at [385, 163] on input "checkbox" at bounding box center [385, 163] width 1 height 1
checkbox input "true"
drag, startPoint x: 494, startPoint y: 140, endPoint x: 496, endPoint y: 131, distance: 8.8
click at [495, 137] on div "User Permissions Michelle Peattie, Teacher Update Permissions Go Back to Users …" at bounding box center [609, 224] width 892 height 330
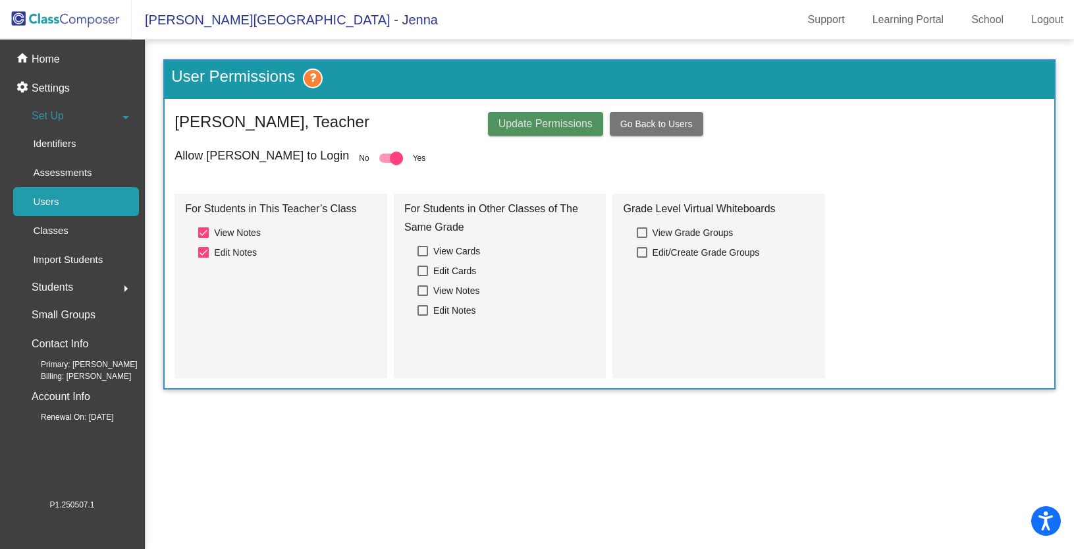
click at [497, 130] on button "Update Permissions" at bounding box center [545, 124] width 115 height 24
click at [76, 23] on img at bounding box center [66, 19] width 132 height 39
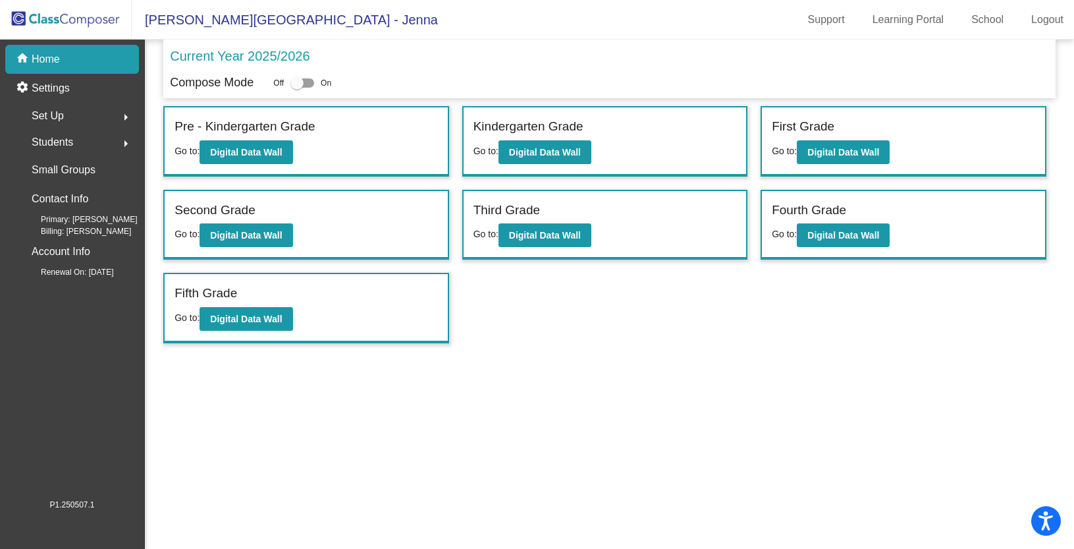
click at [46, 115] on span "Set Up" at bounding box center [48, 116] width 32 height 18
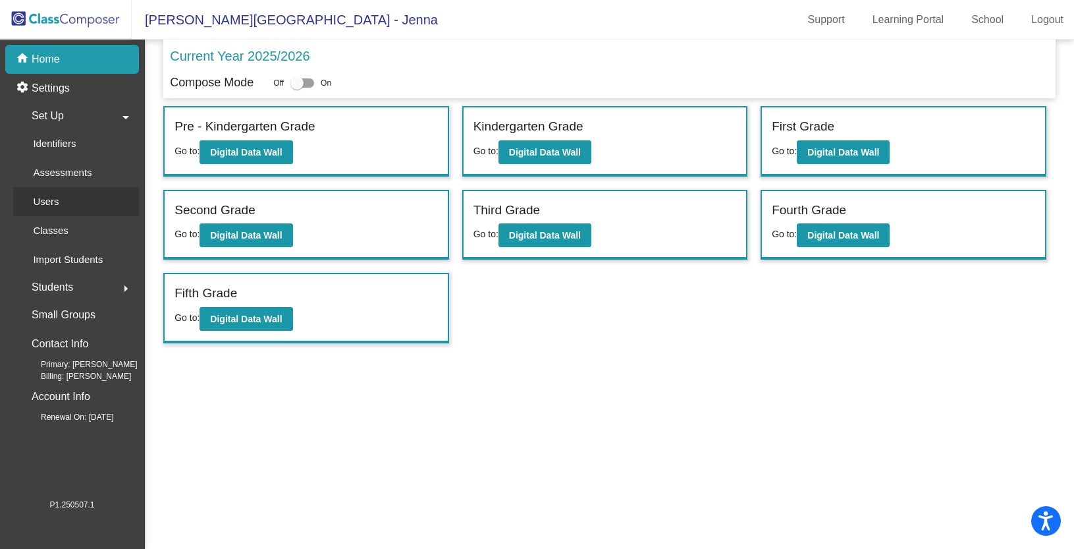
click at [56, 203] on p "Users" at bounding box center [46, 202] width 26 height 16
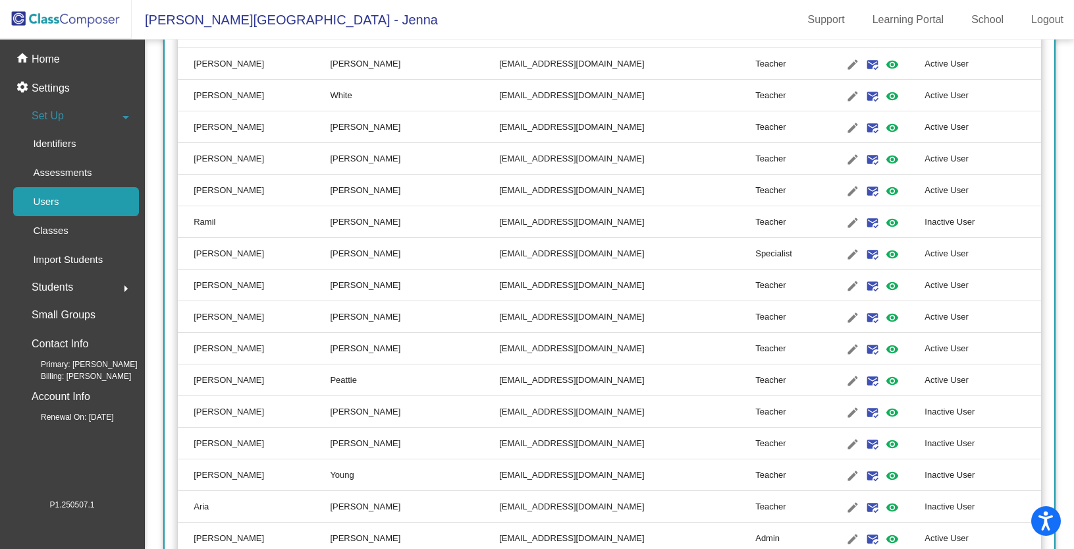
scroll to position [947, 0]
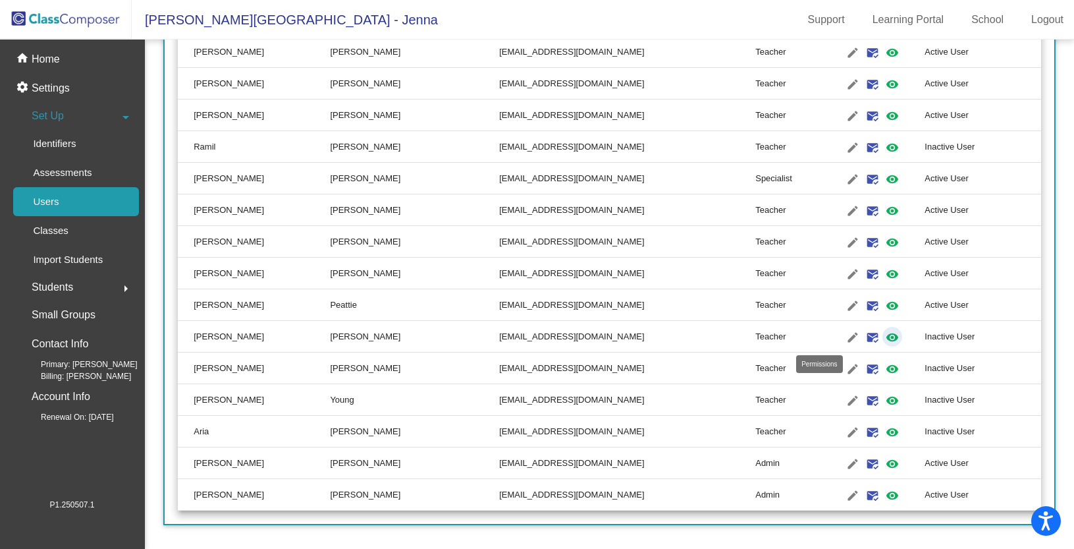
click at [884, 335] on mat-icon "visibility" at bounding box center [892, 337] width 16 height 16
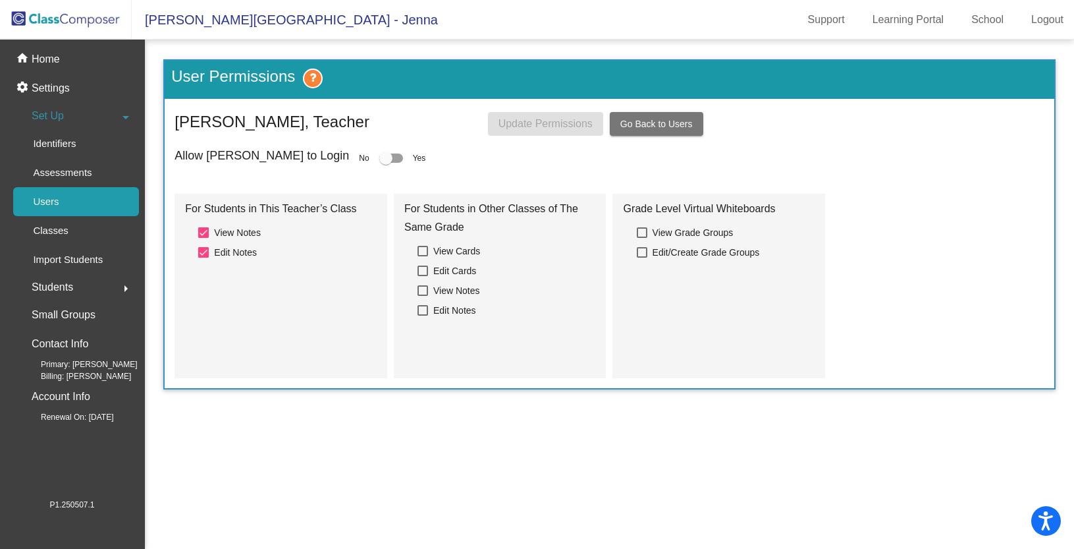
click at [379, 157] on div at bounding box center [391, 157] width 24 height 9
click at [385, 163] on input "checkbox" at bounding box center [385, 163] width 1 height 1
checkbox input "true"
click at [514, 126] on span "Update Permissions" at bounding box center [545, 123] width 94 height 11
click at [74, 202] on link "Users" at bounding box center [76, 201] width 126 height 29
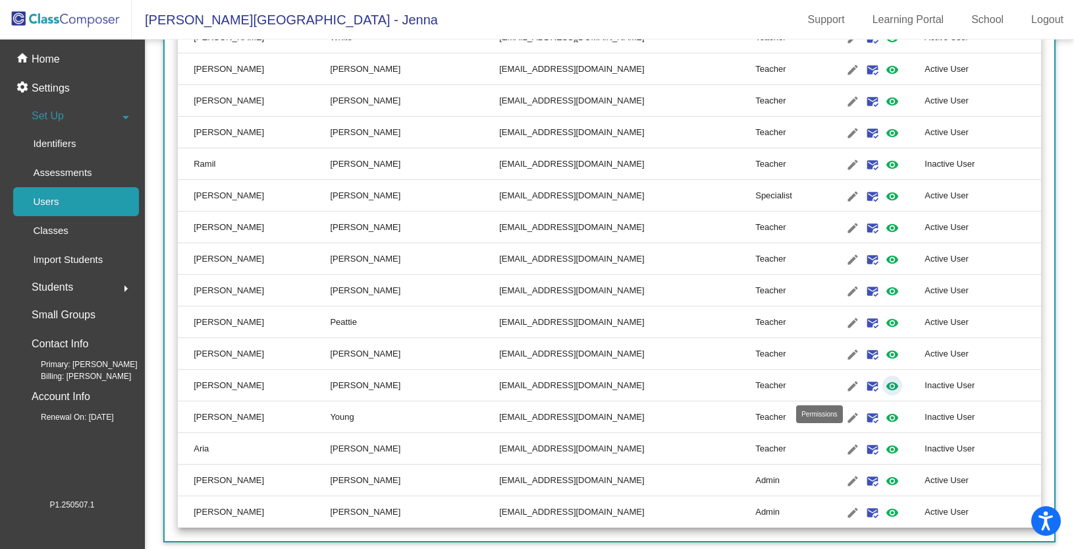
scroll to position [929, 0]
click at [884, 384] on mat-icon "visibility" at bounding box center [892, 387] width 16 height 16
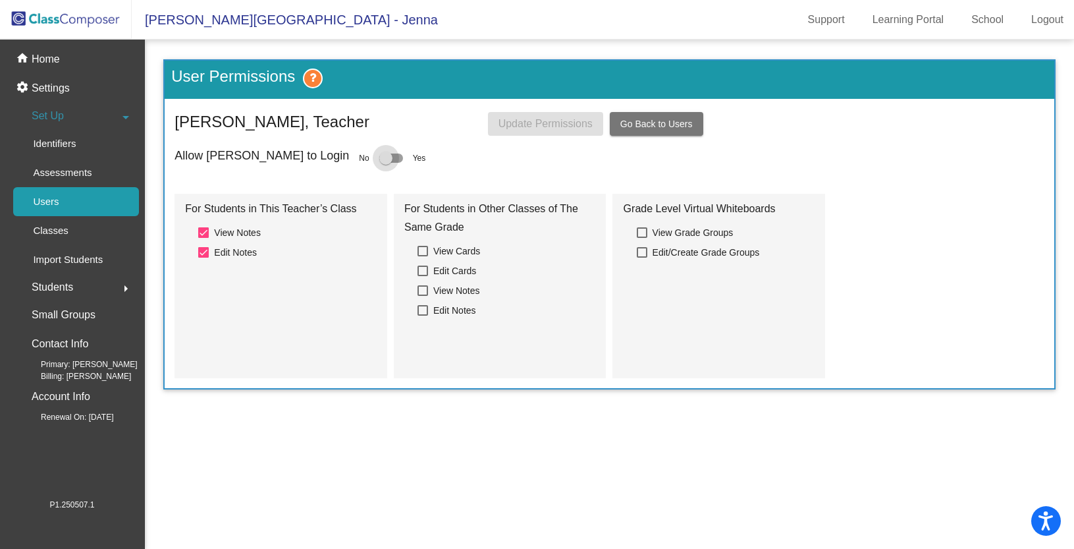
click at [379, 155] on div at bounding box center [385, 157] width 13 height 13
click at [385, 163] on input "checkbox" at bounding box center [385, 163] width 1 height 1
checkbox input "true"
click at [529, 129] on span "Update Permissions" at bounding box center [545, 123] width 94 height 11
click at [86, 207] on link "Users" at bounding box center [76, 201] width 126 height 29
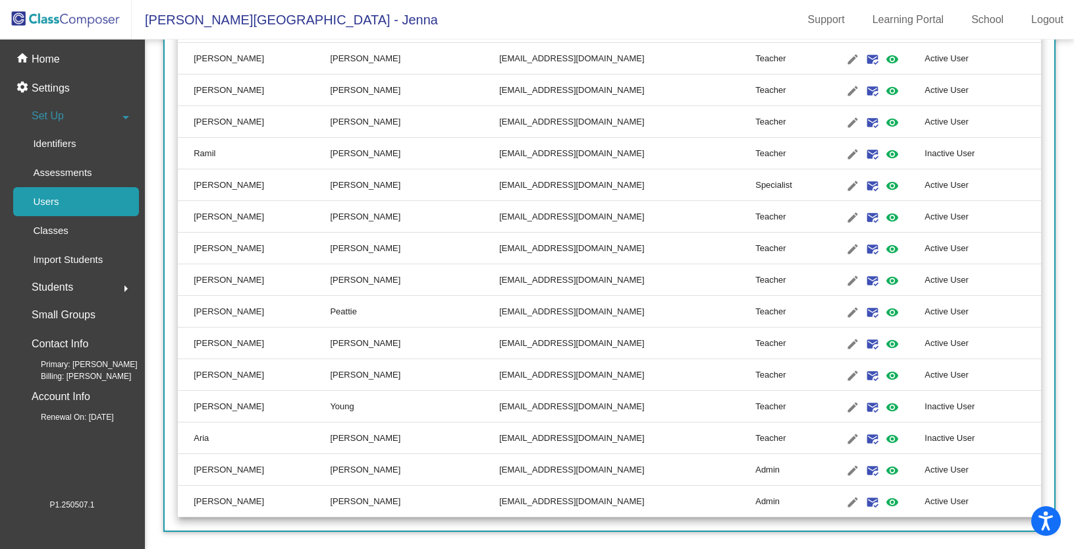
scroll to position [947, 0]
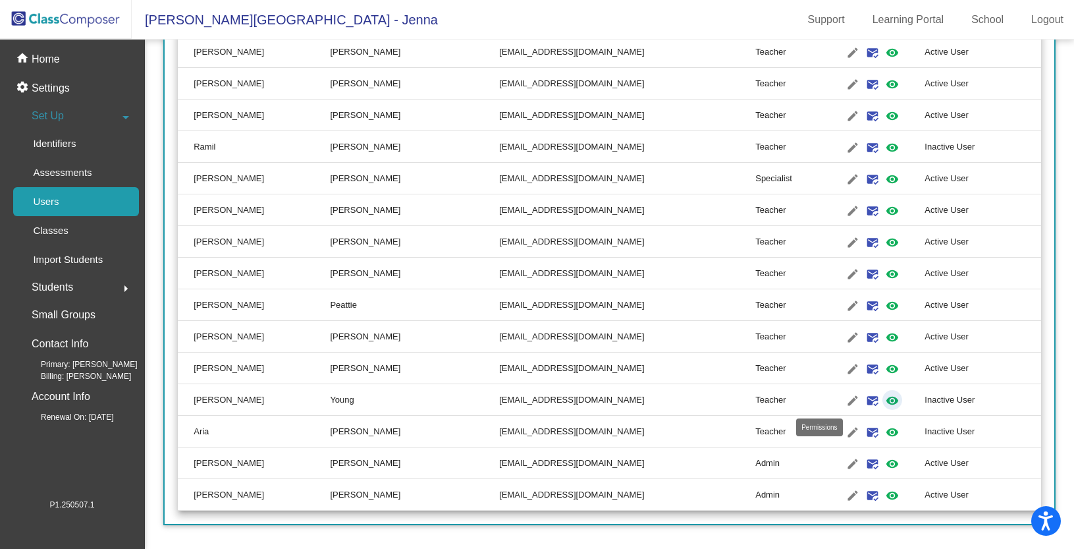
click at [884, 400] on mat-icon "visibility" at bounding box center [892, 400] width 16 height 16
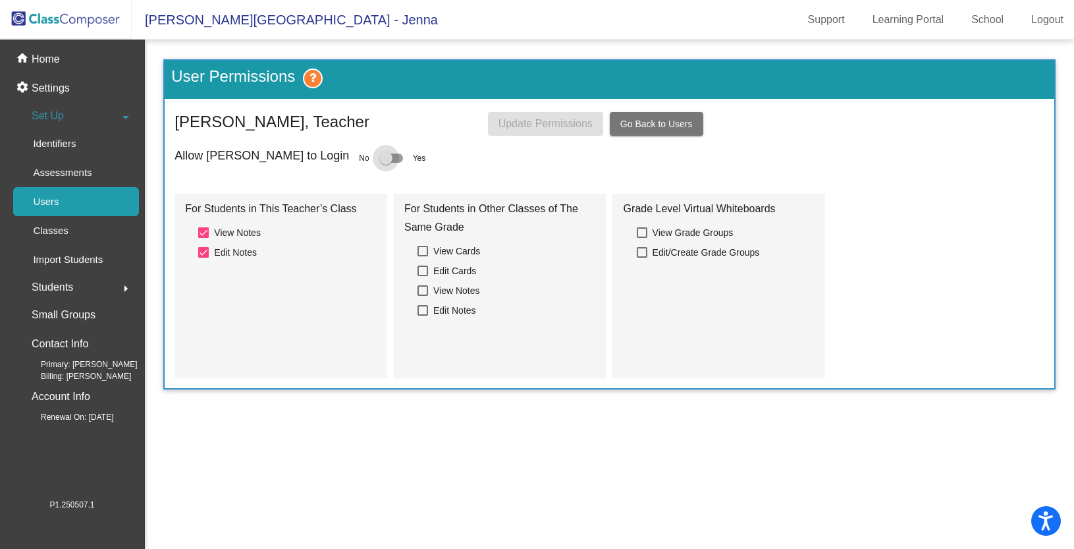
click at [379, 159] on div at bounding box center [385, 157] width 13 height 13
click at [385, 163] on input "checkbox" at bounding box center [385, 163] width 1 height 1
checkbox input "true"
click at [535, 131] on button "Update Permissions" at bounding box center [545, 124] width 115 height 24
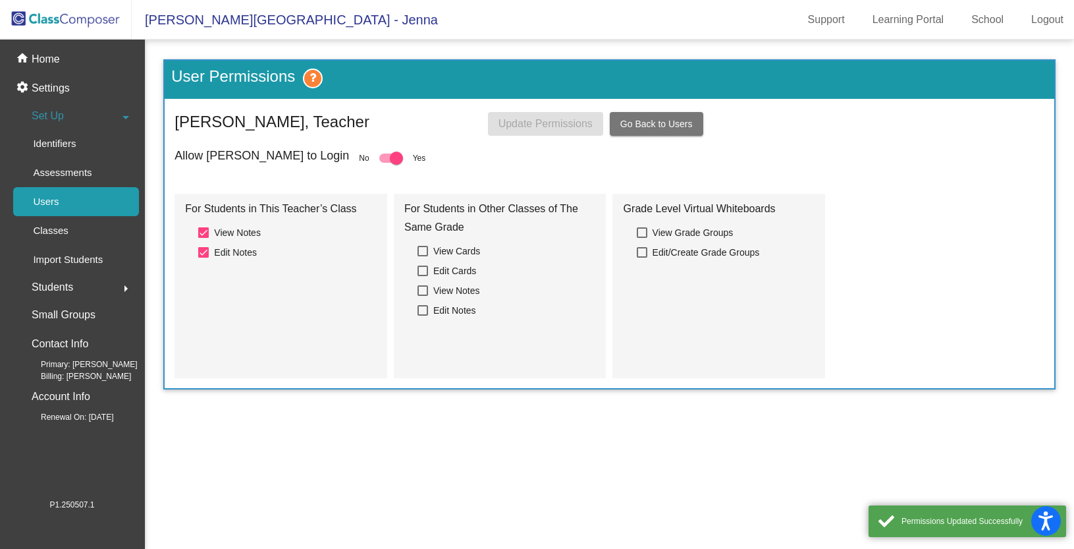
click at [64, 201] on div "Users" at bounding box center [41, 201] width 57 height 29
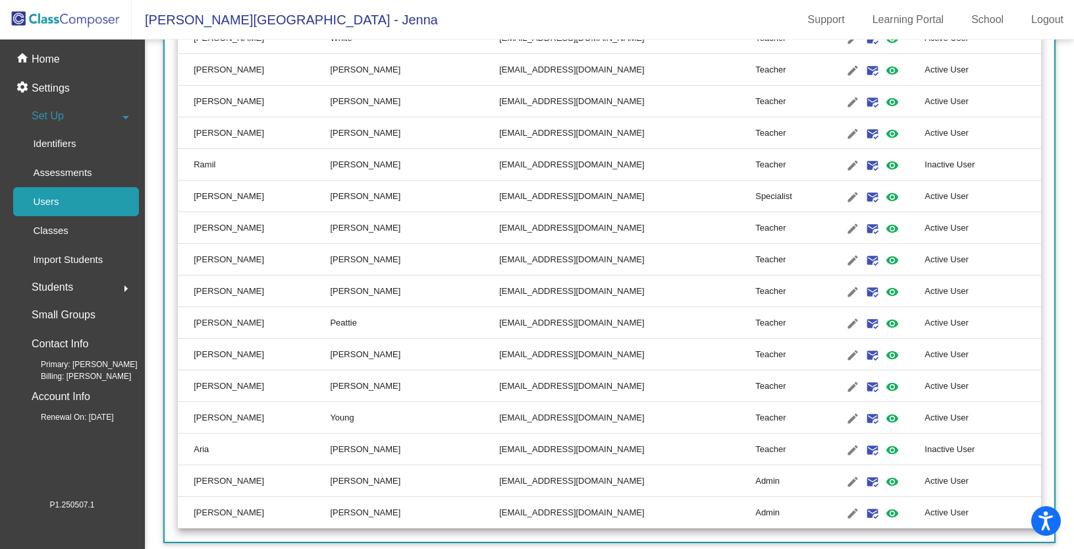
scroll to position [947, 0]
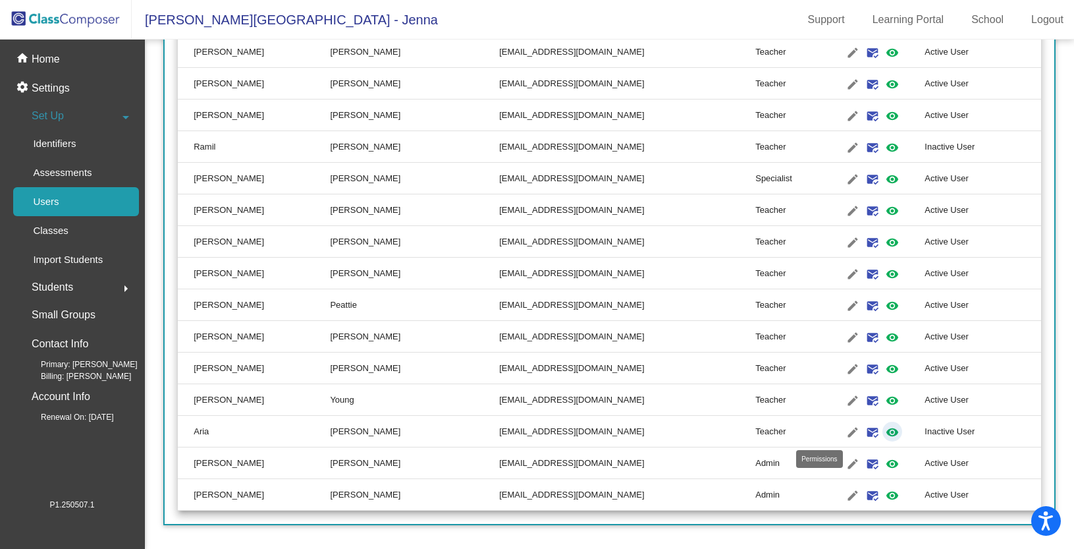
click at [884, 429] on mat-icon "visibility" at bounding box center [892, 432] width 16 height 16
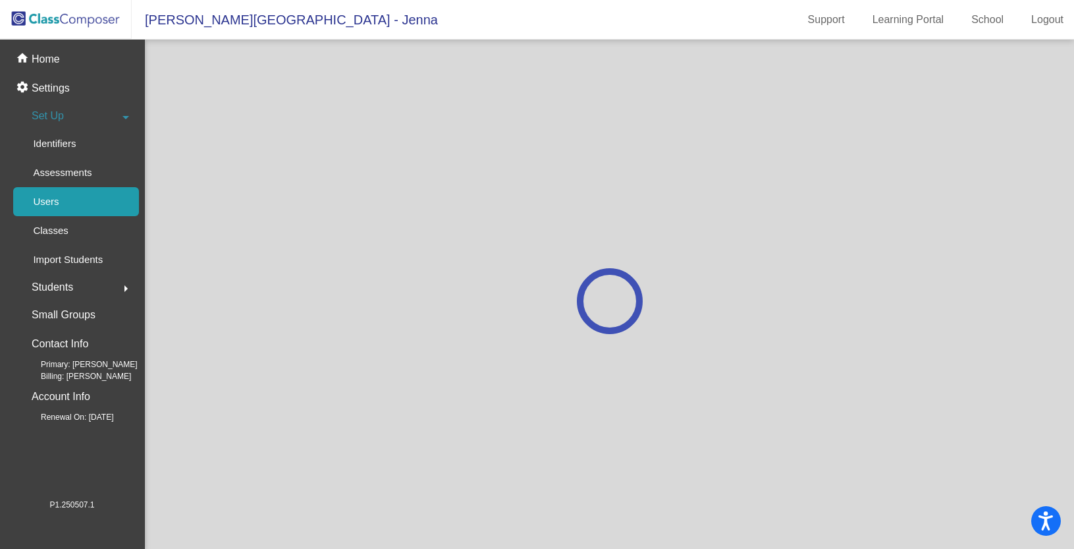
scroll to position [0, 0]
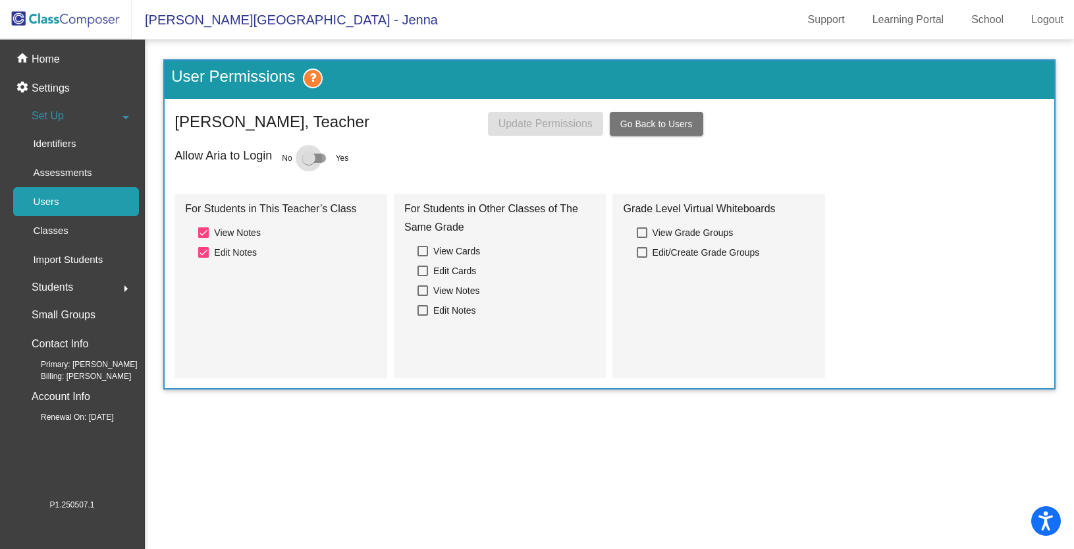
click at [315, 161] on div at bounding box center [308, 157] width 13 height 13
click at [309, 163] on input "checkbox" at bounding box center [308, 163] width 1 height 1
checkbox input "true"
click at [525, 126] on span "Update Permissions" at bounding box center [545, 123] width 94 height 11
click at [59, 200] on p "Users" at bounding box center [46, 202] width 26 height 16
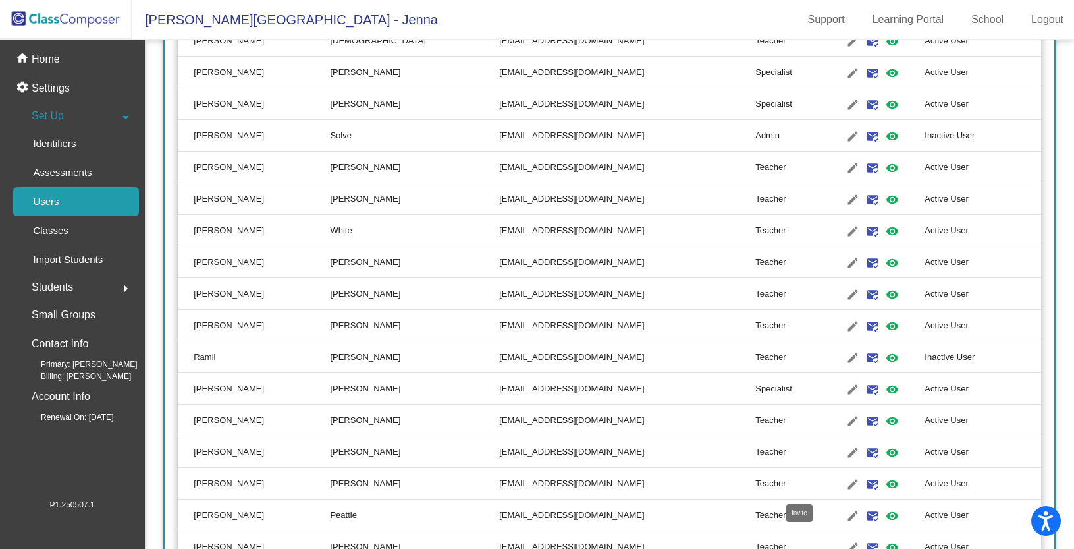
scroll to position [735, 0]
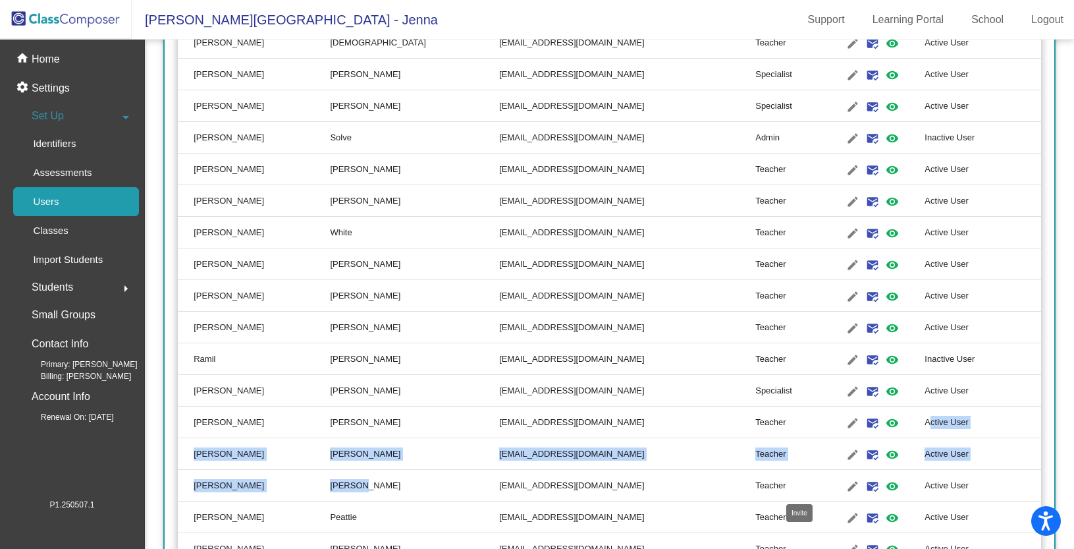
drag, startPoint x: 790, startPoint y: 485, endPoint x: 2, endPoint y: 466, distance: 787.8
click at [317, 485] on tbody "David Freed dfreed@lgusd.org Admin edit email mark_email_read visibility Active…" at bounding box center [609, 153] width 863 height 1138
drag, startPoint x: 2, startPoint y: 394, endPoint x: 792, endPoint y: 477, distance: 794.0
click at [123, 415] on mat-nav-list "home Home settings Settings Set Up arrow_drop_down Identifiers Assessments User…" at bounding box center [72, 269] width 144 height 458
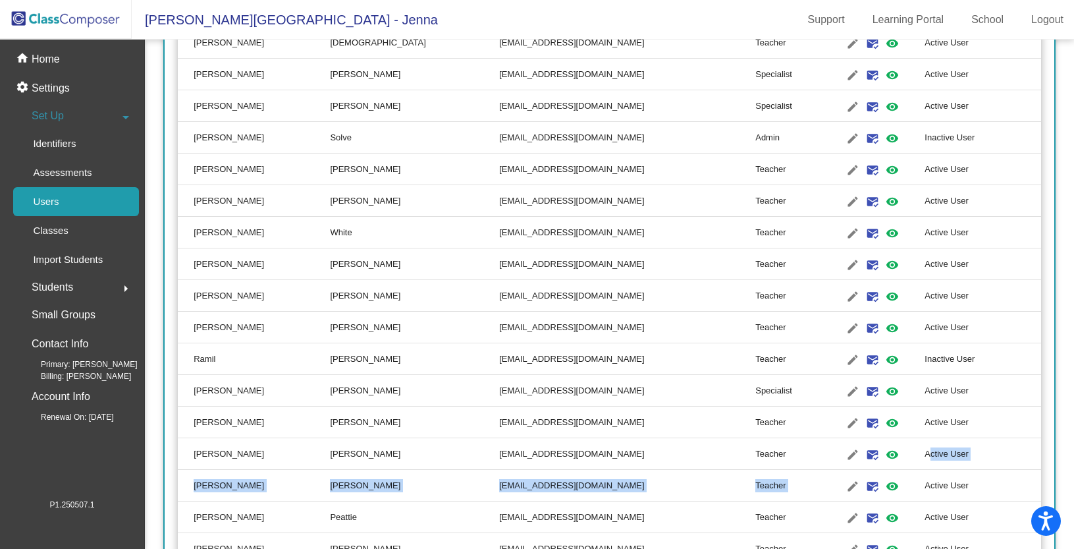
drag, startPoint x: 857, startPoint y: 475, endPoint x: 767, endPoint y: 97, distance: 388.1
click at [855, 347] on tbody "David Freed dfreed@lgusd.org Admin edit email mark_email_read visibility Active…" at bounding box center [609, 153] width 863 height 1138
